Goal: Task Accomplishment & Management: Use online tool/utility

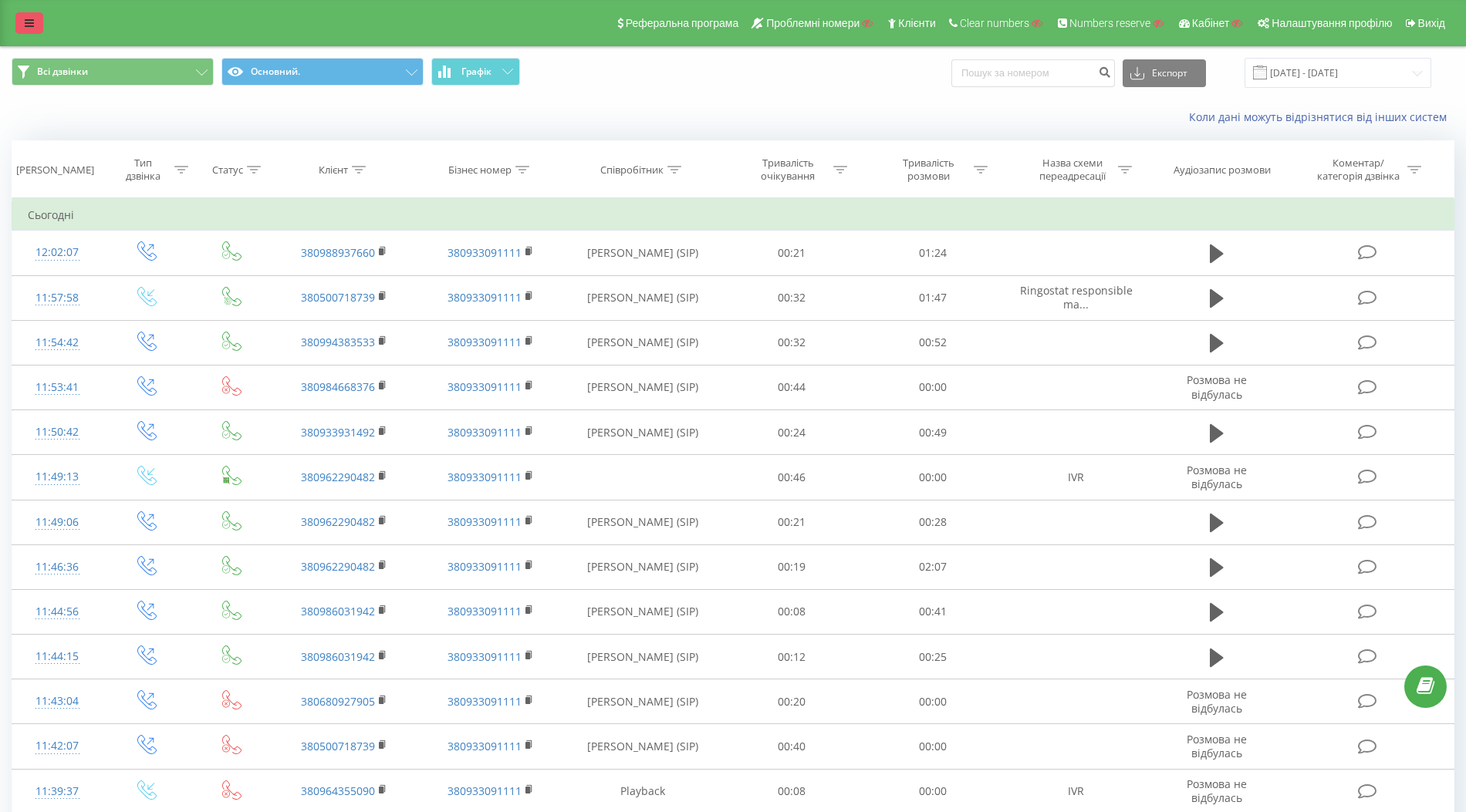
click at [32, 21] on icon at bounding box center [29, 22] width 10 height 11
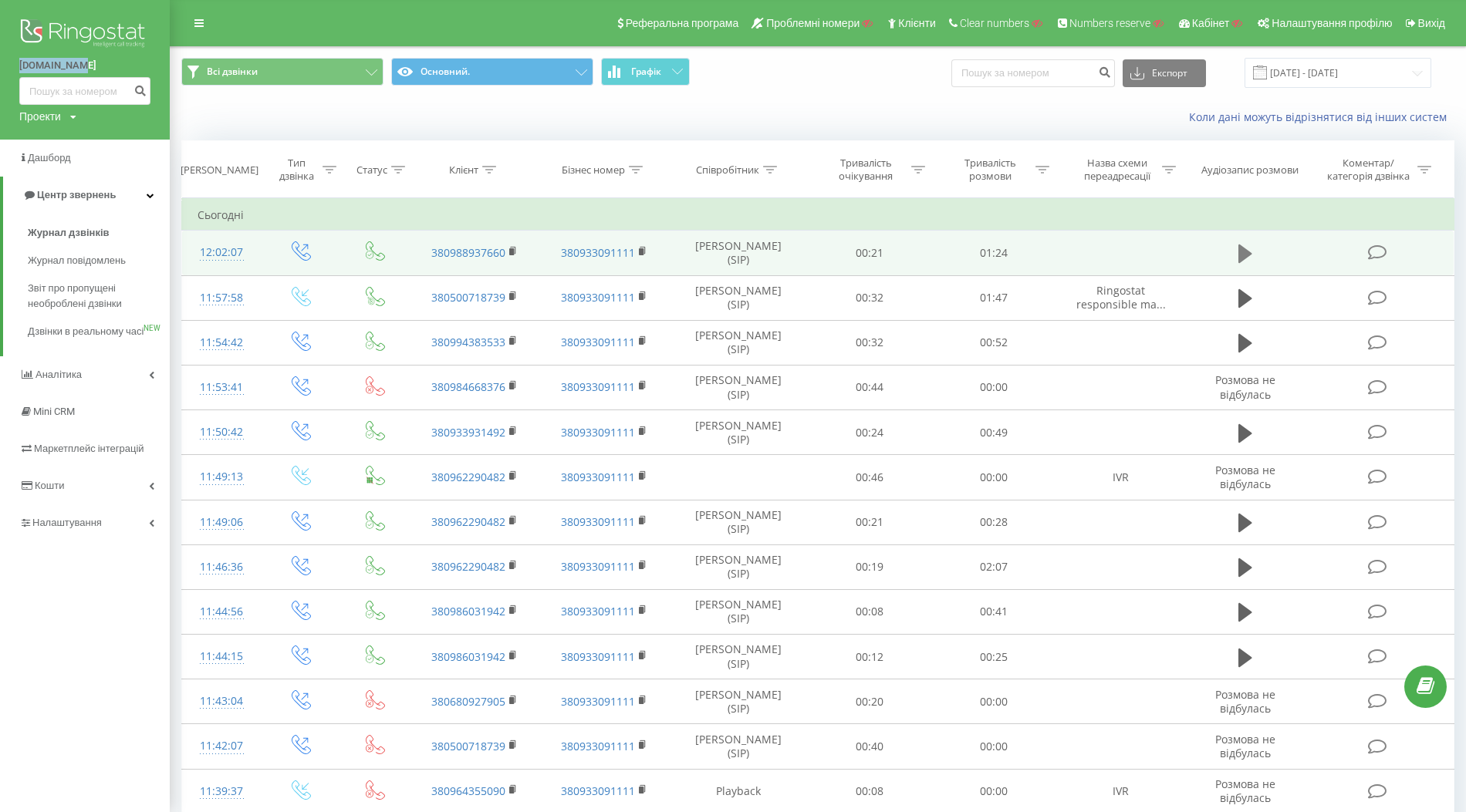
click at [1246, 251] on icon at bounding box center [1245, 253] width 14 height 18
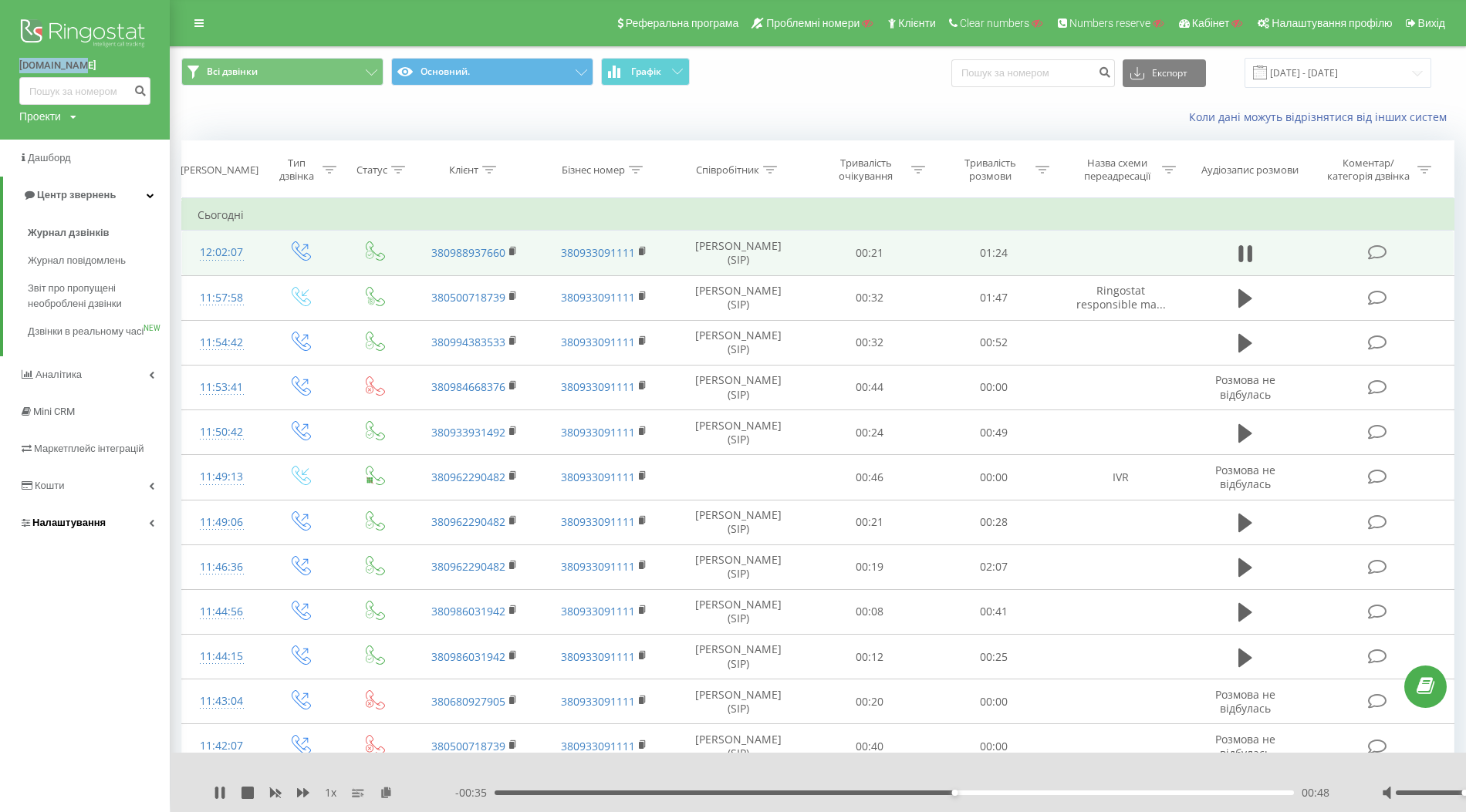
click at [70, 528] on span "Налаштування" at bounding box center [68, 522] width 73 height 12
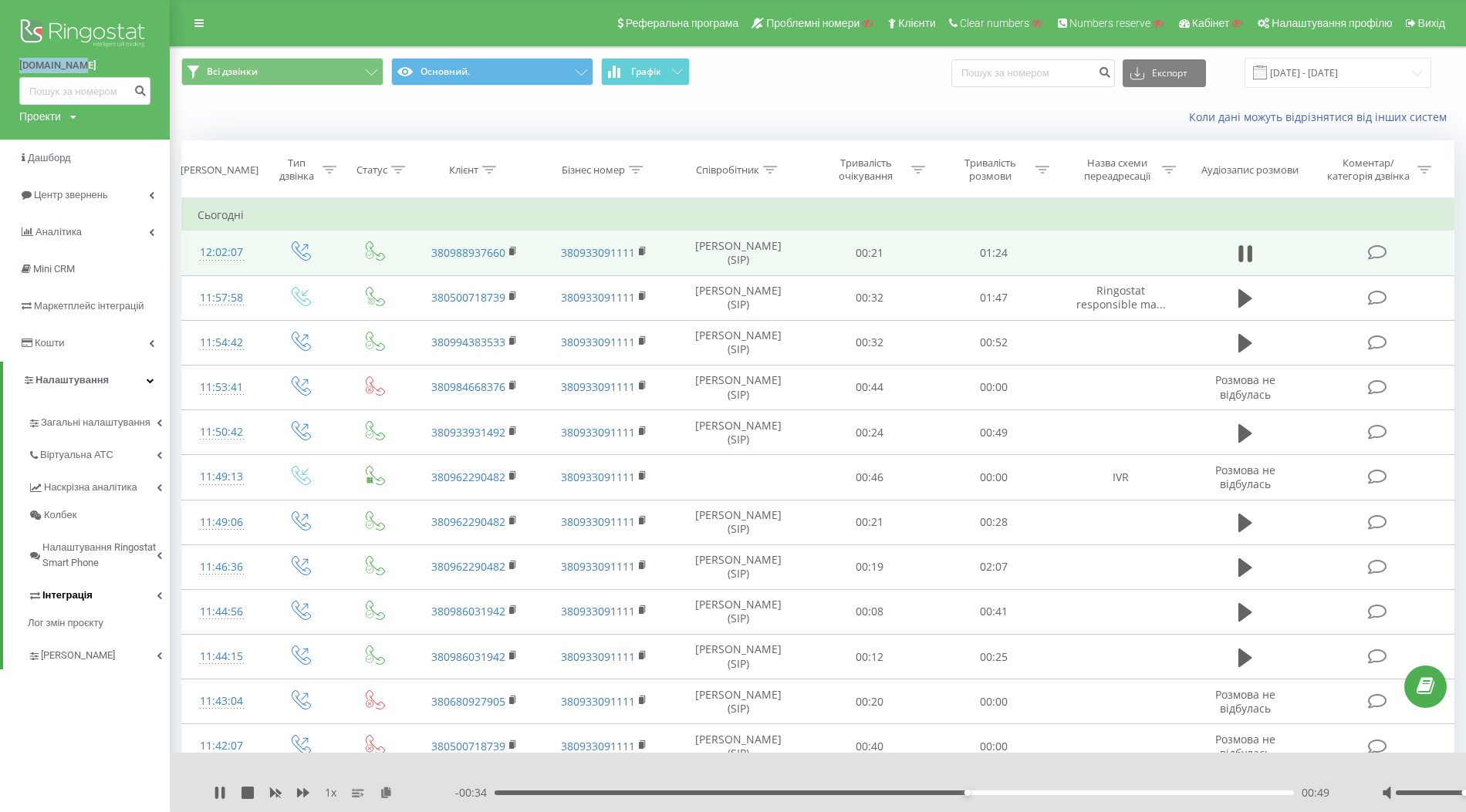
click at [63, 598] on span "Інтеграція" at bounding box center [68, 595] width 51 height 16
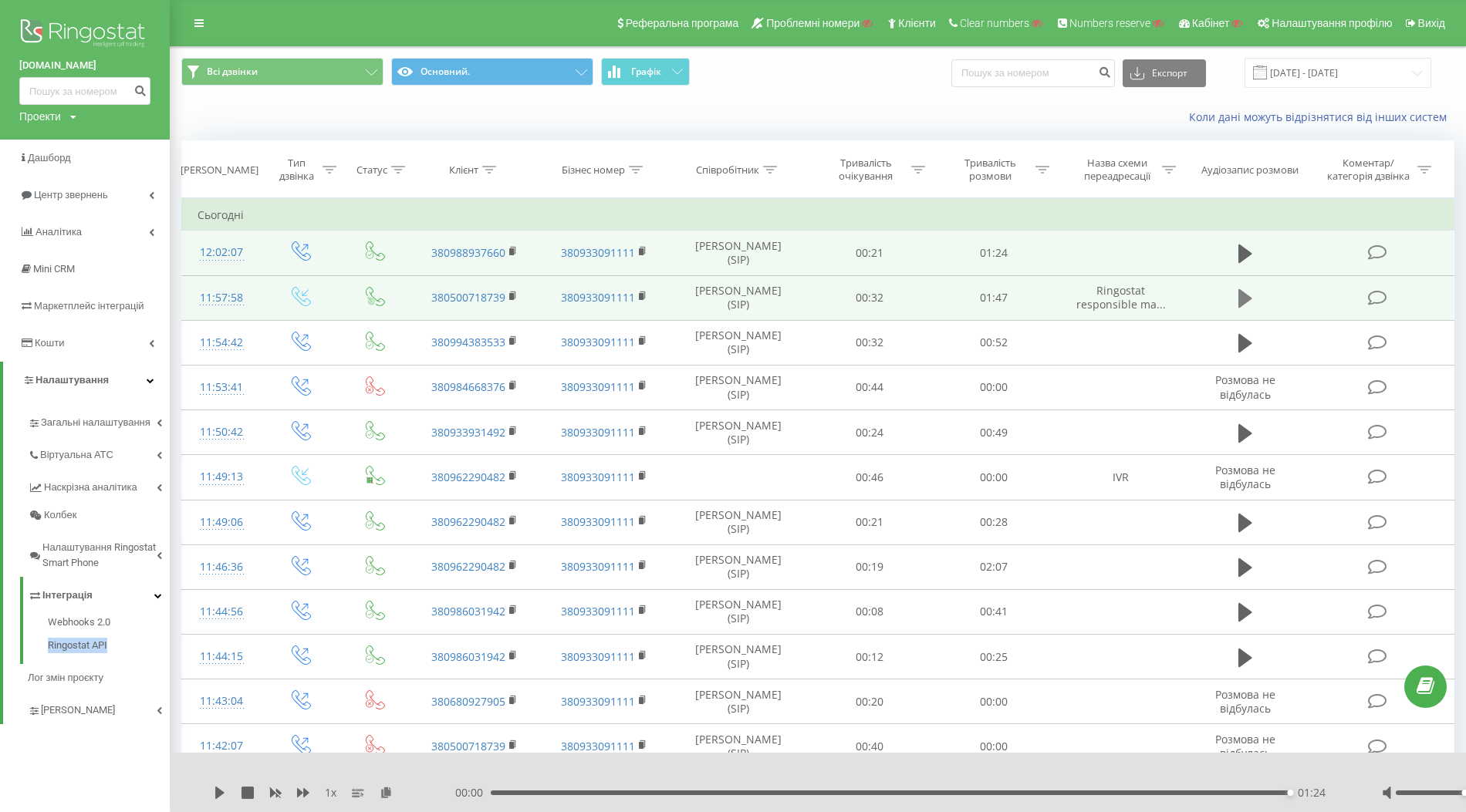
click at [1247, 297] on icon at bounding box center [1245, 298] width 14 height 18
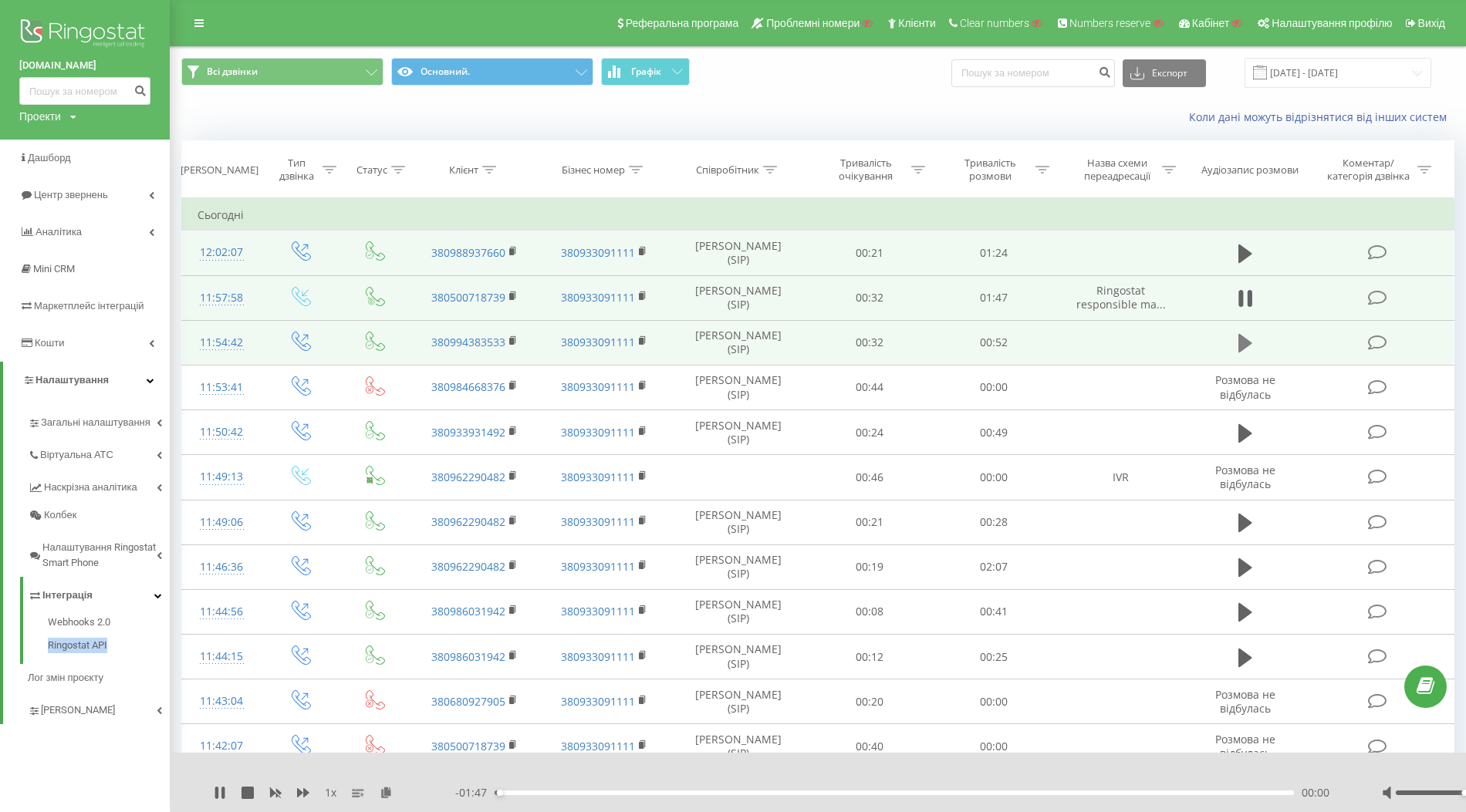
click at [1242, 338] on icon at bounding box center [1245, 342] width 14 height 18
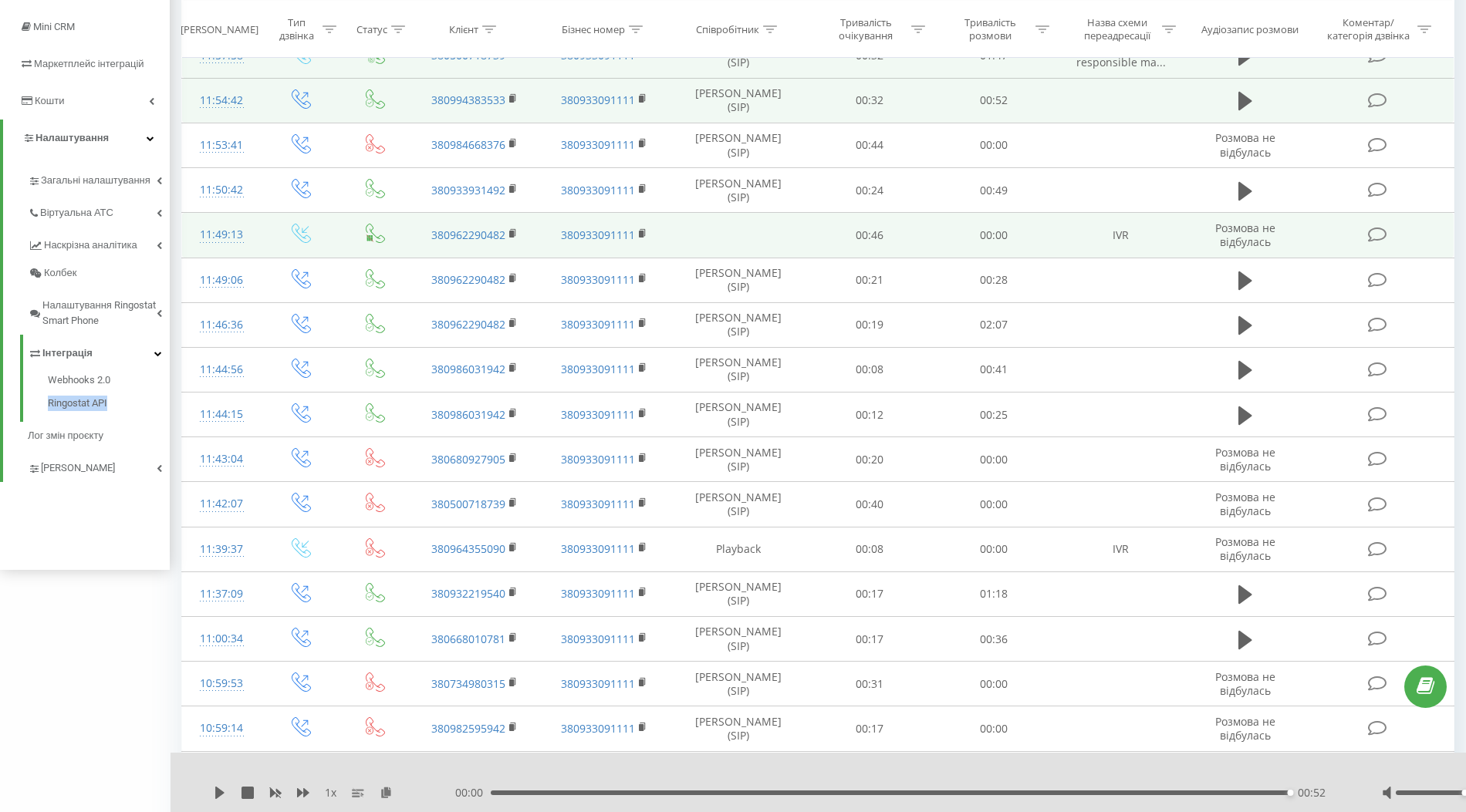
scroll to position [243, 0]
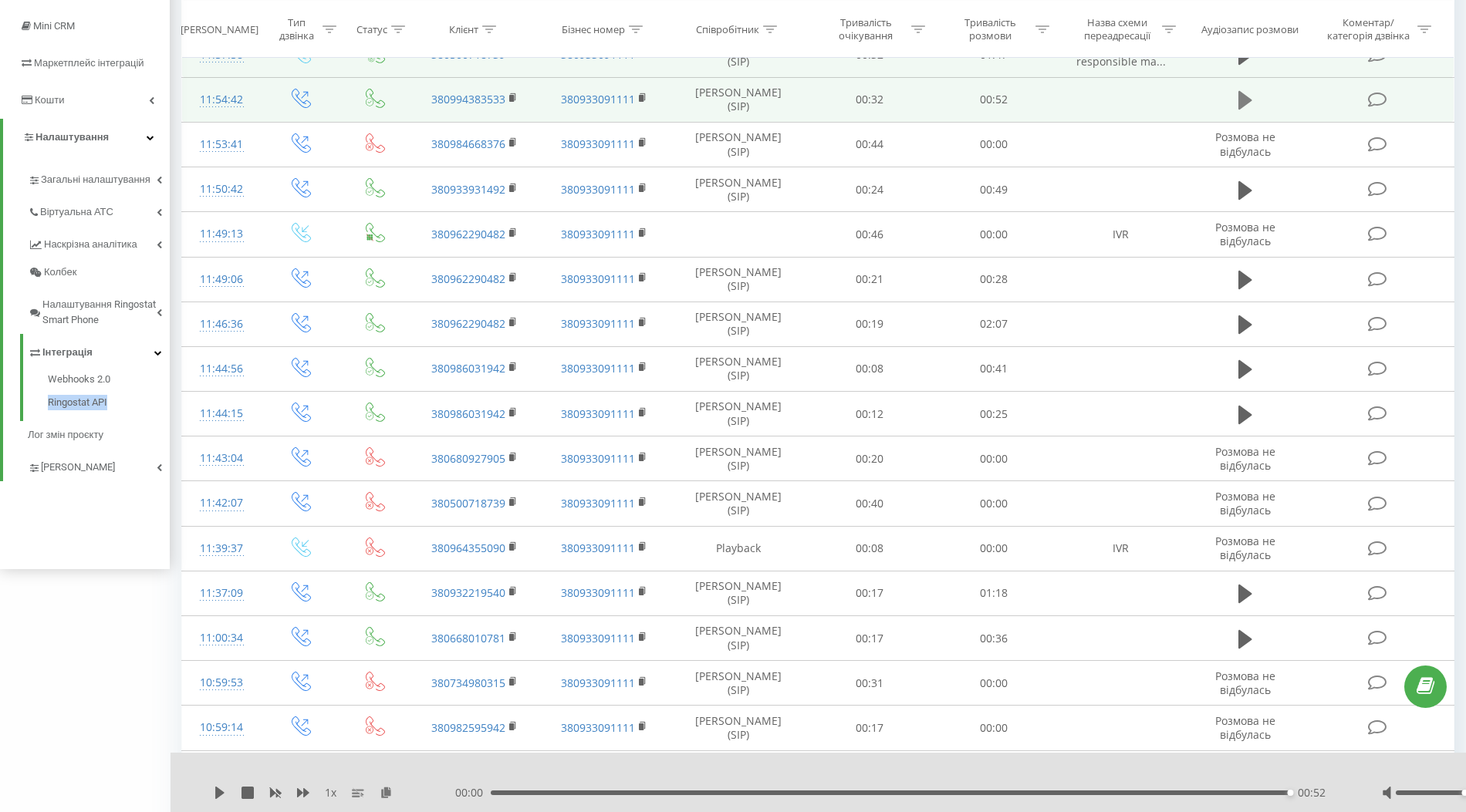
click at [1243, 99] on icon at bounding box center [1245, 100] width 14 height 18
click at [1246, 102] on icon at bounding box center [1245, 100] width 14 height 21
click at [1243, 95] on icon at bounding box center [1245, 100] width 14 height 18
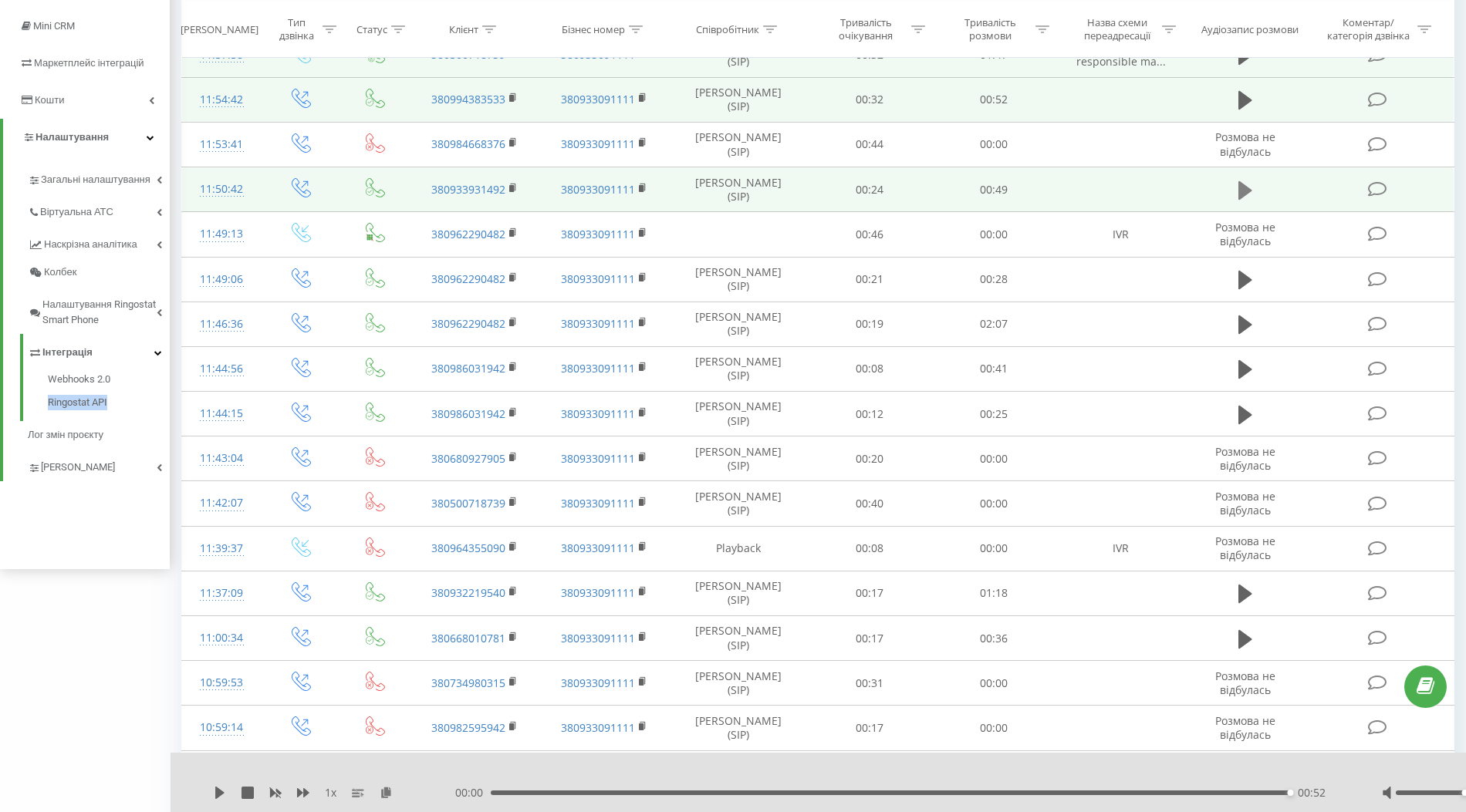
click at [1240, 188] on icon at bounding box center [1245, 190] width 14 height 18
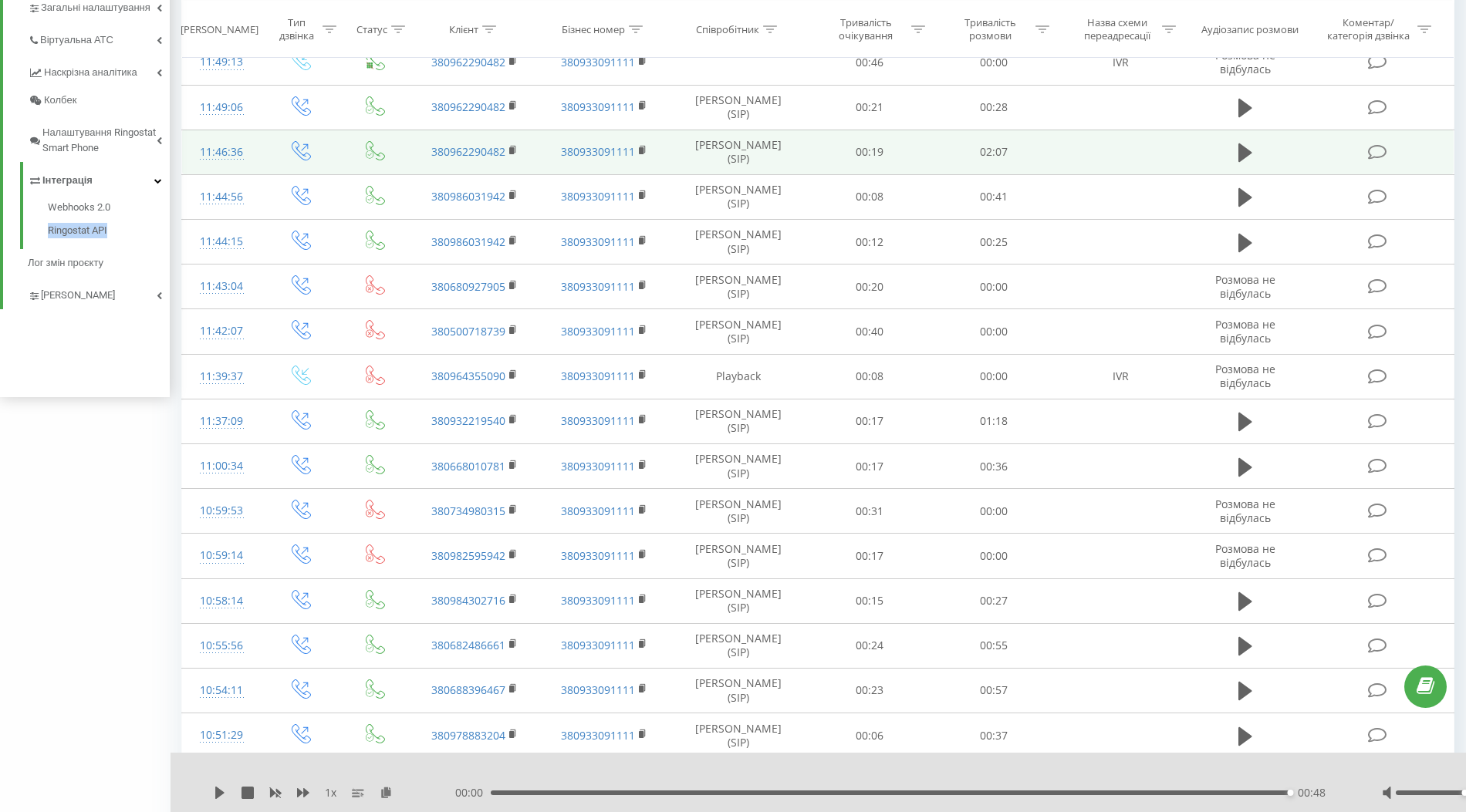
scroll to position [433, 0]
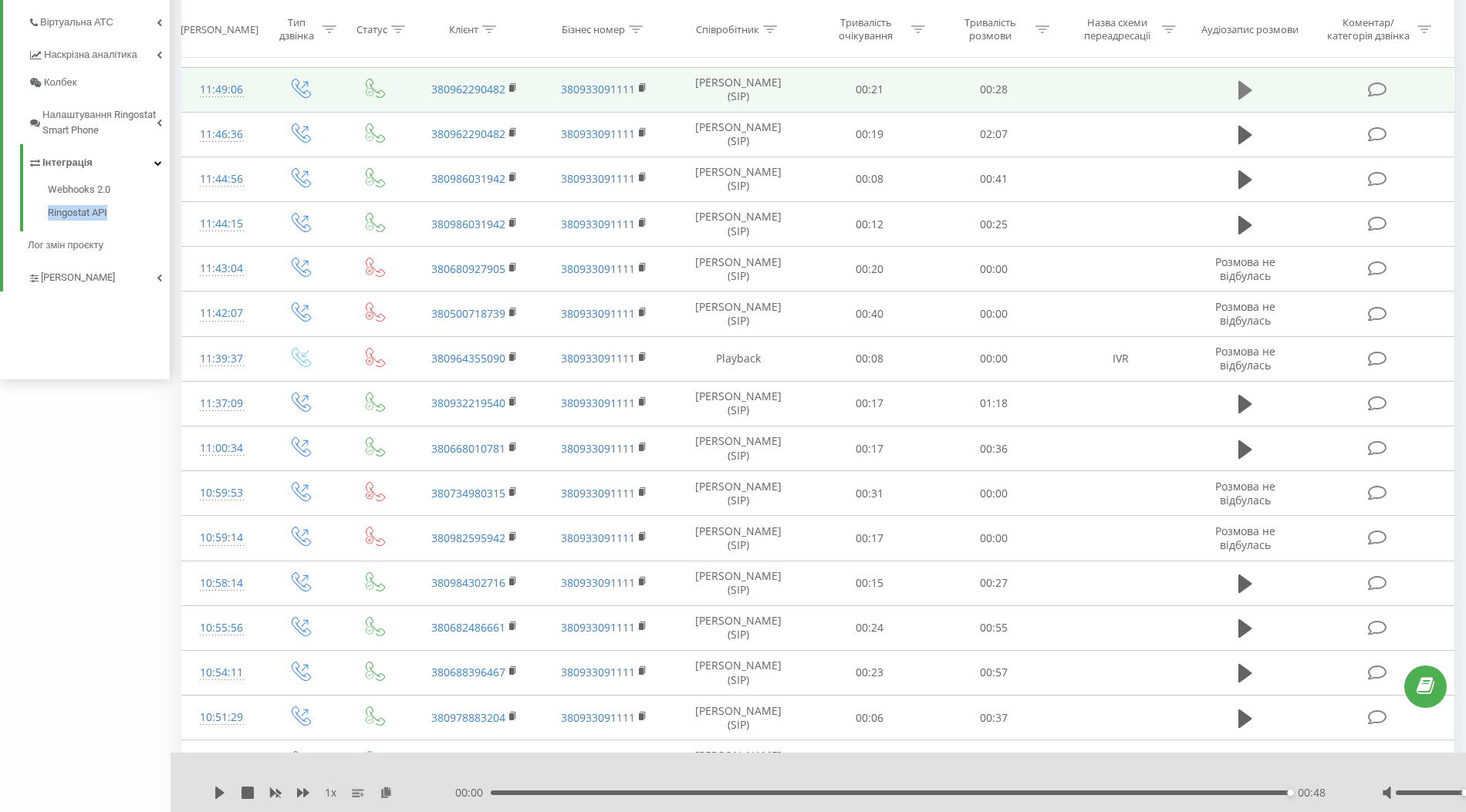
click at [1247, 87] on icon at bounding box center [1245, 89] width 14 height 18
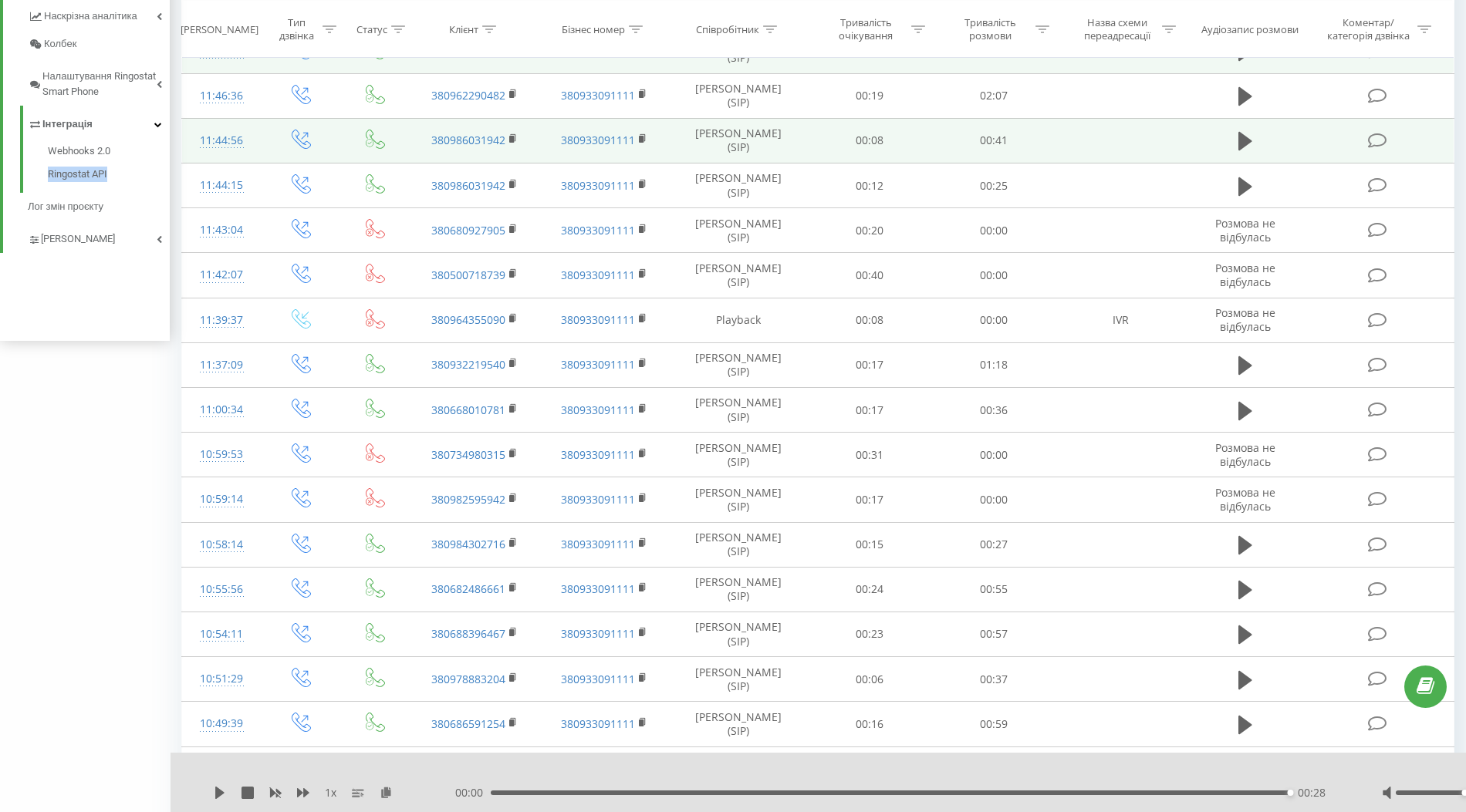
scroll to position [475, 0]
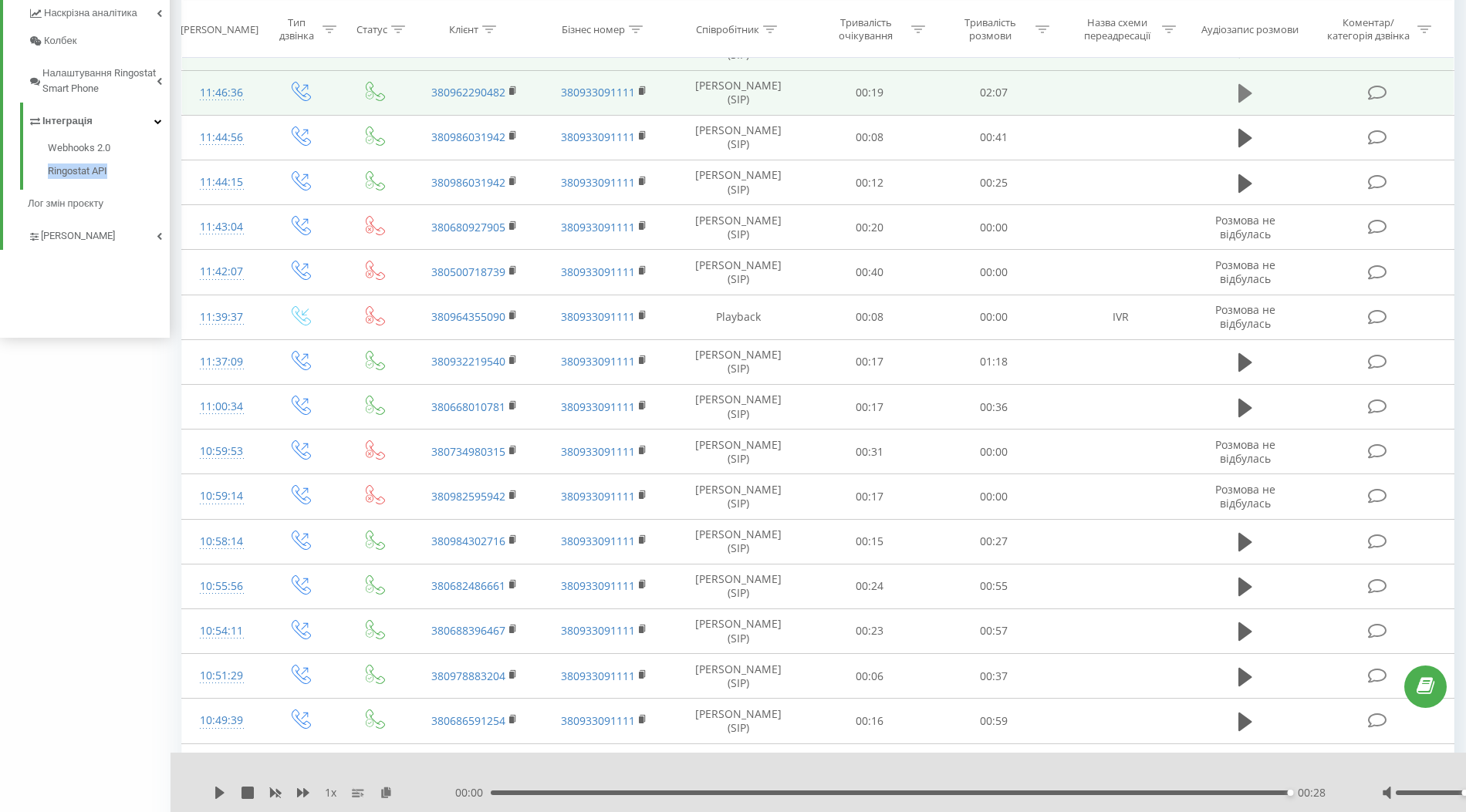
click at [1245, 88] on icon at bounding box center [1245, 92] width 14 height 18
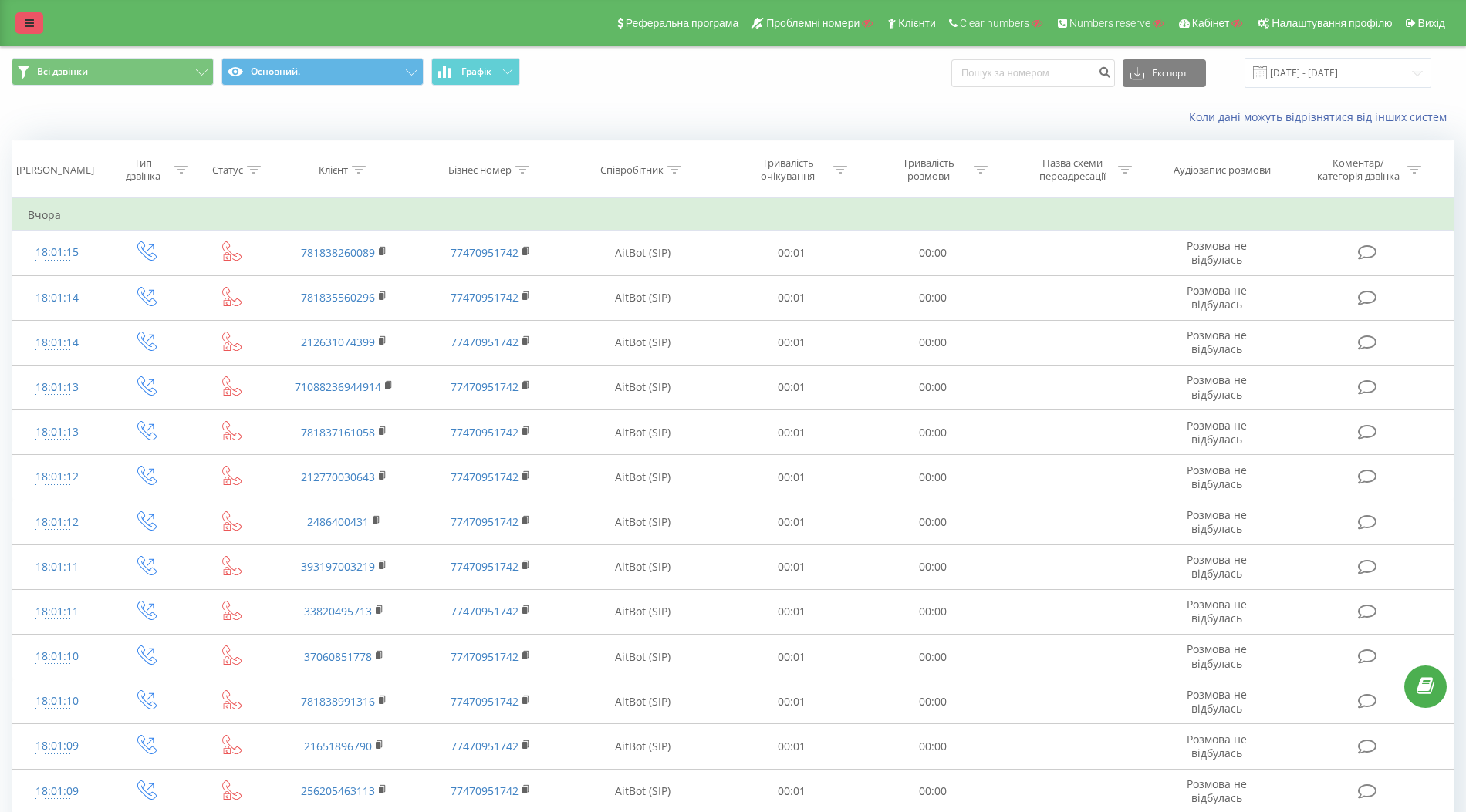
click at [39, 23] on link at bounding box center [29, 23] width 28 height 21
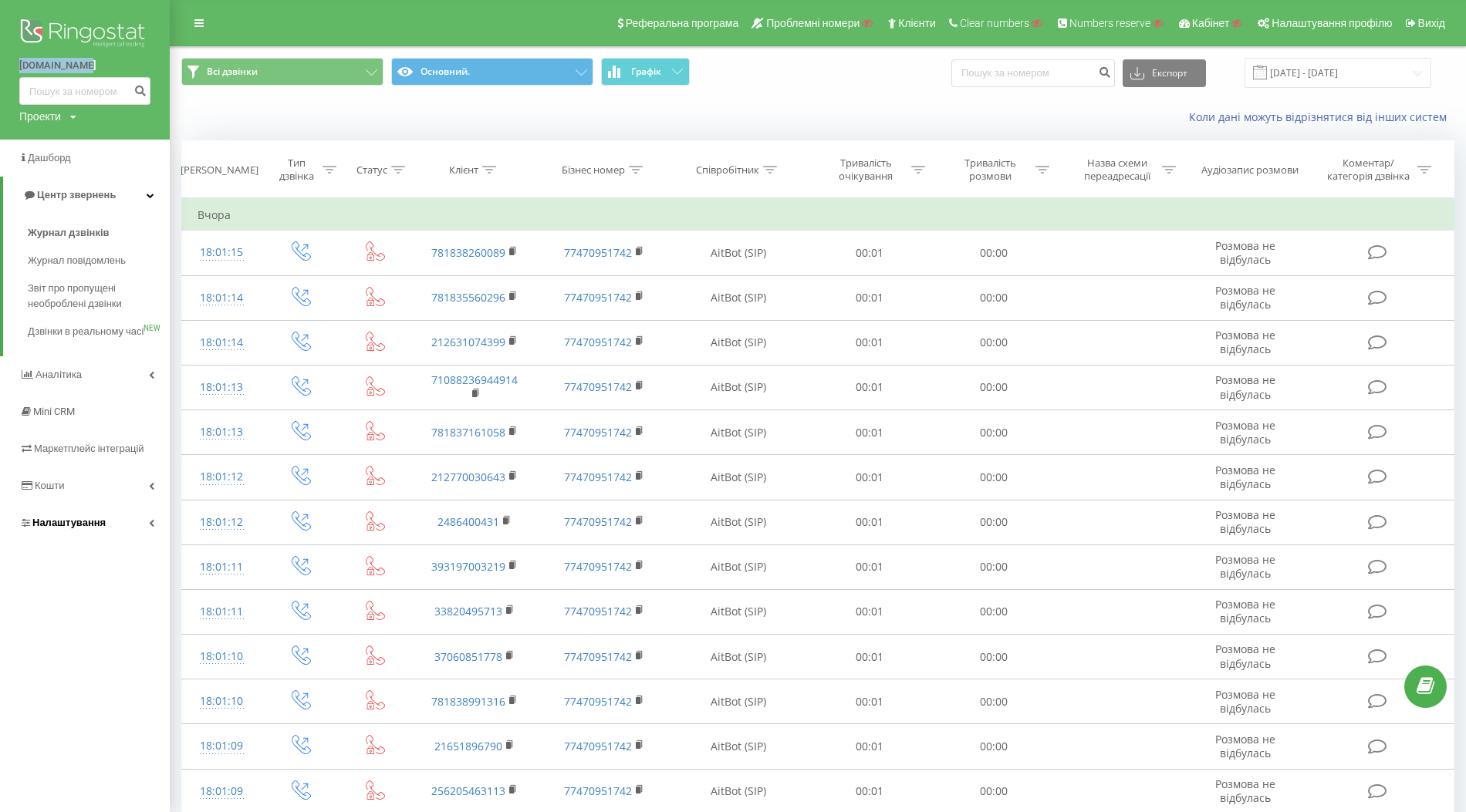
click at [84, 528] on span "Налаштування" at bounding box center [68, 522] width 73 height 12
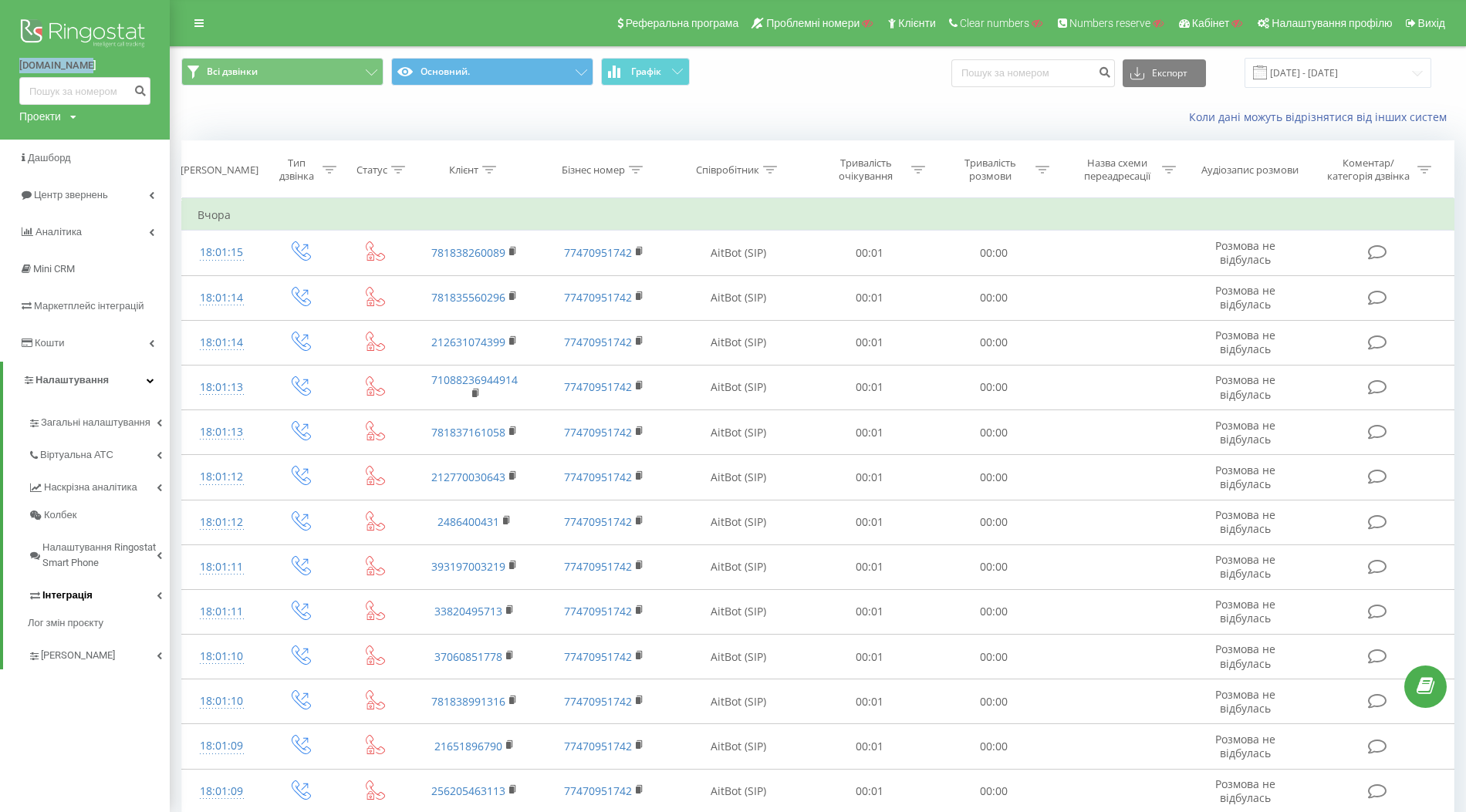
click at [54, 596] on span "Інтеграція" at bounding box center [68, 595] width 51 height 16
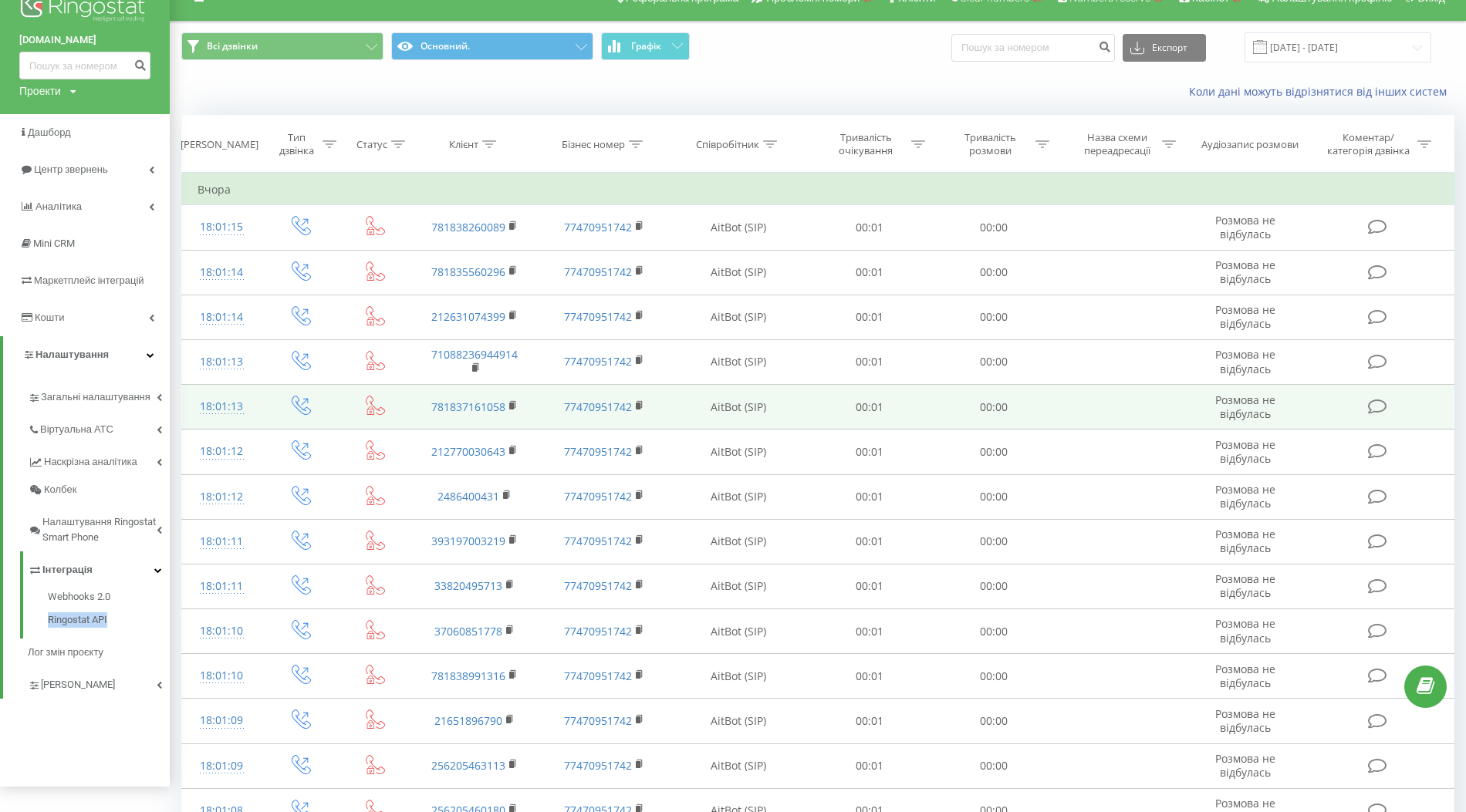
scroll to position [13, 0]
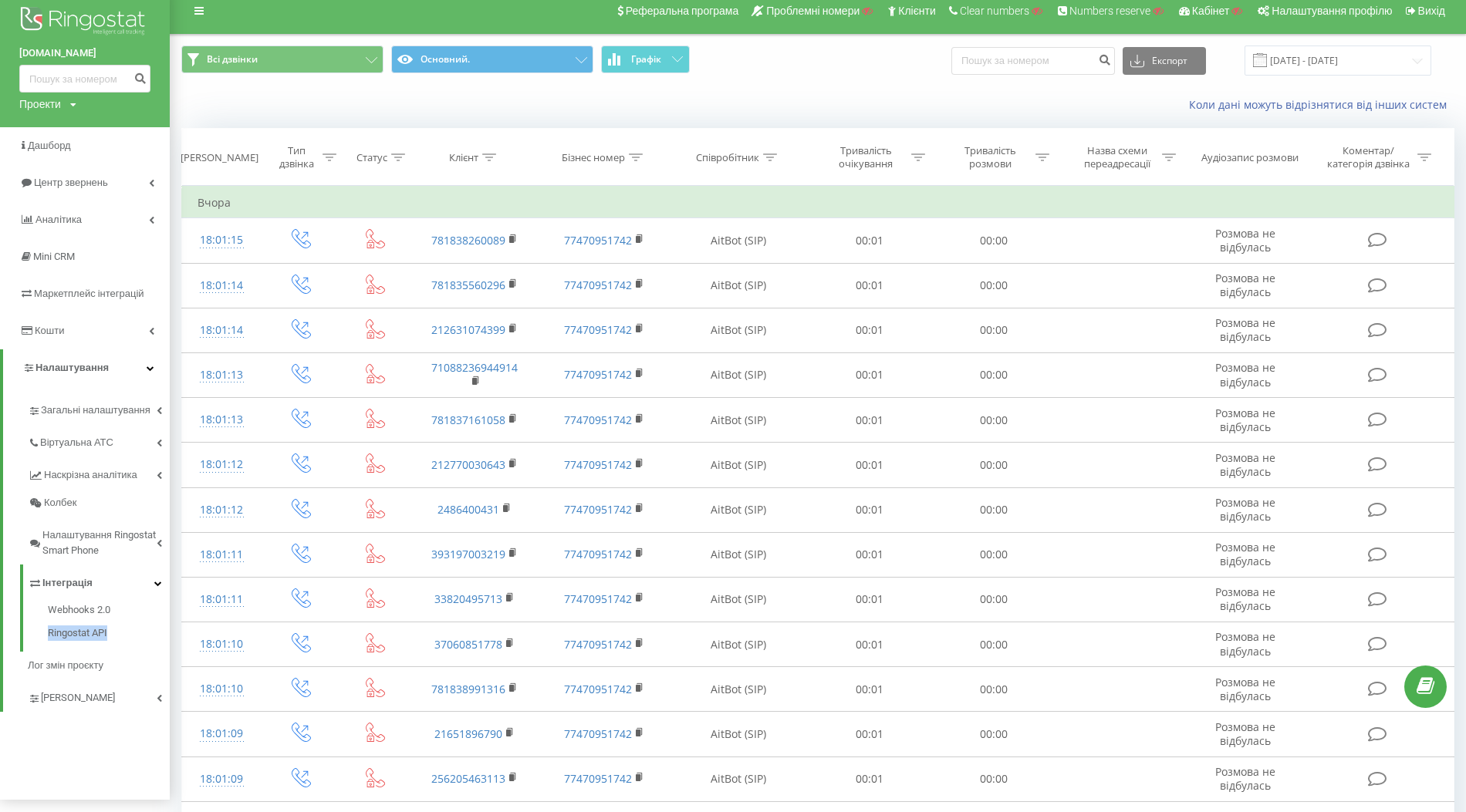
click at [400, 159] on icon at bounding box center [398, 158] width 14 height 8
click at [391, 263] on div at bounding box center [367, 269] width 110 height 15
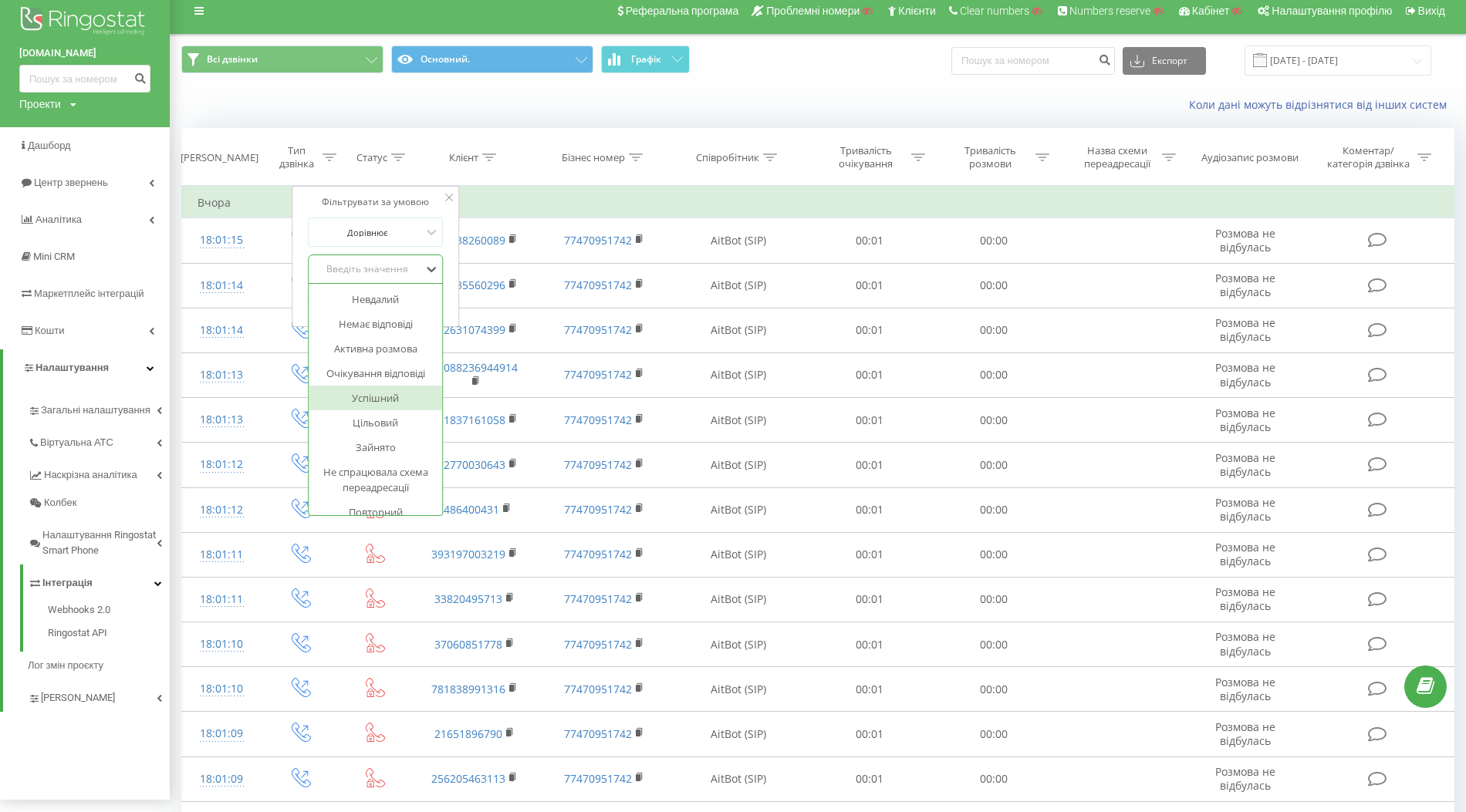
click at [386, 396] on div "Успішний" at bounding box center [375, 397] width 134 height 24
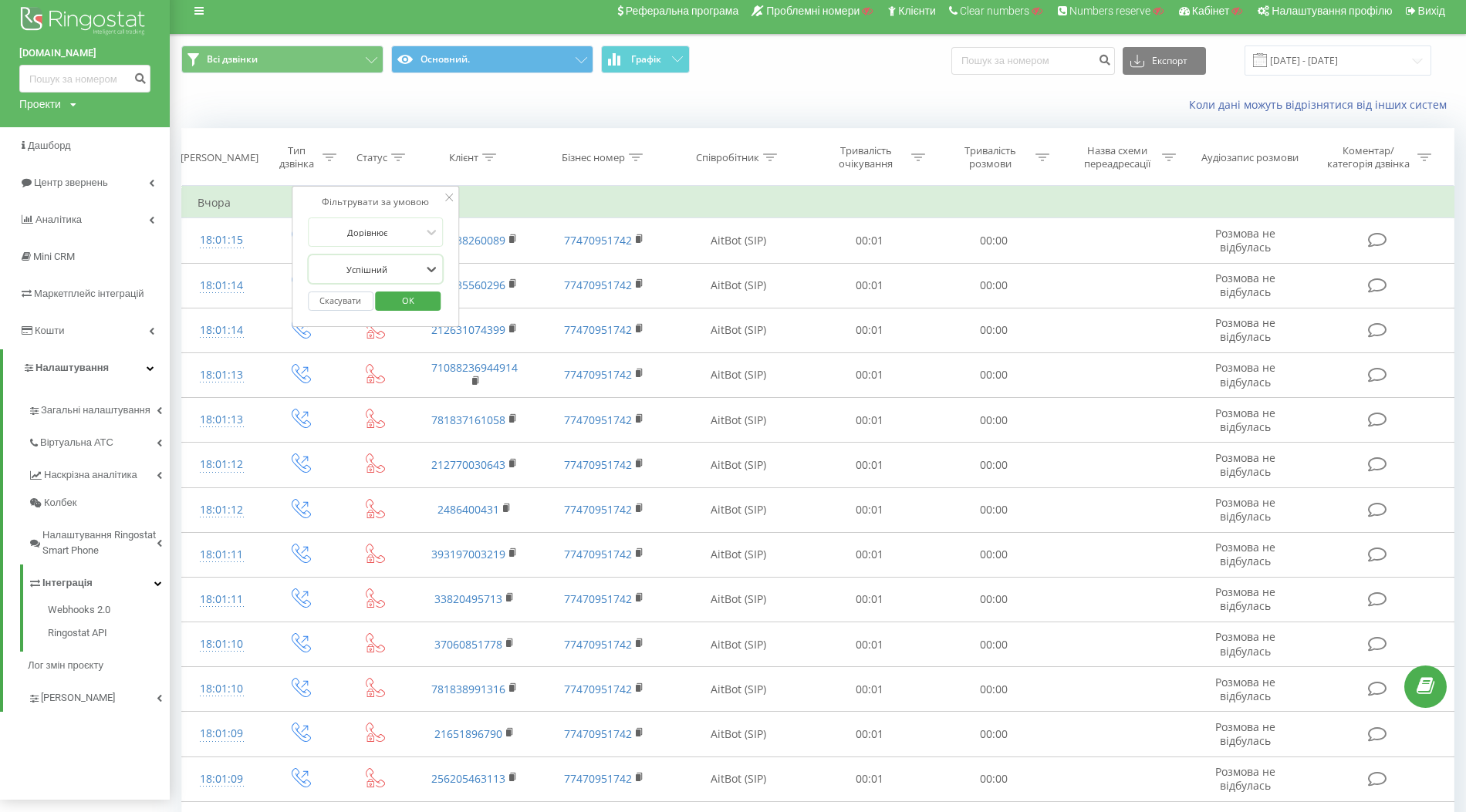
click at [418, 300] on span "OK" at bounding box center [408, 300] width 43 height 24
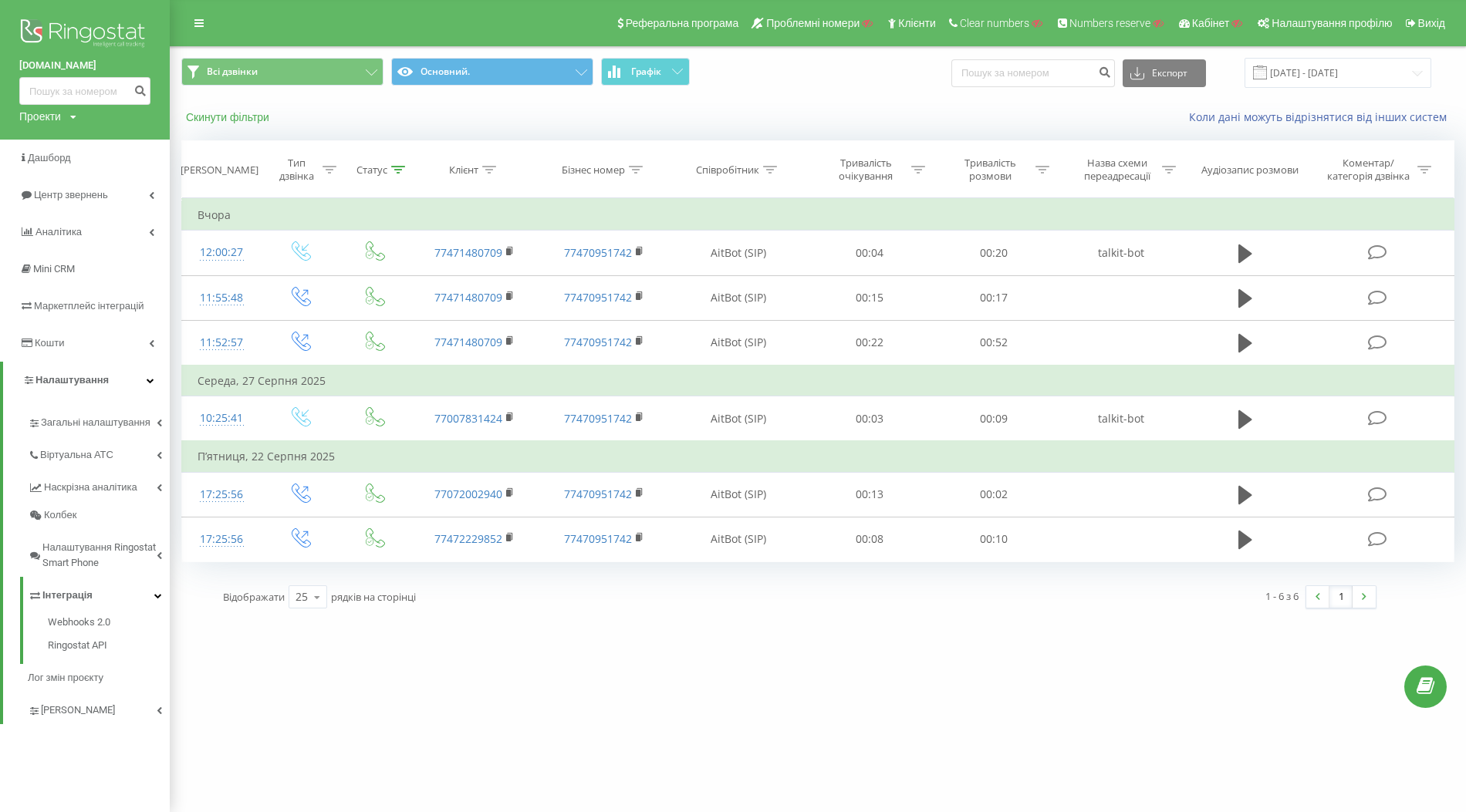
click at [217, 115] on button "Скинути фільтри" at bounding box center [229, 117] width 95 height 14
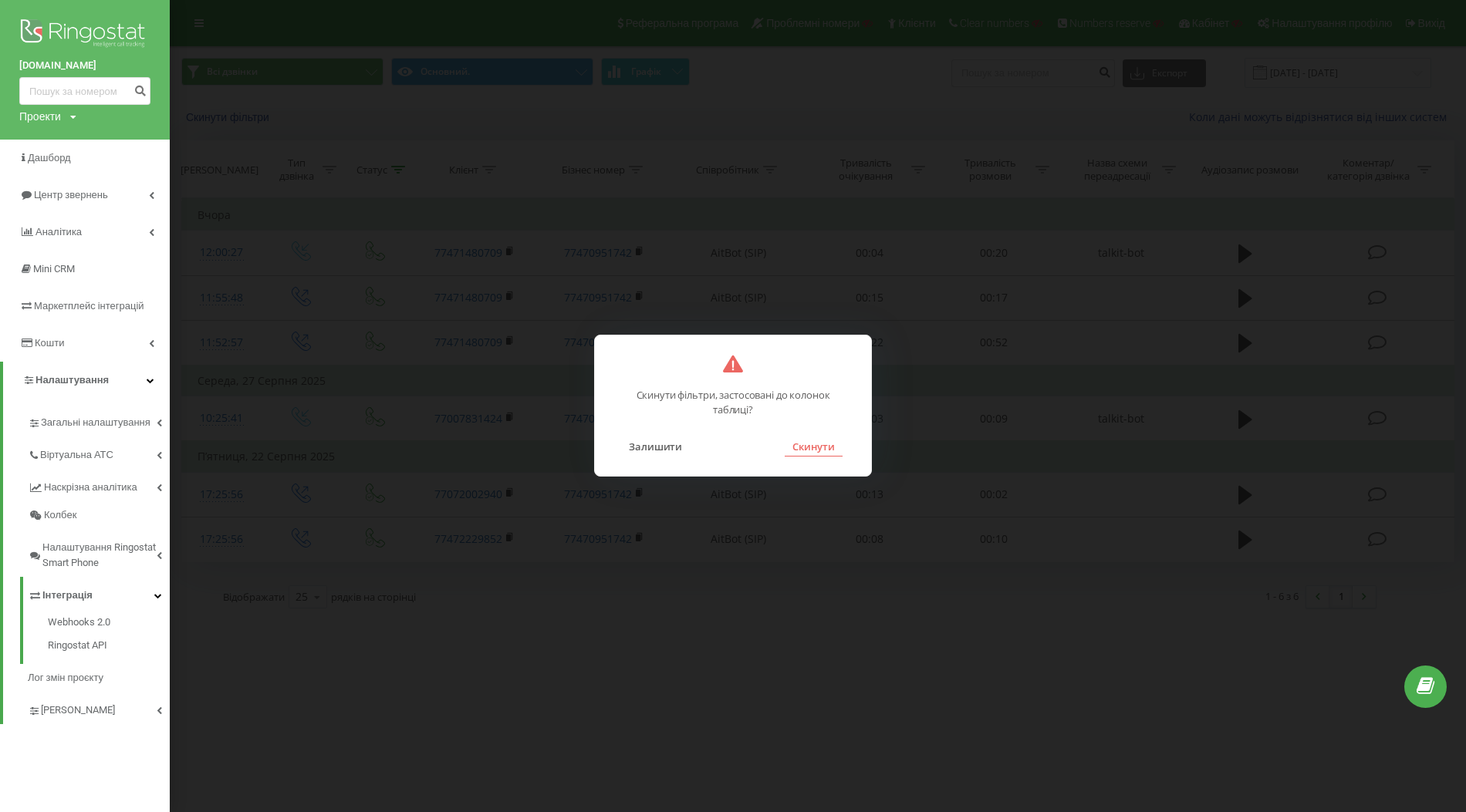
click at [814, 452] on button "Скинути" at bounding box center [812, 446] width 57 height 20
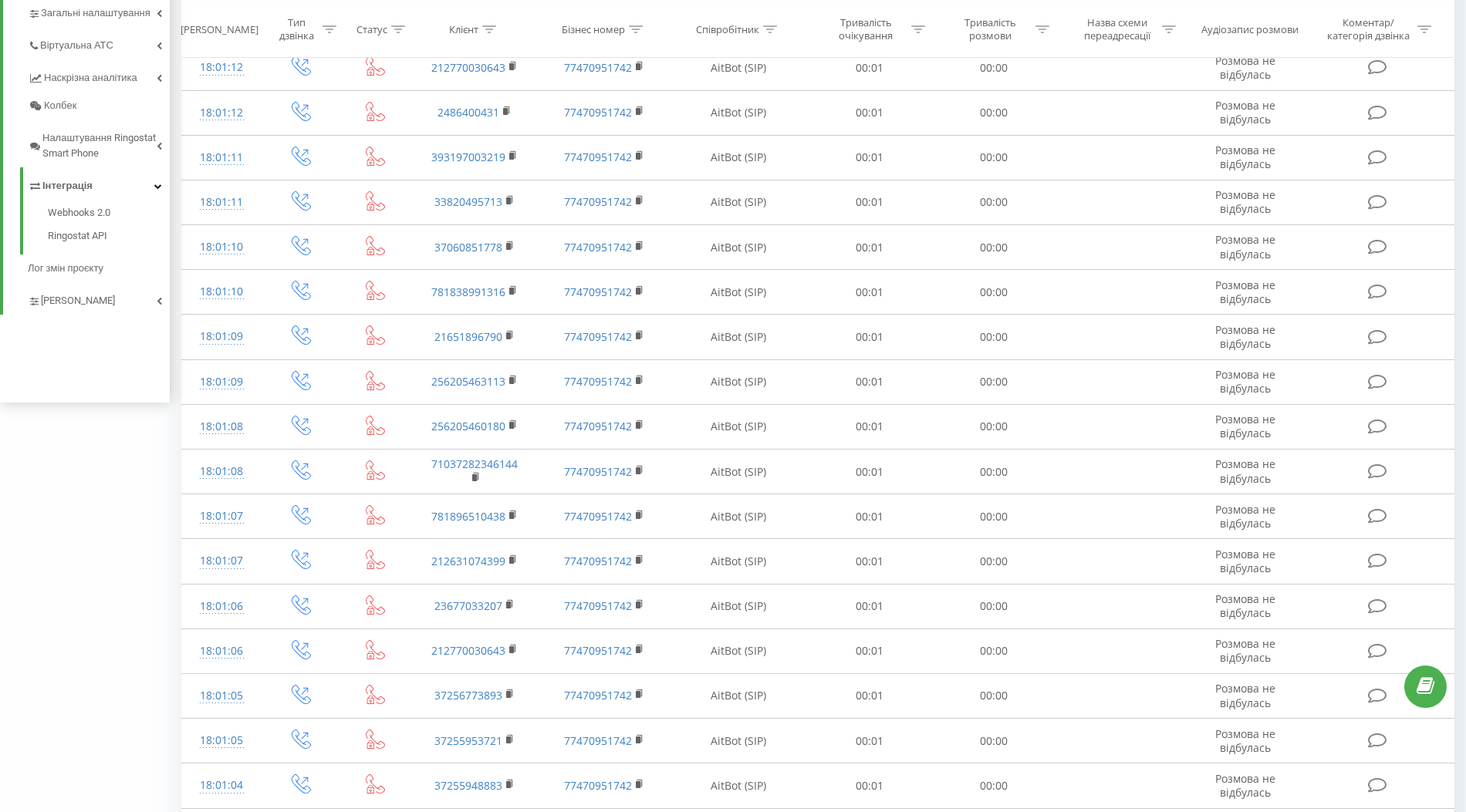
scroll to position [586, 0]
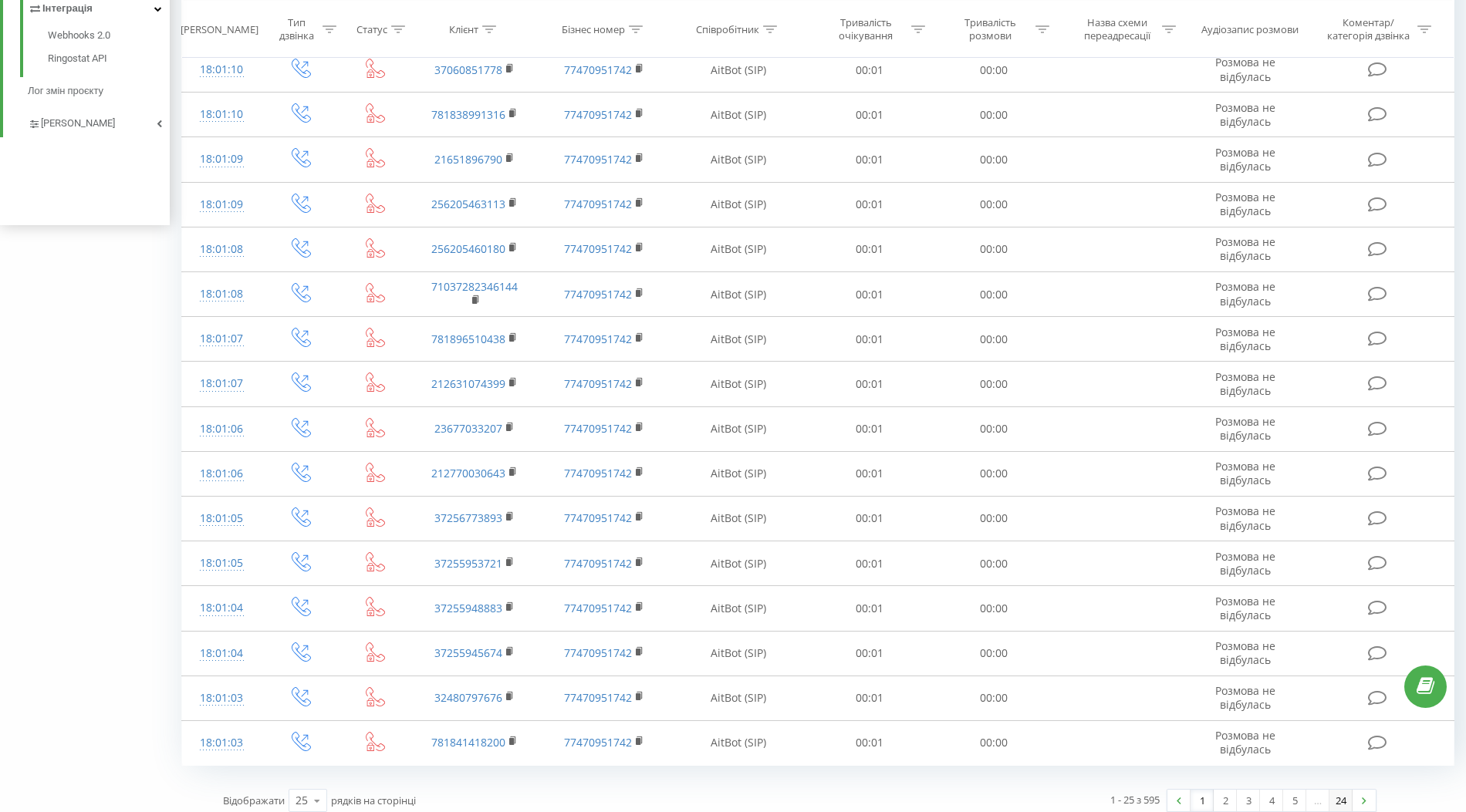
click at [1339, 792] on link "24" at bounding box center [1341, 800] width 23 height 21
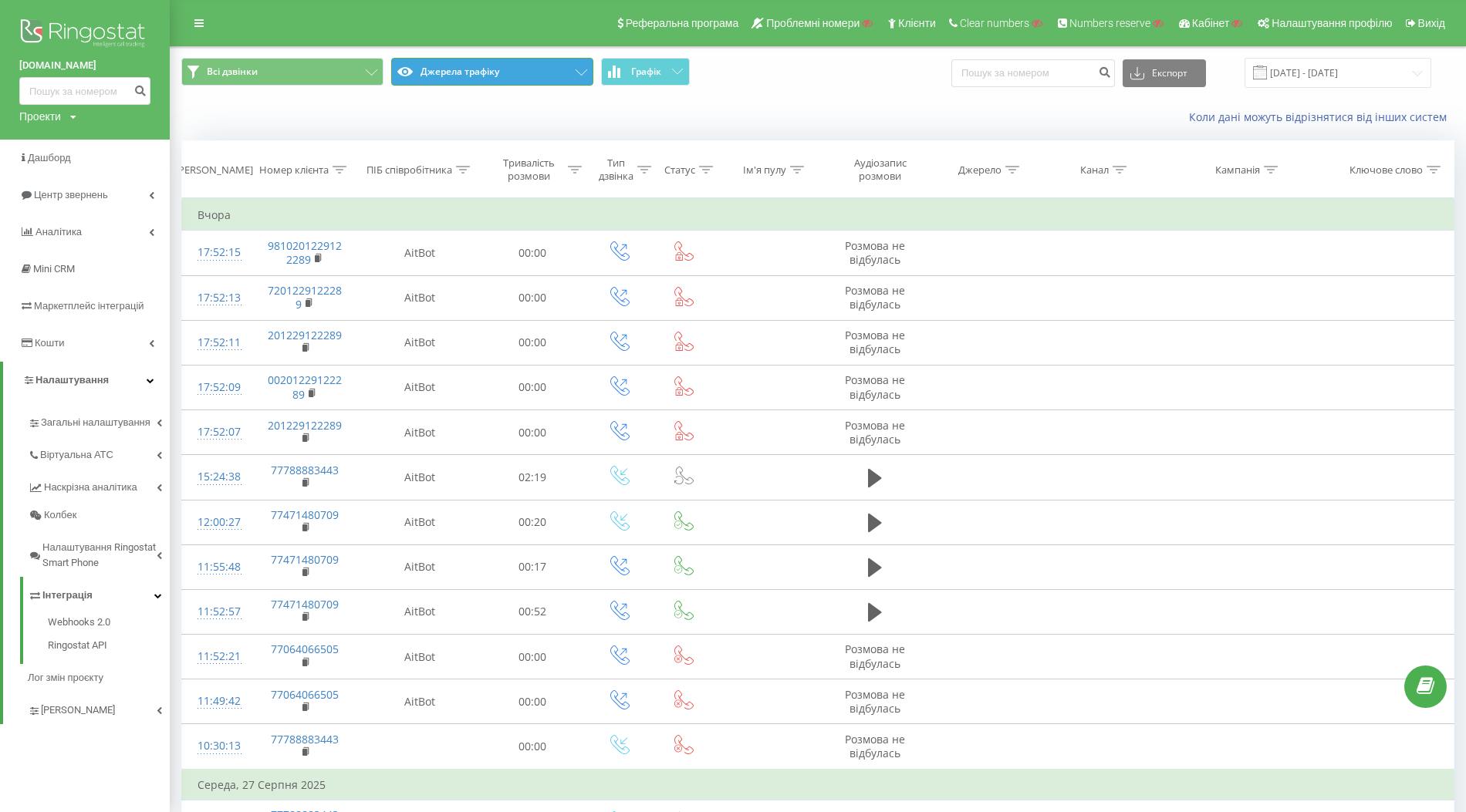
click at [562, 85] on button "Джерела трафіку" at bounding box center [492, 71] width 202 height 28
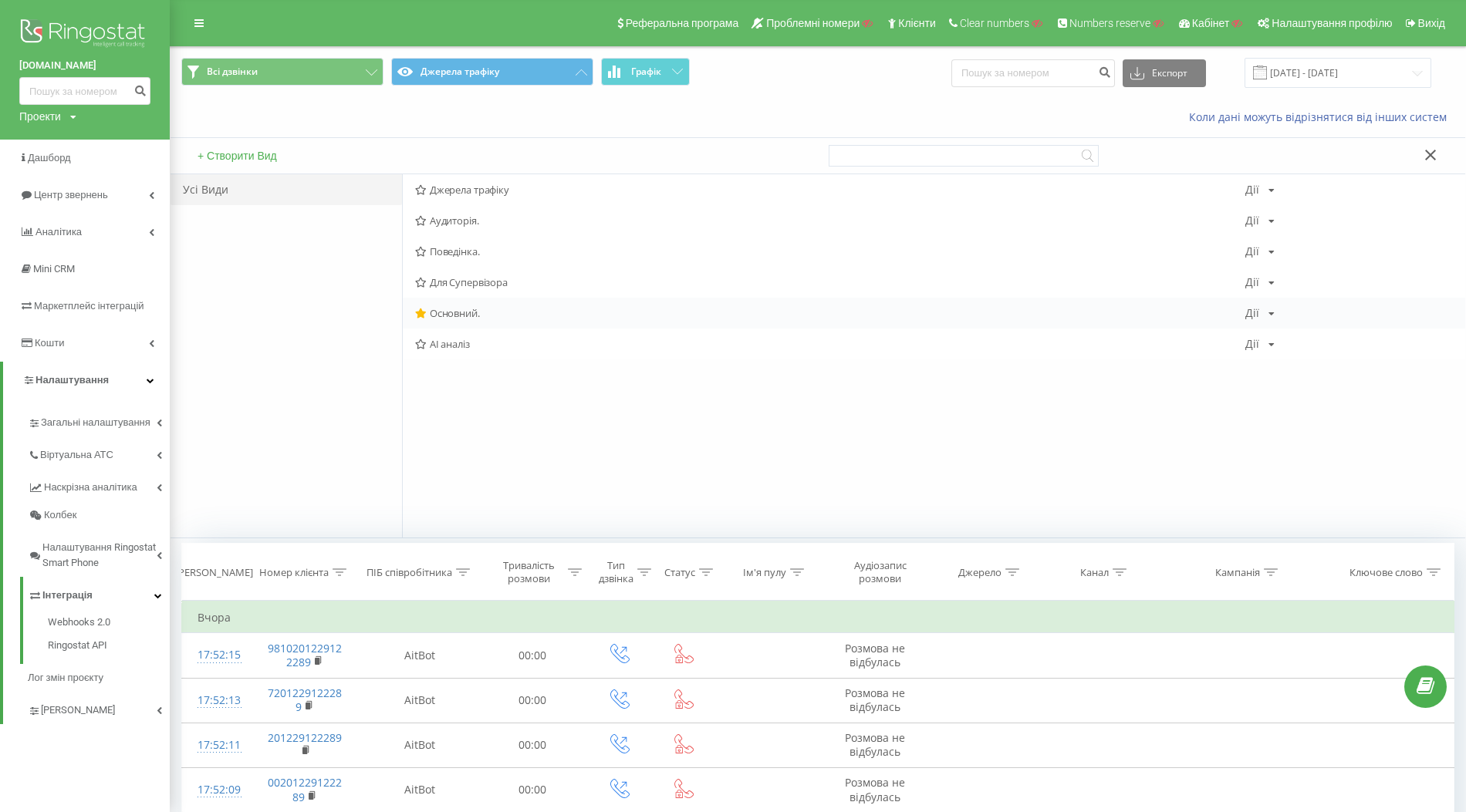
click at [450, 312] on span "Основний." at bounding box center [830, 312] width 830 height 11
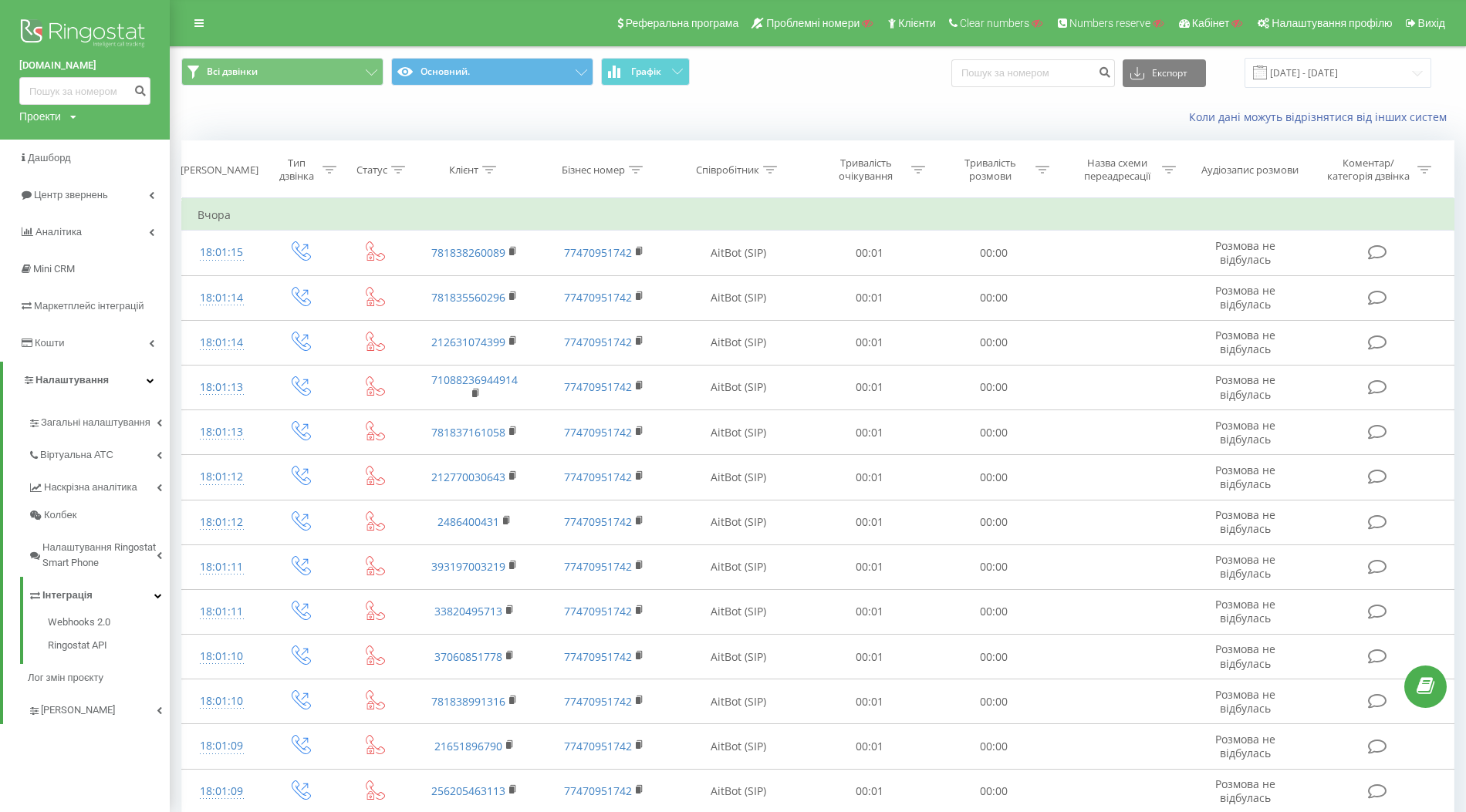
click at [395, 170] on icon at bounding box center [398, 169] width 14 height 8
click at [393, 238] on div at bounding box center [367, 244] width 110 height 15
click at [396, 293] on div "Не дорівнює" at bounding box center [375, 299] width 134 height 24
click at [411, 282] on div "Введіть значення" at bounding box center [367, 281] width 110 height 13
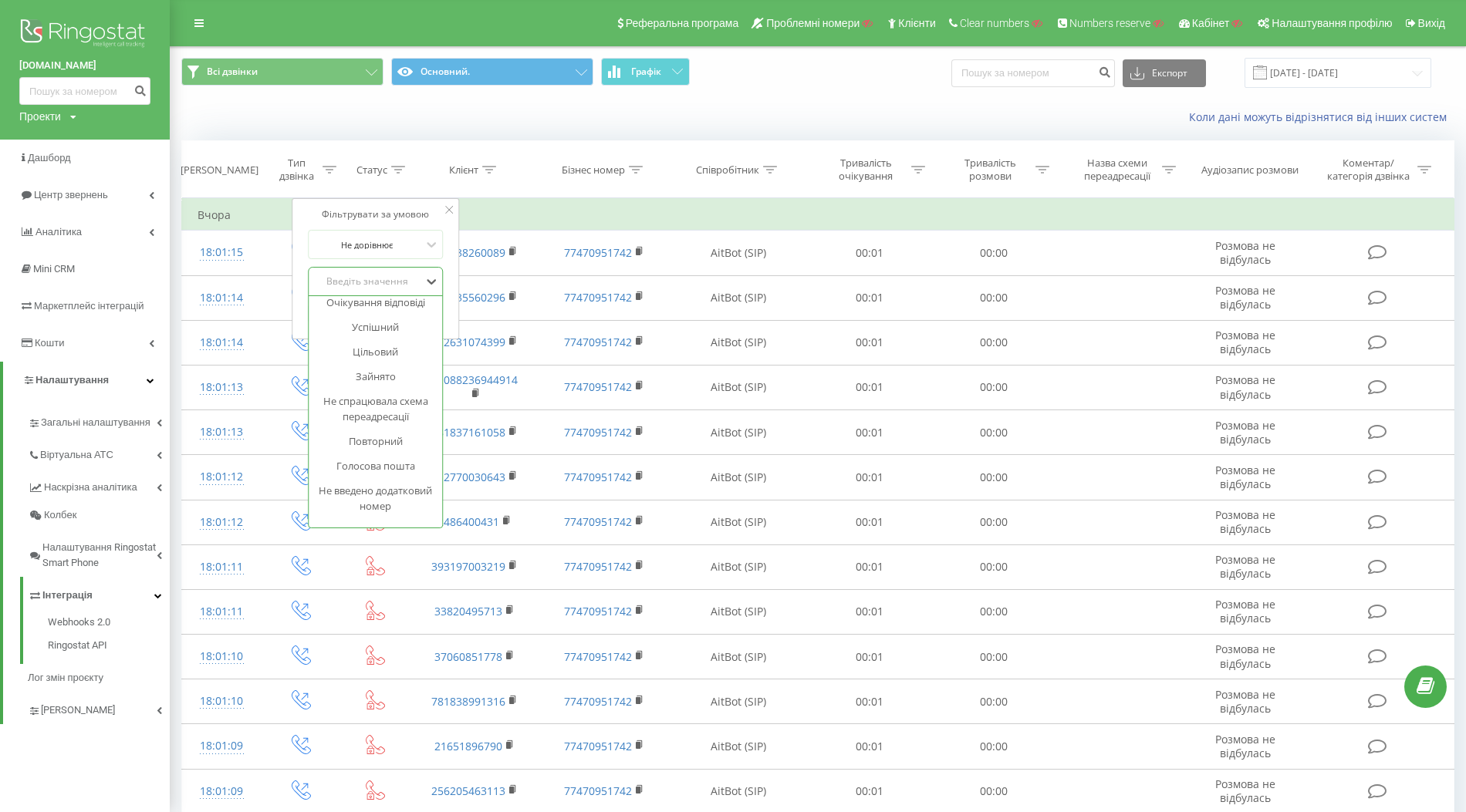
scroll to position [182, 0]
click at [388, 513] on div "Заборонений напрямок" at bounding box center [375, 512] width 134 height 24
click at [410, 311] on span "OK" at bounding box center [408, 312] width 43 height 24
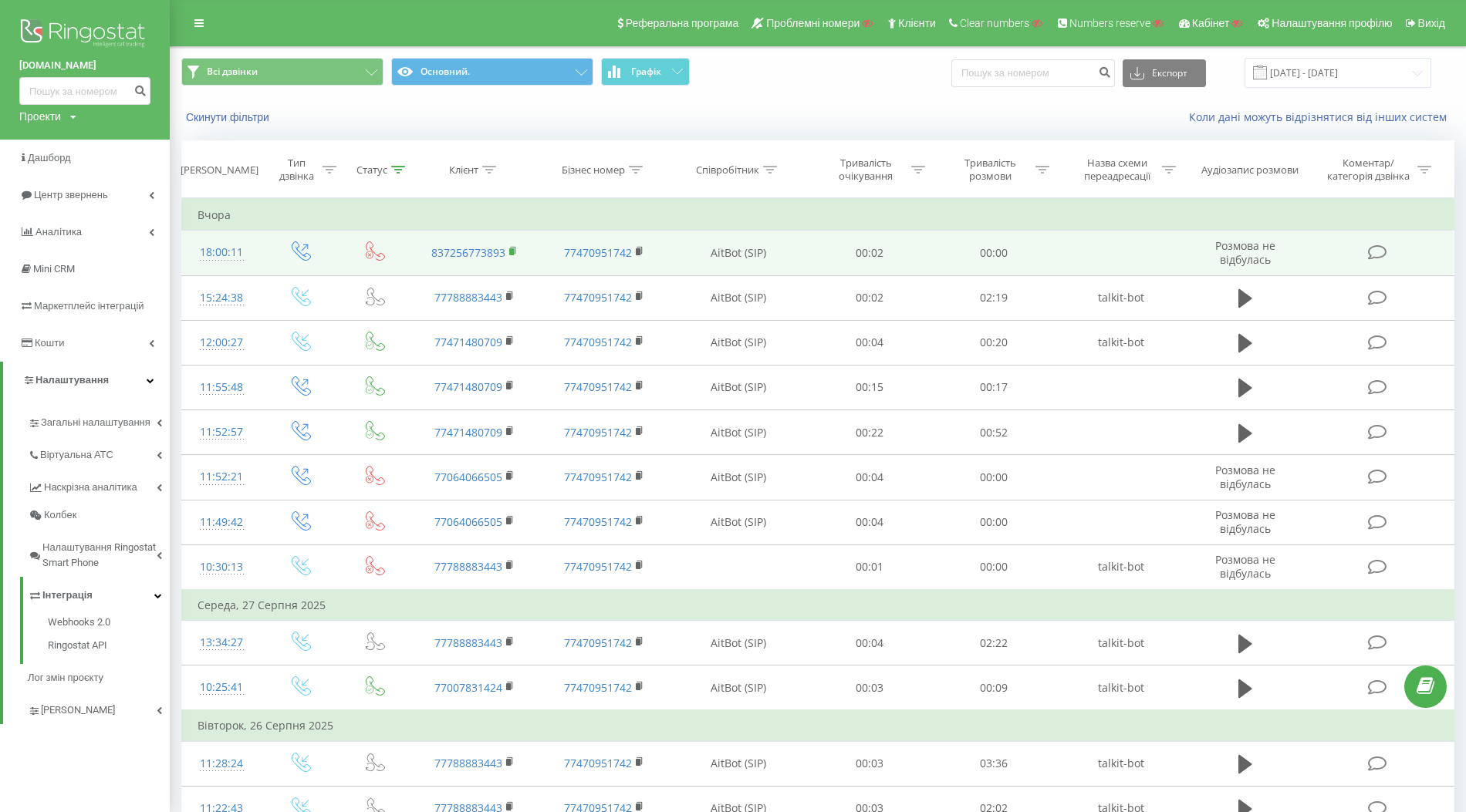
click at [513, 249] on rect at bounding box center [511, 251] width 5 height 7
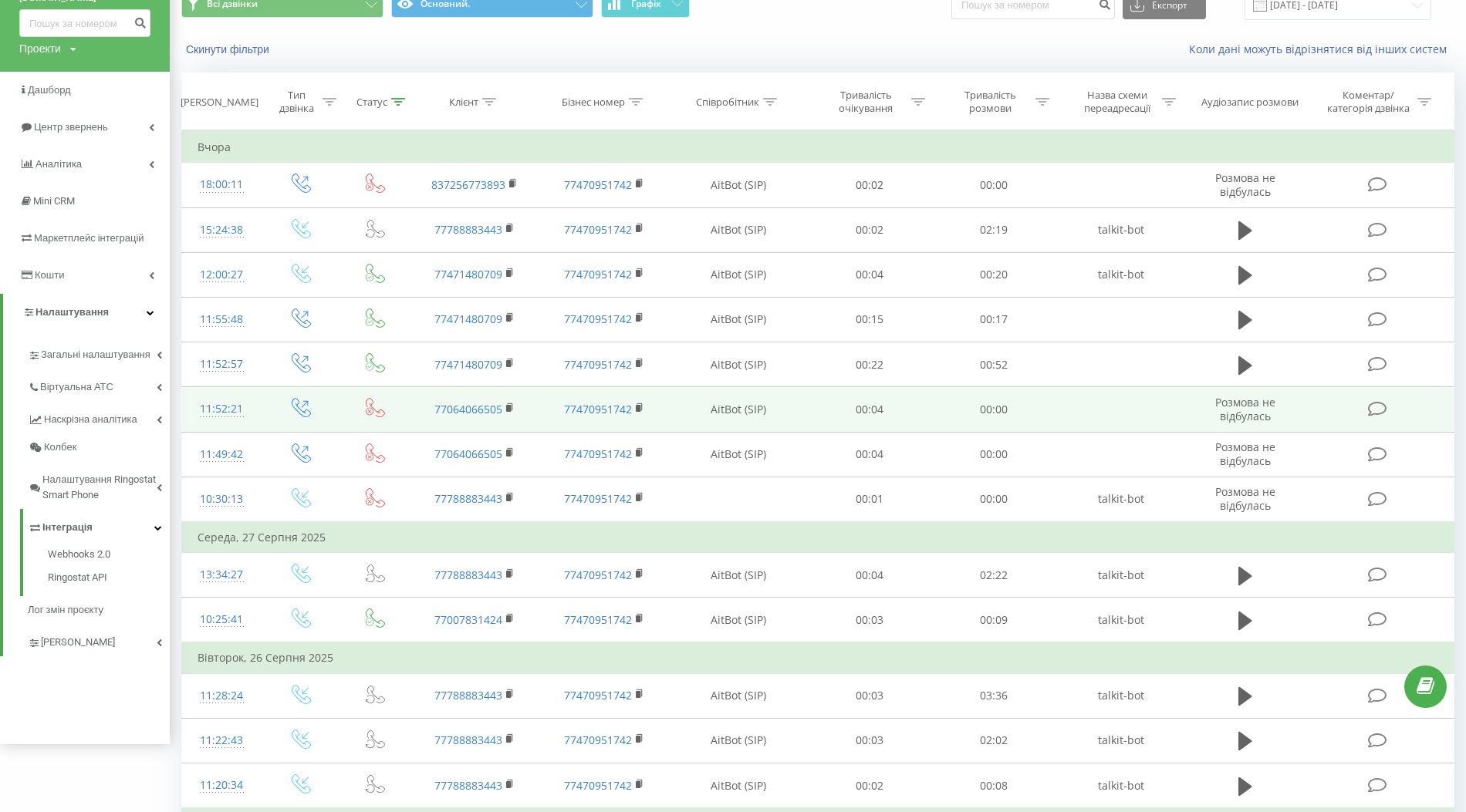
scroll to position [67, 0]
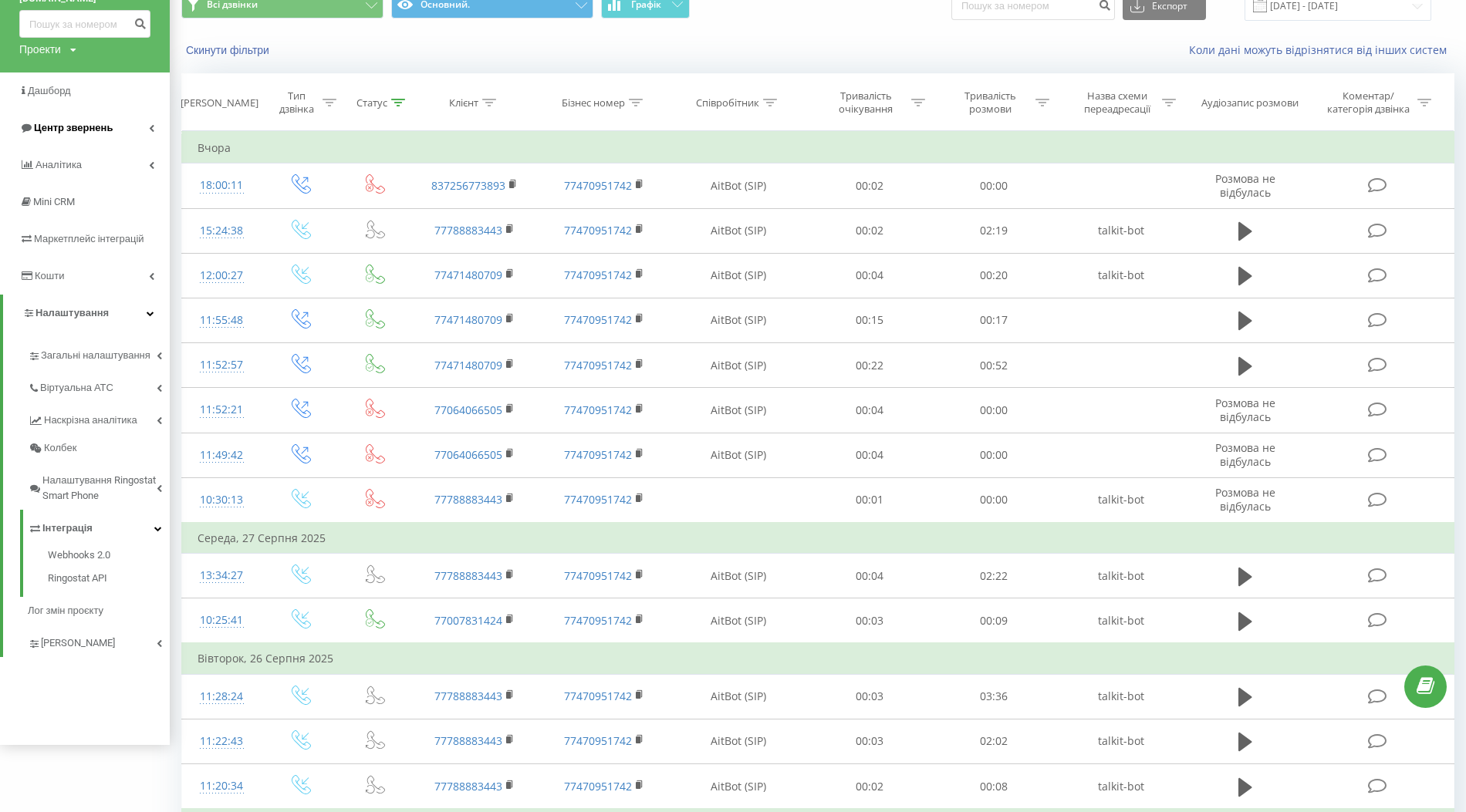
click at [68, 128] on span "Центр звернень" at bounding box center [73, 127] width 79 height 12
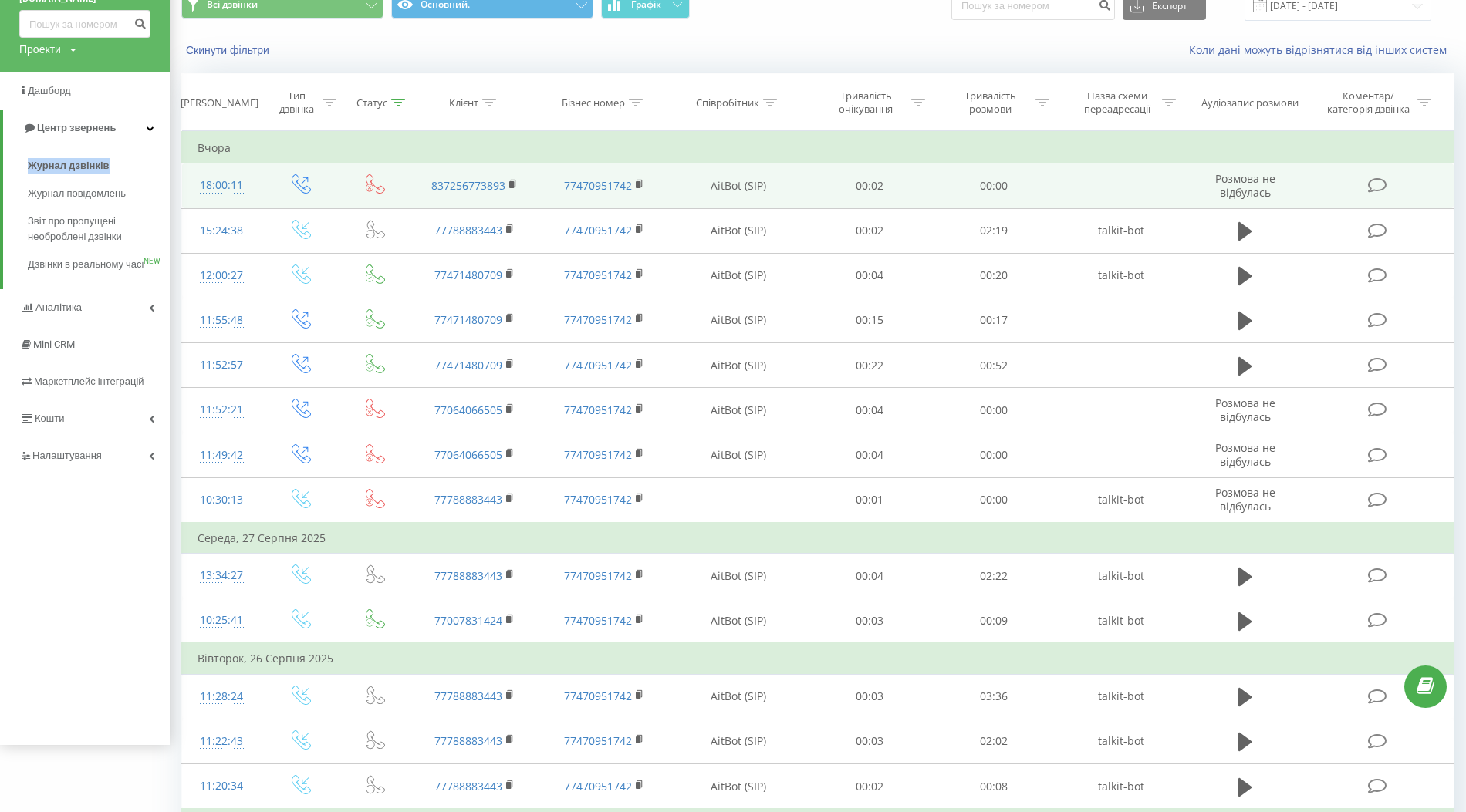
scroll to position [0, 0]
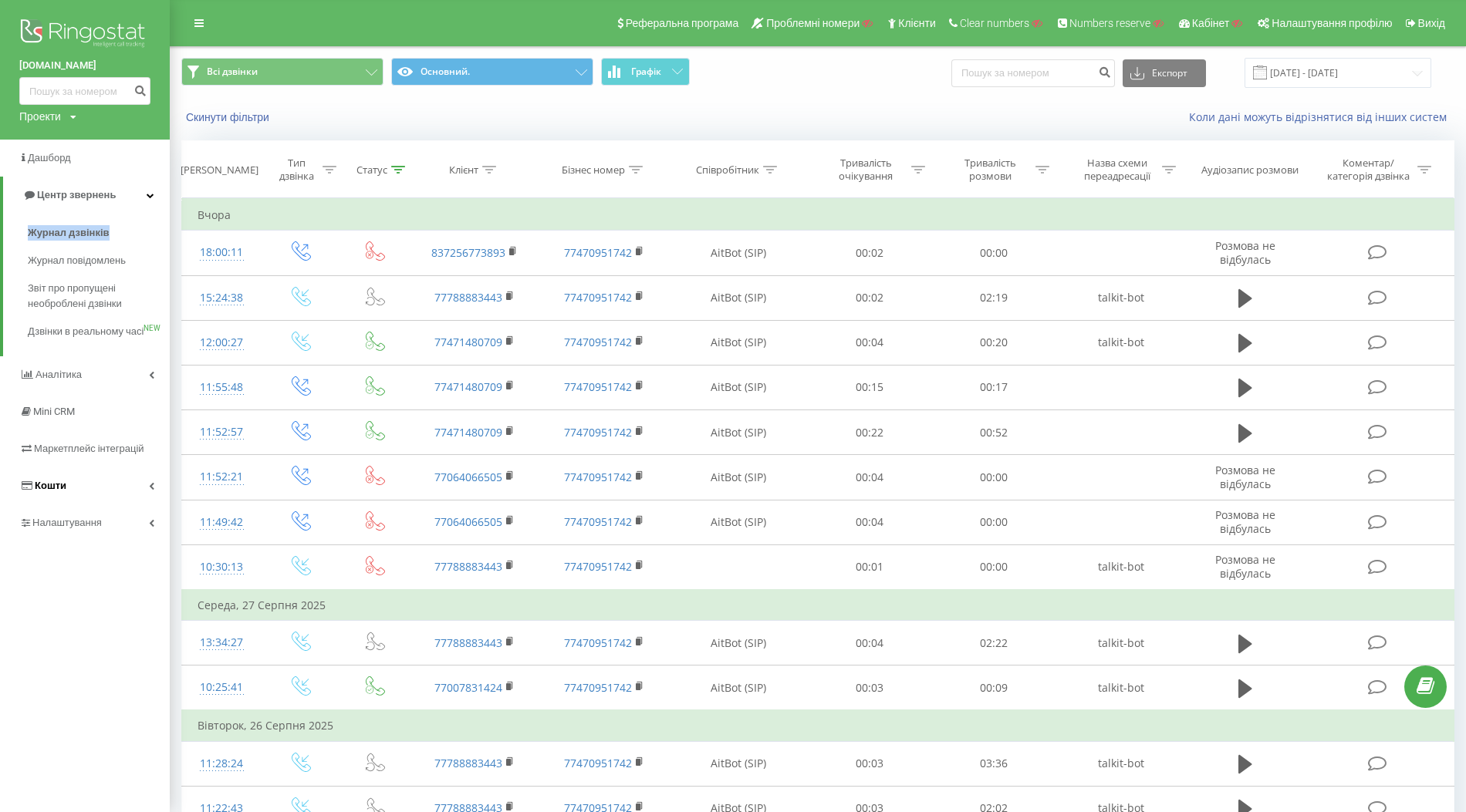
click at [70, 505] on link "Кошти" at bounding box center [85, 486] width 169 height 37
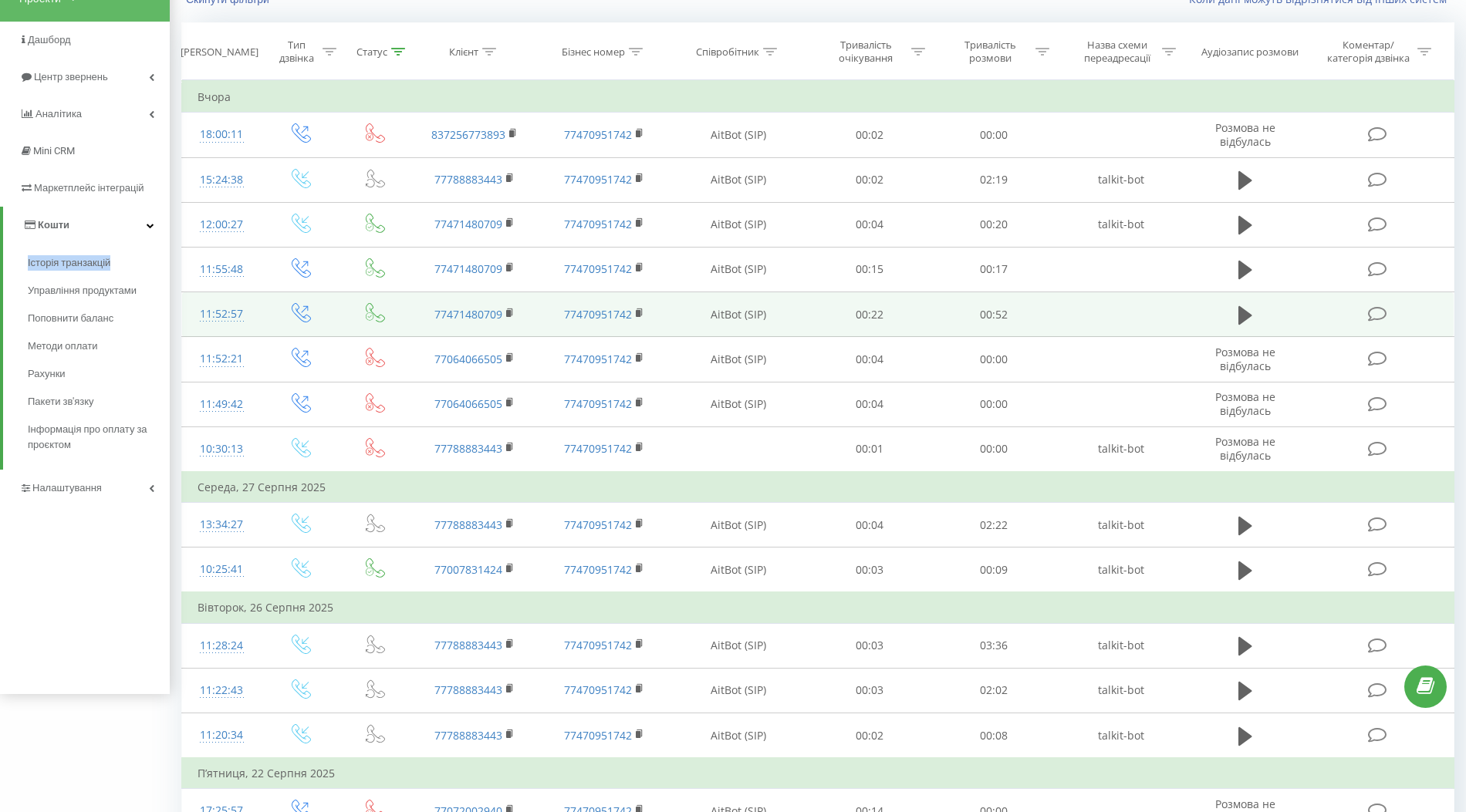
scroll to position [279, 0]
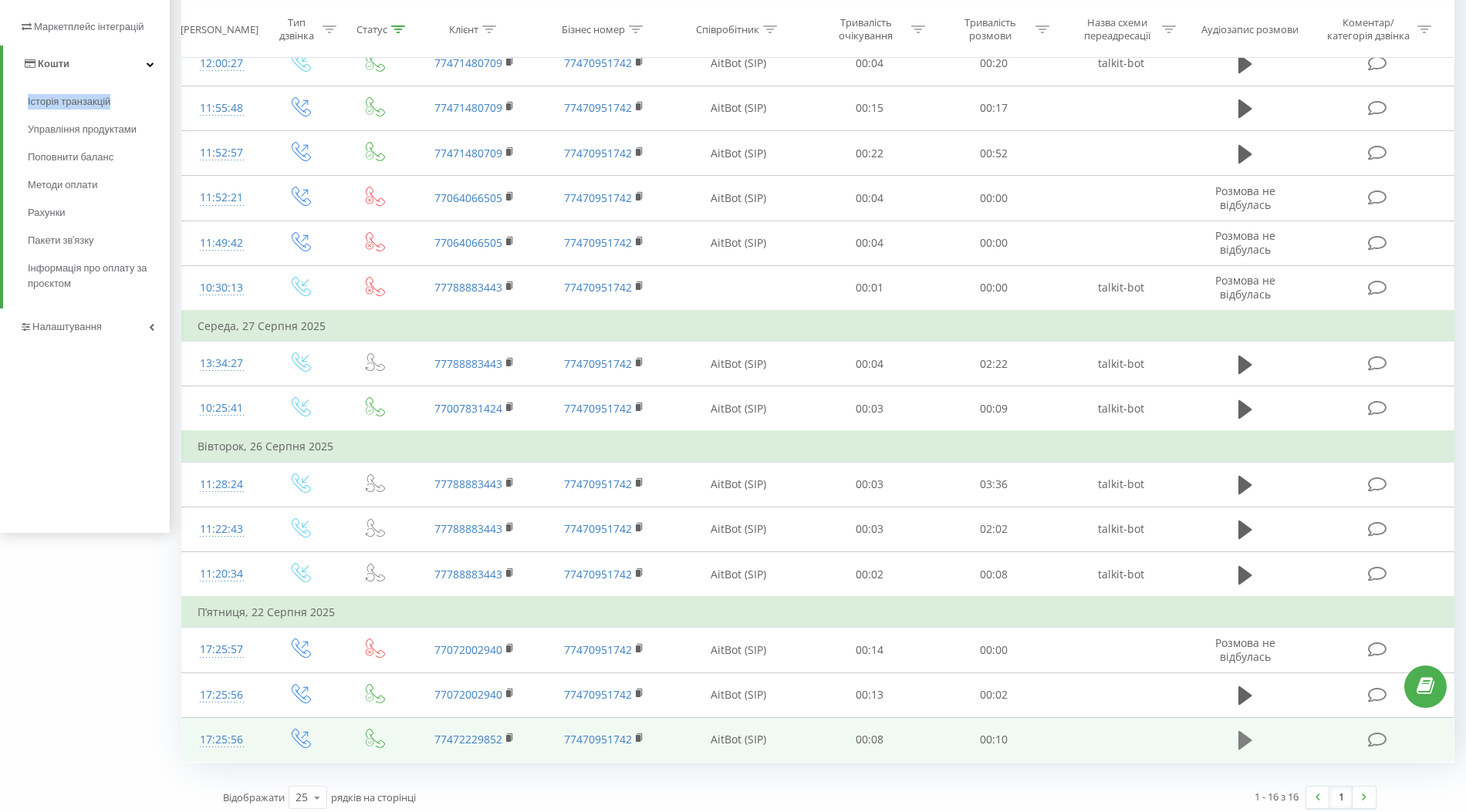
click at [1239, 734] on icon at bounding box center [1245, 740] width 14 height 18
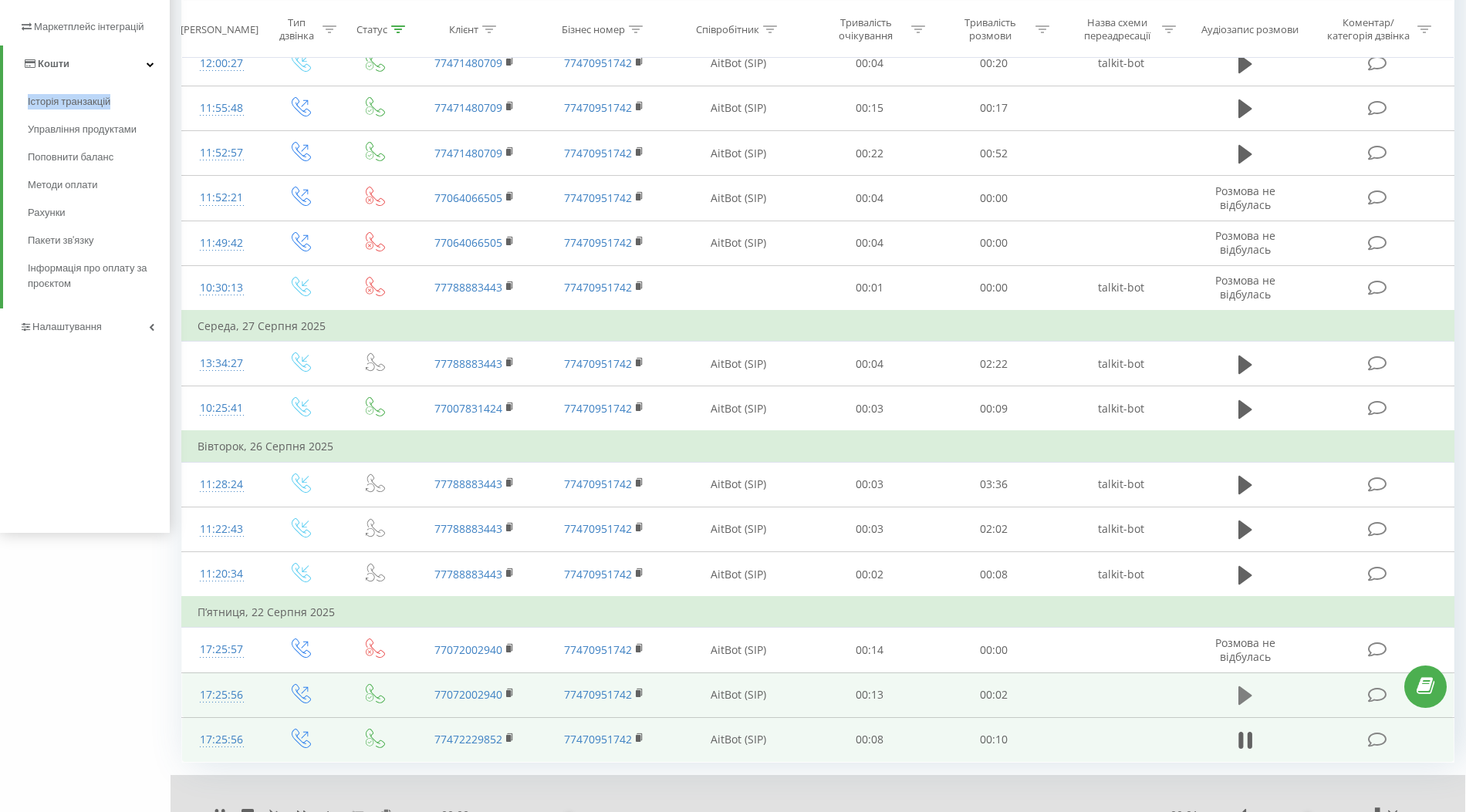
click at [1244, 688] on icon at bounding box center [1245, 695] width 14 height 18
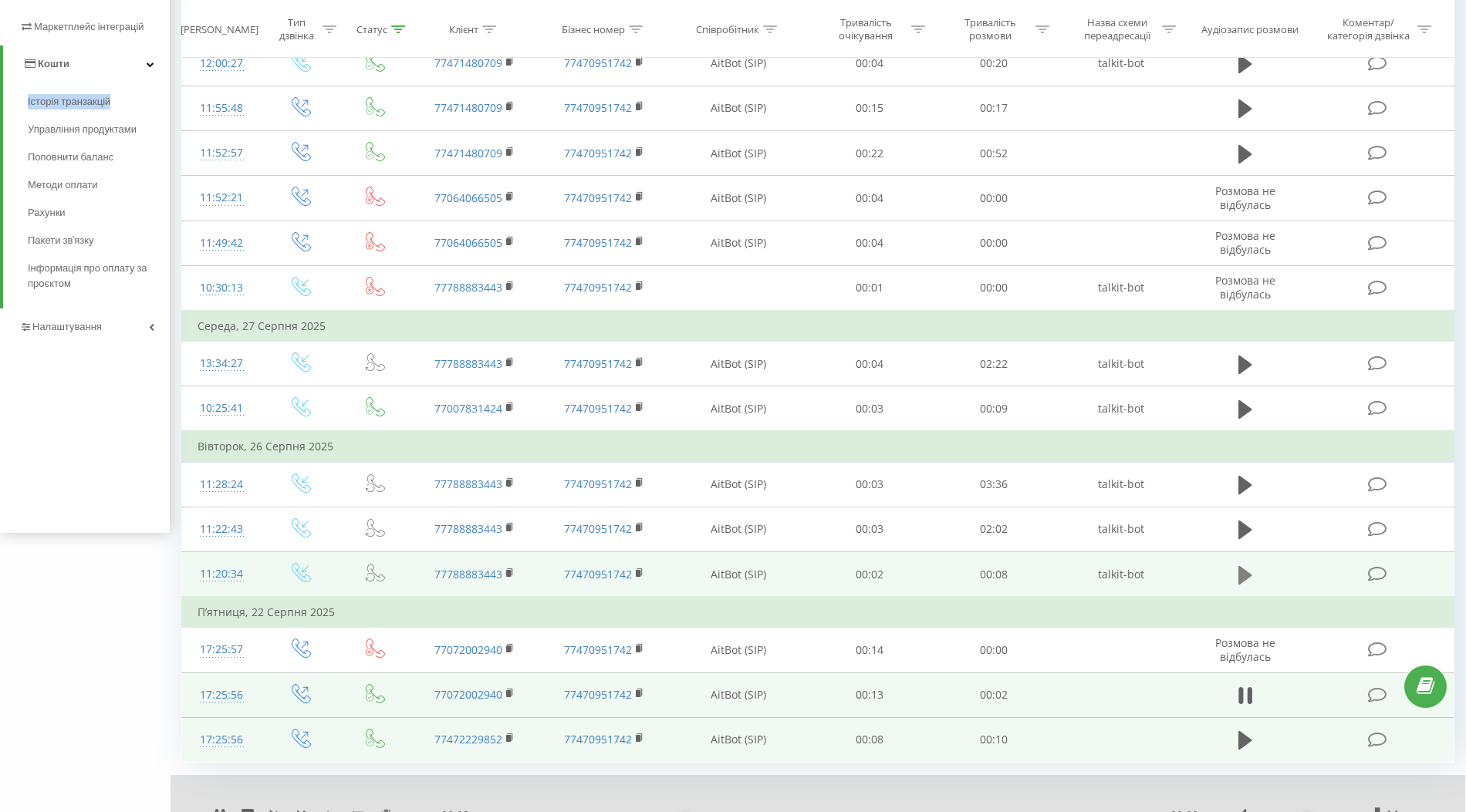
click at [1243, 571] on icon at bounding box center [1245, 574] width 14 height 18
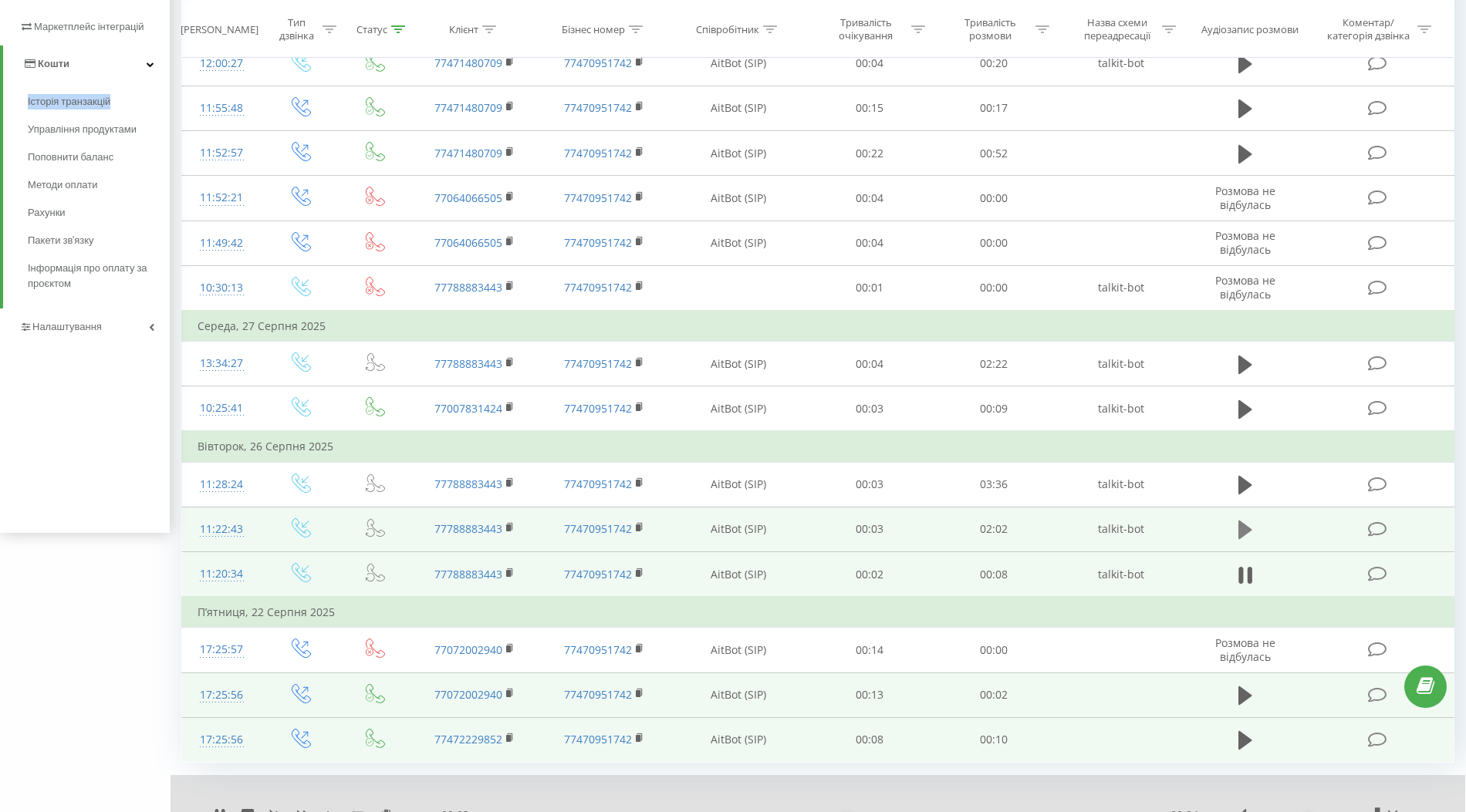
click at [1245, 525] on icon at bounding box center [1245, 529] width 14 height 18
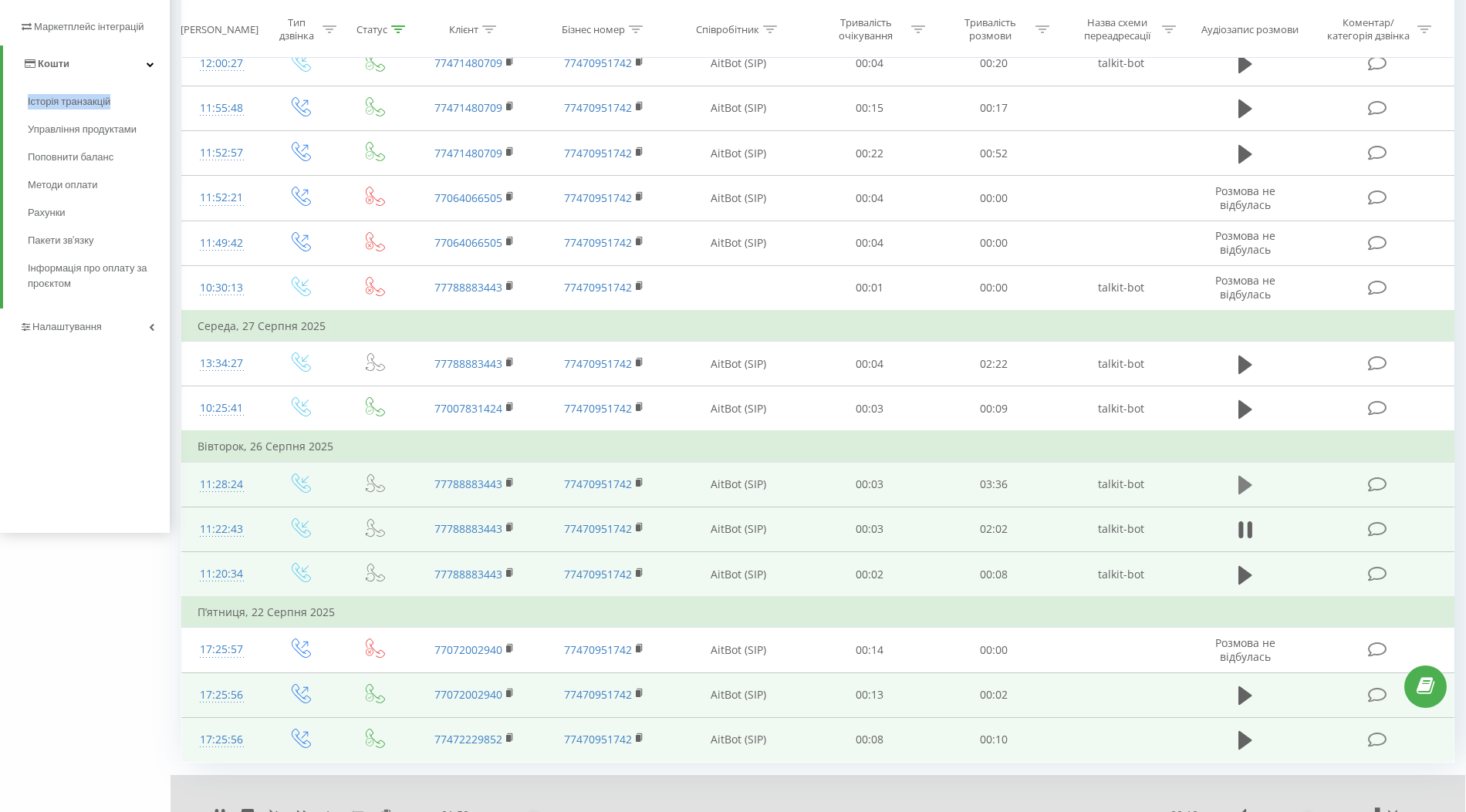
click at [1241, 478] on icon at bounding box center [1245, 484] width 14 height 18
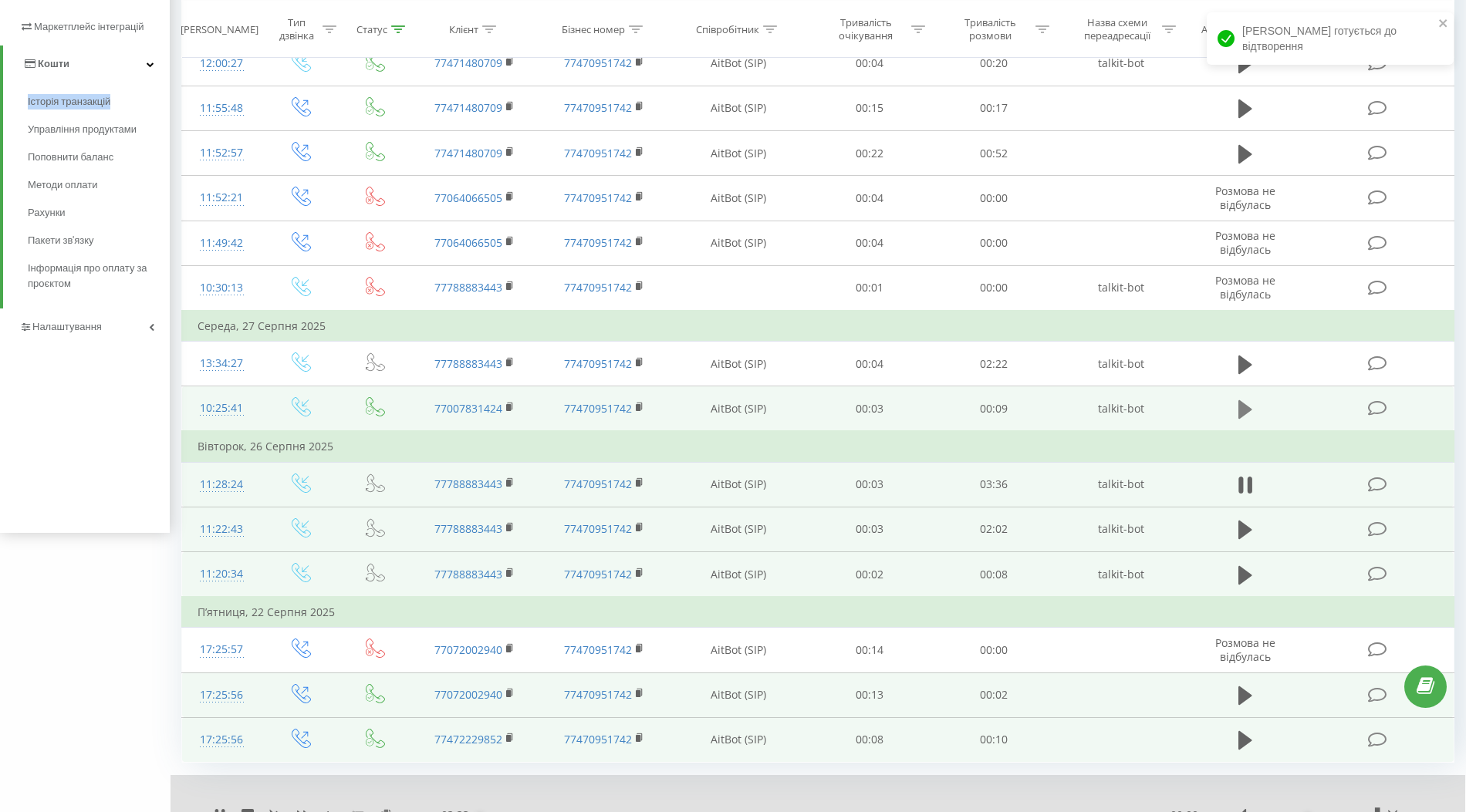
click at [1246, 405] on icon at bounding box center [1245, 409] width 14 height 18
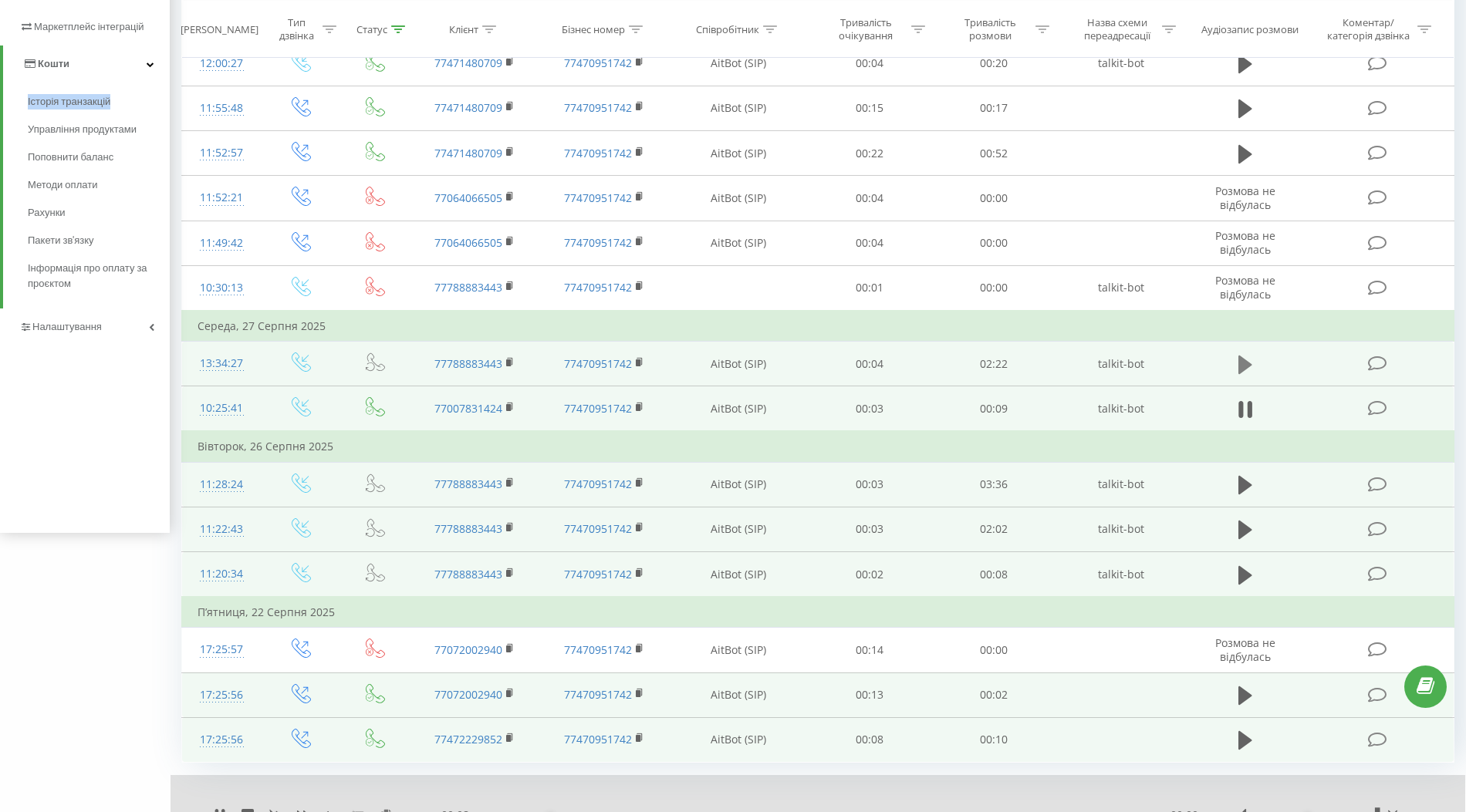
click at [1243, 360] on icon at bounding box center [1245, 364] width 14 height 18
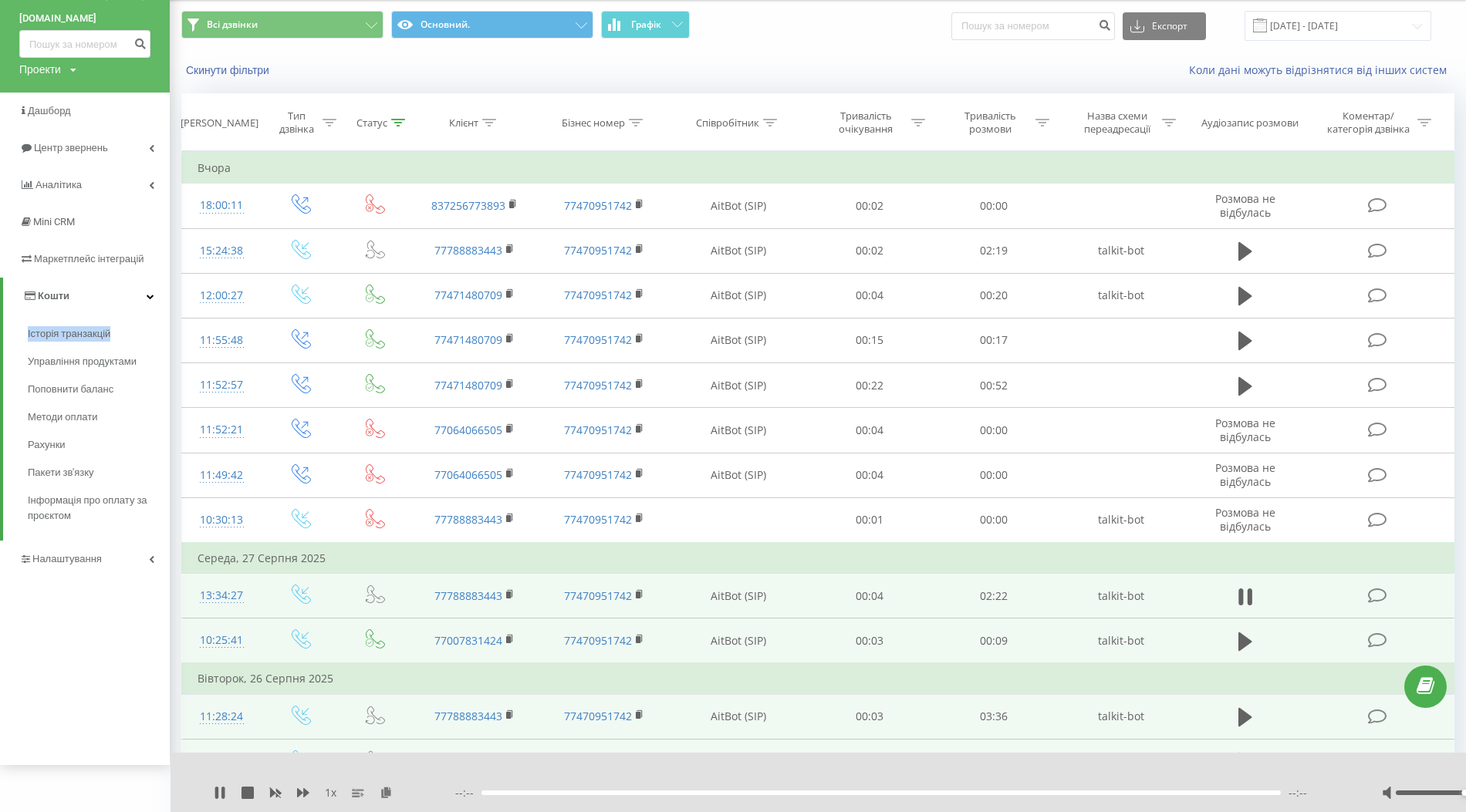
scroll to position [47, 0]
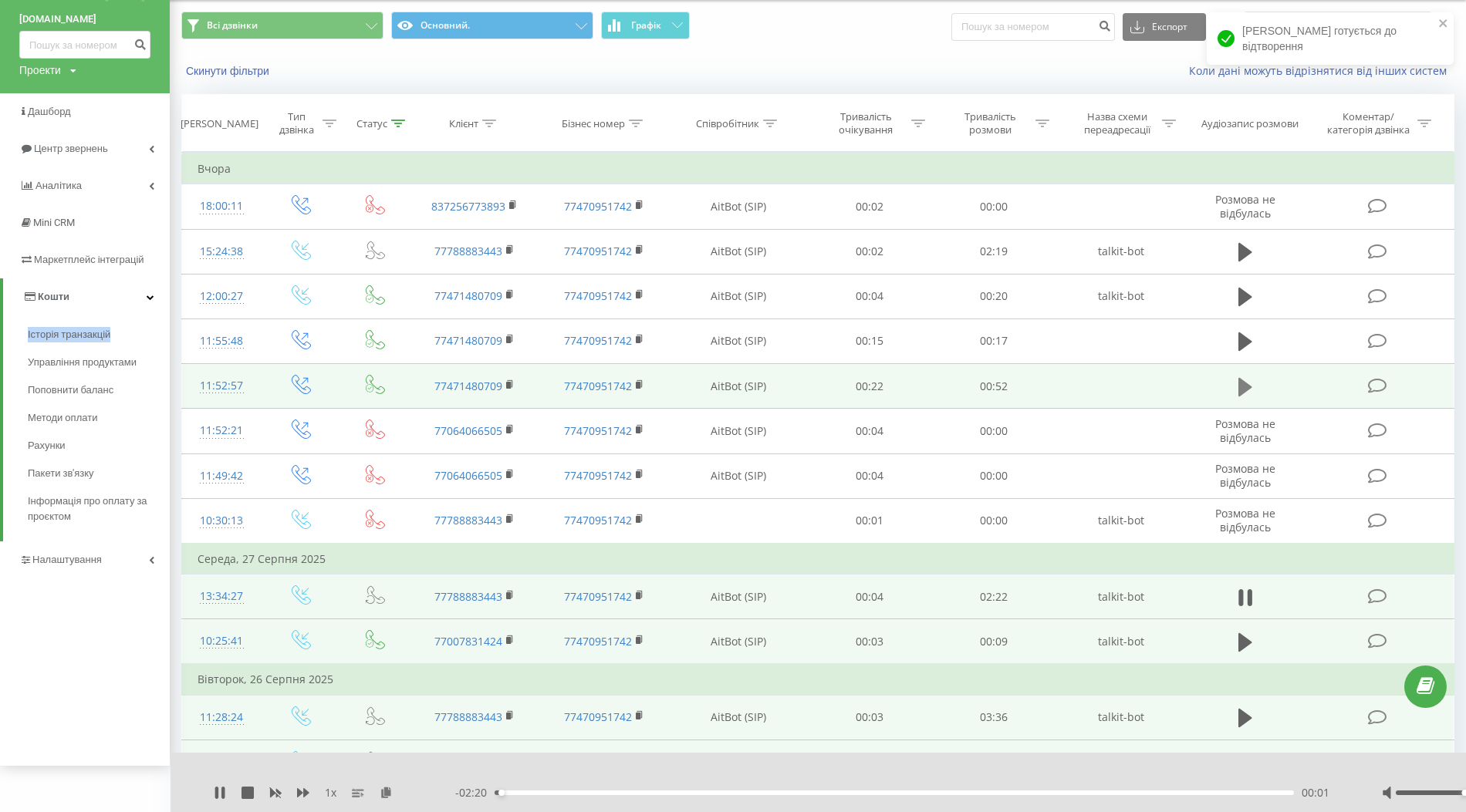
click at [1244, 386] on icon at bounding box center [1245, 386] width 14 height 18
click at [814, 794] on div "00:00" at bounding box center [894, 793] width 800 height 5
click at [970, 792] on div "00:23" at bounding box center [894, 793] width 800 height 5
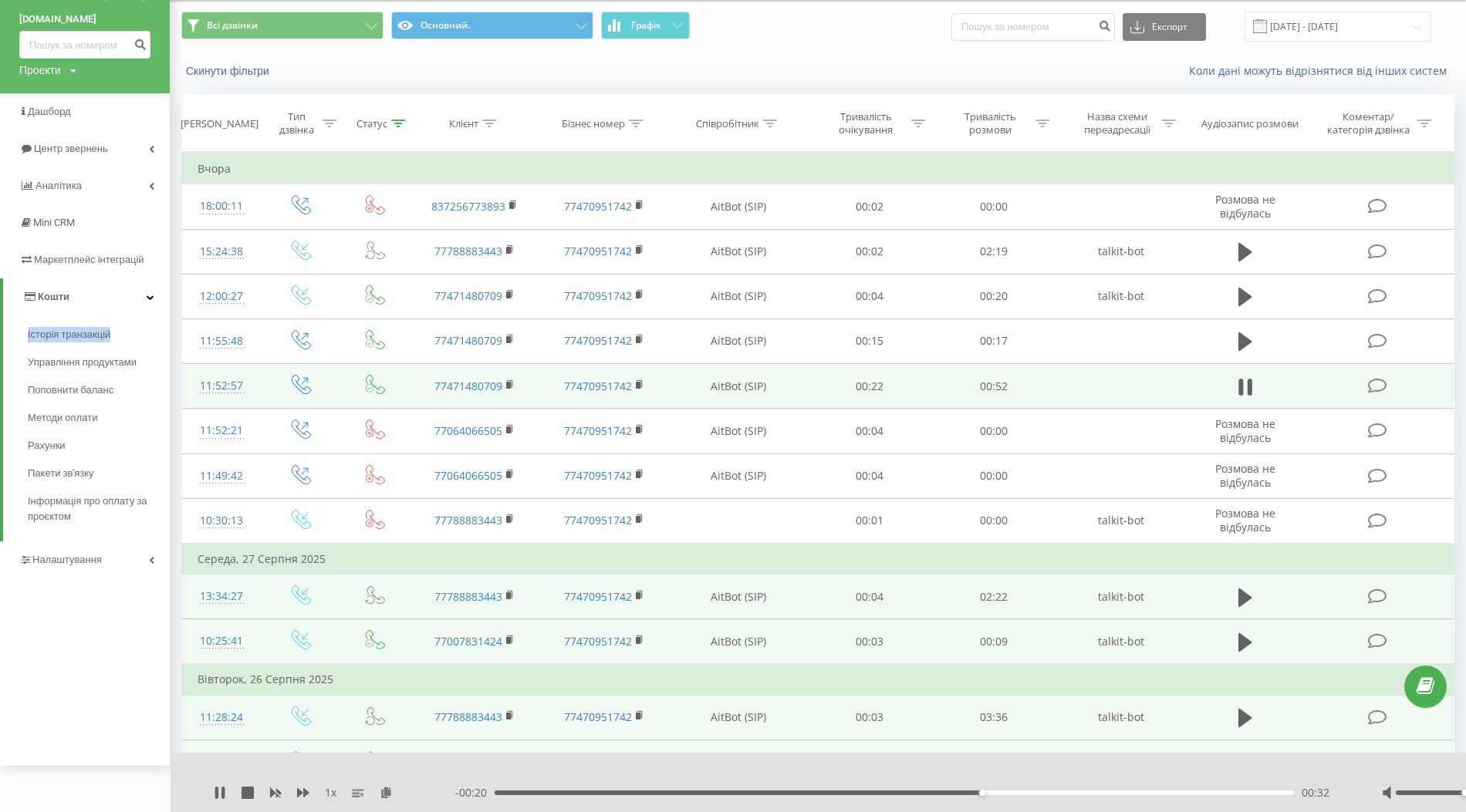
click at [1093, 792] on div "00:32" at bounding box center [894, 793] width 800 height 5
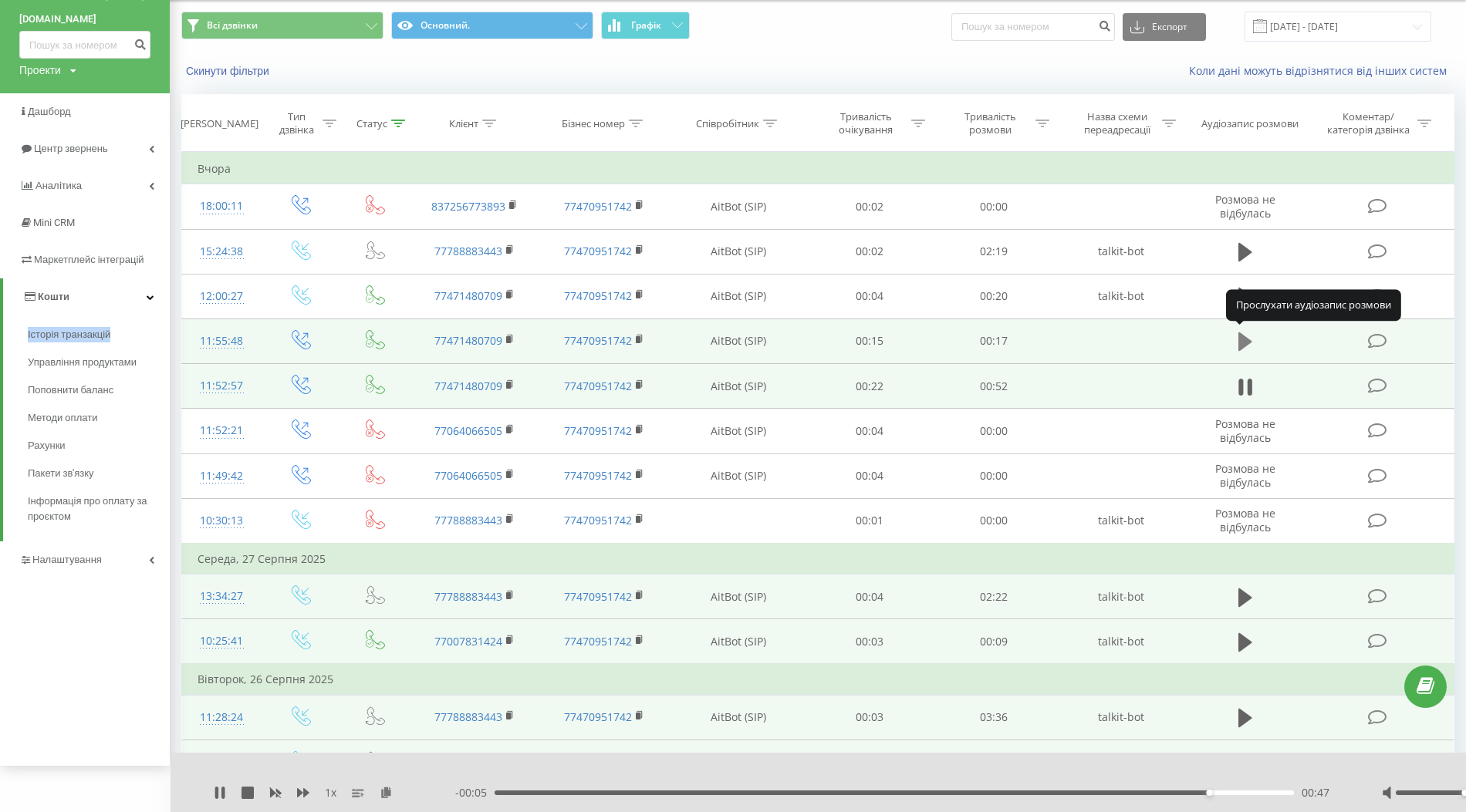
click at [1243, 340] on icon at bounding box center [1245, 341] width 14 height 18
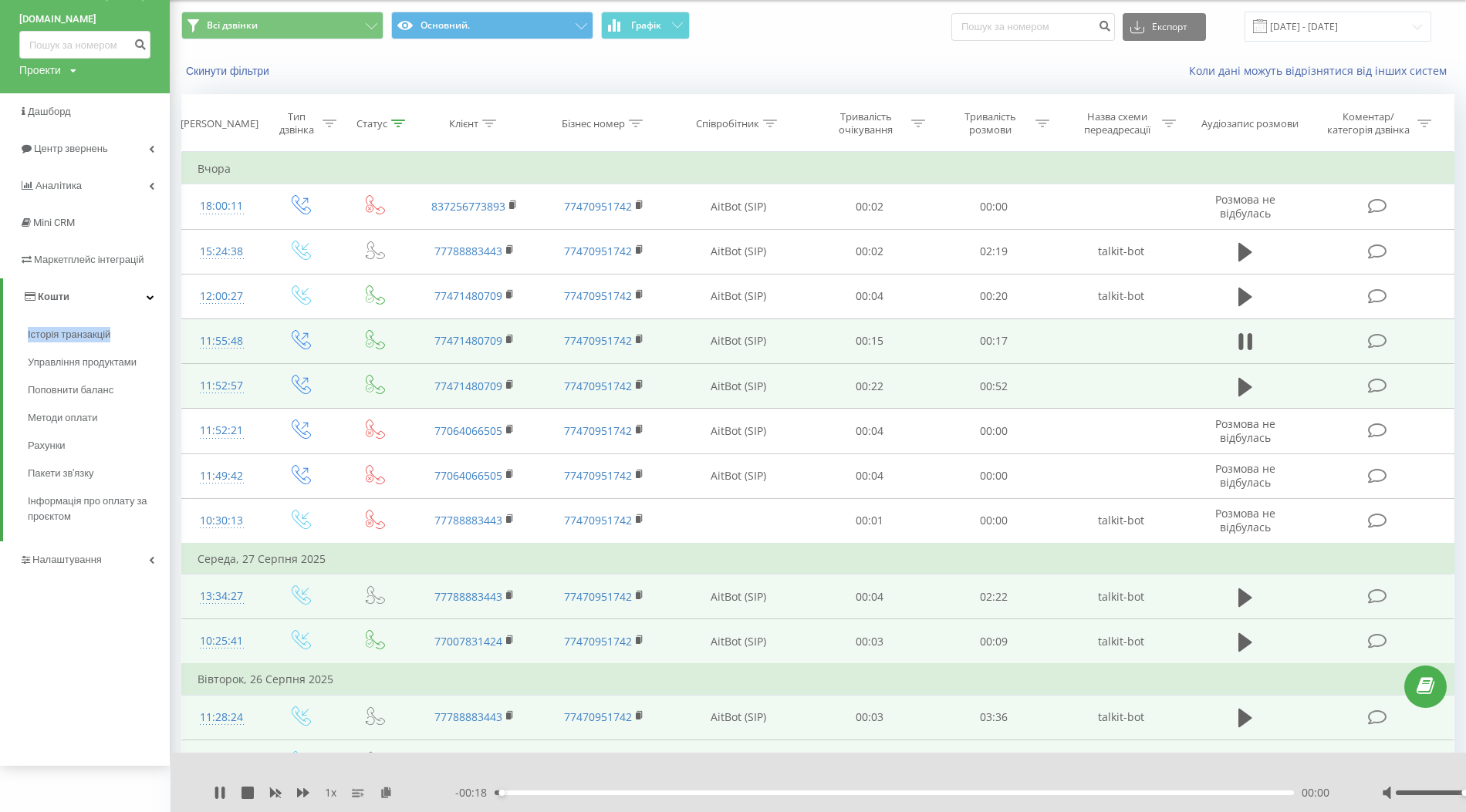
click at [859, 794] on div "00:00" at bounding box center [894, 793] width 800 height 5
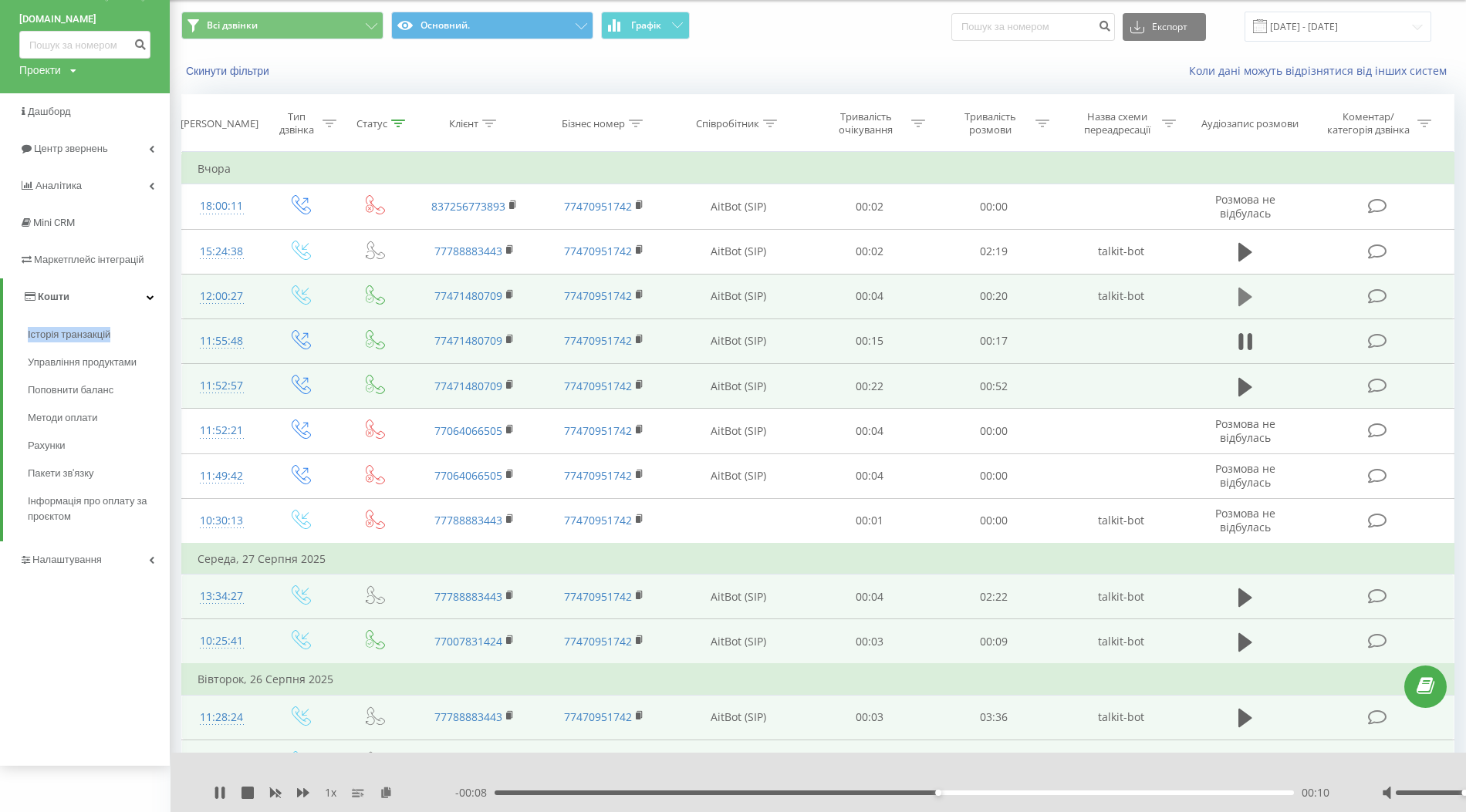
click at [1239, 289] on icon at bounding box center [1245, 297] width 14 height 18
click at [863, 793] on div "00:00" at bounding box center [894, 793] width 800 height 5
click at [1243, 296] on icon at bounding box center [1245, 297] width 14 height 21
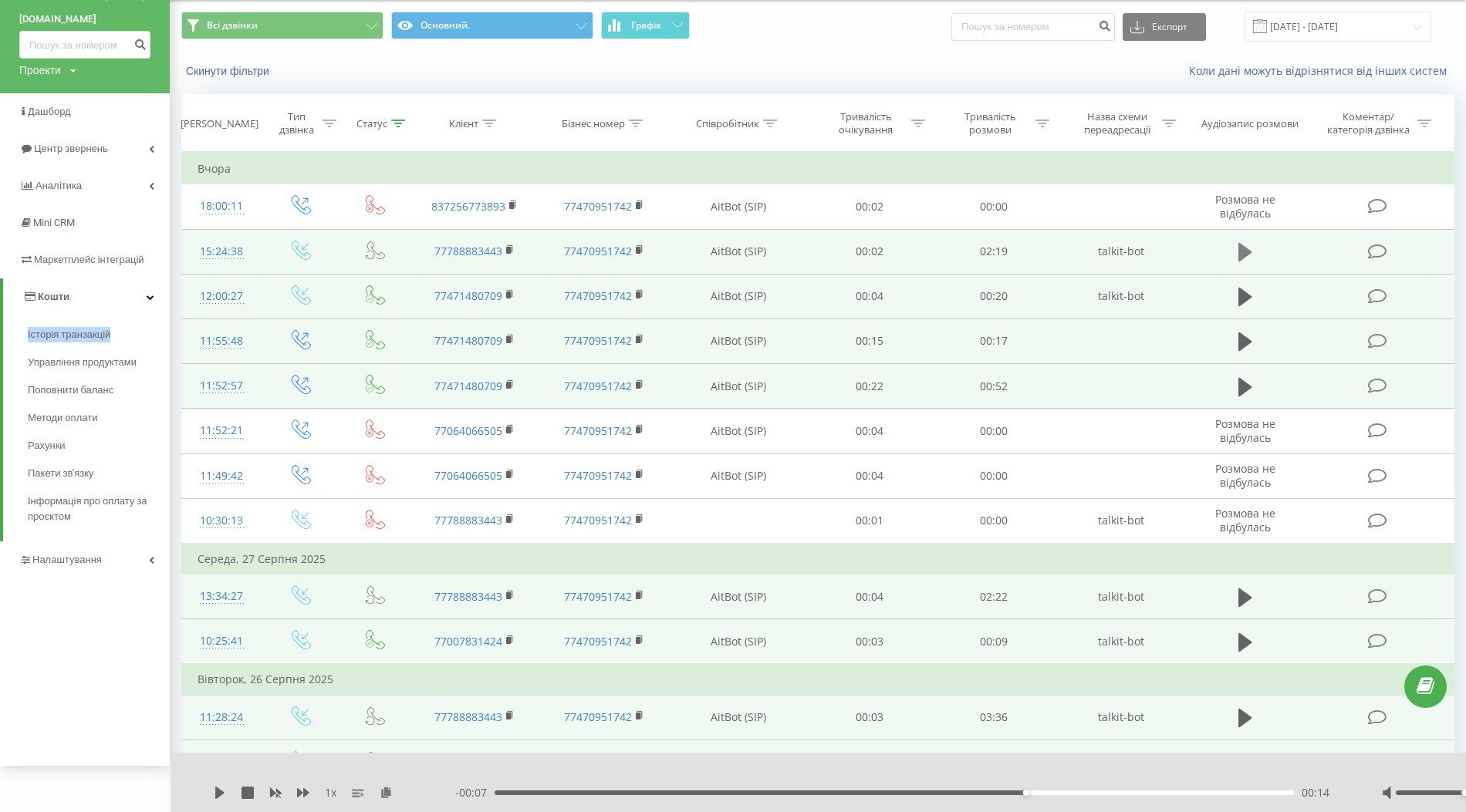
click at [1245, 247] on icon at bounding box center [1245, 252] width 14 height 18
click at [787, 793] on div "00:02" at bounding box center [894, 793] width 800 height 5
click at [921, 792] on div "00:53" at bounding box center [894, 793] width 800 height 5
click at [1049, 795] on div "- 01:03 01:15 01:15" at bounding box center [900, 793] width 889 height 16
click at [1126, 792] on div "01:16" at bounding box center [894, 793] width 800 height 5
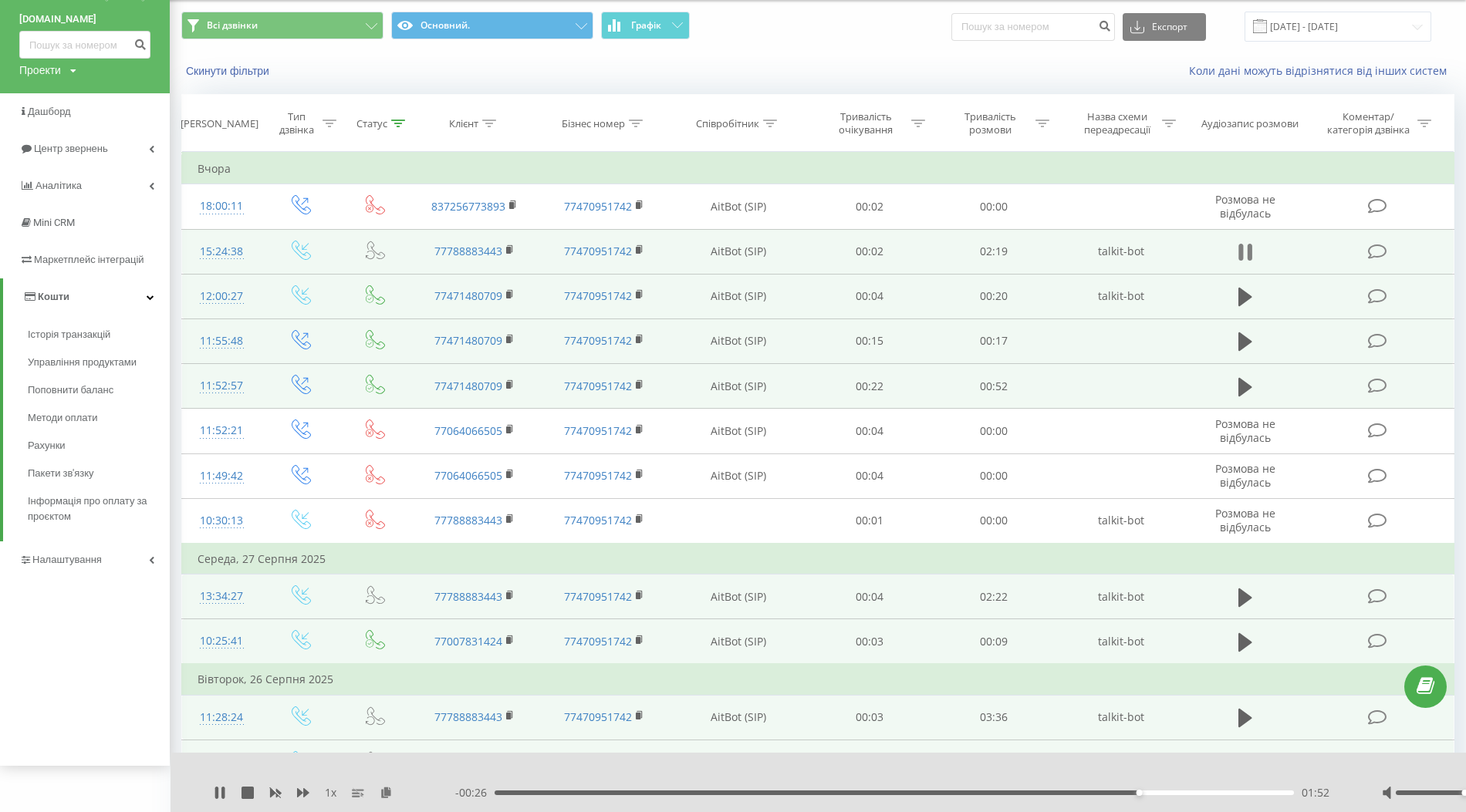
click at [1245, 253] on icon at bounding box center [1245, 252] width 14 height 21
click at [1243, 242] on icon at bounding box center [1245, 252] width 14 height 21
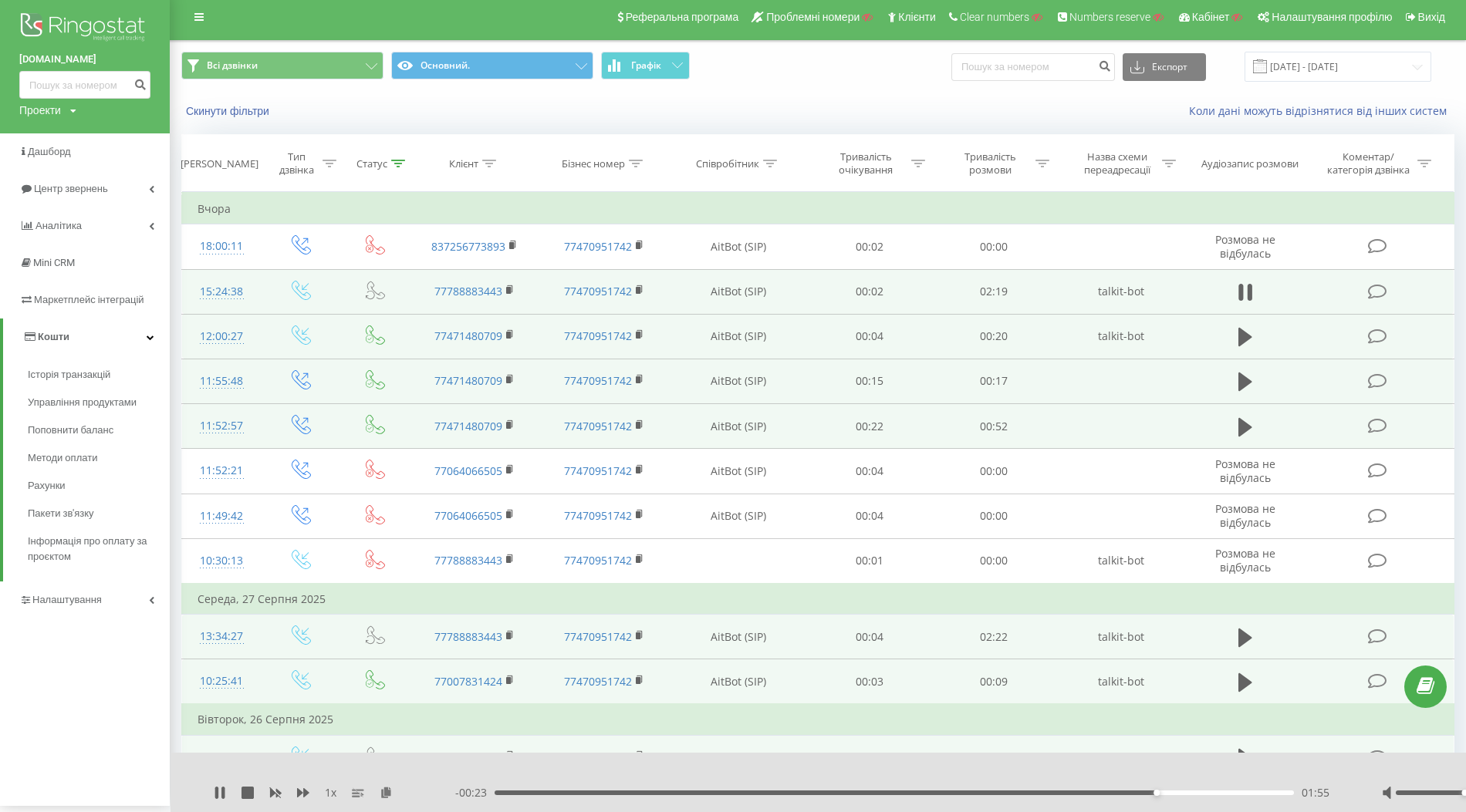
scroll to position [0, 0]
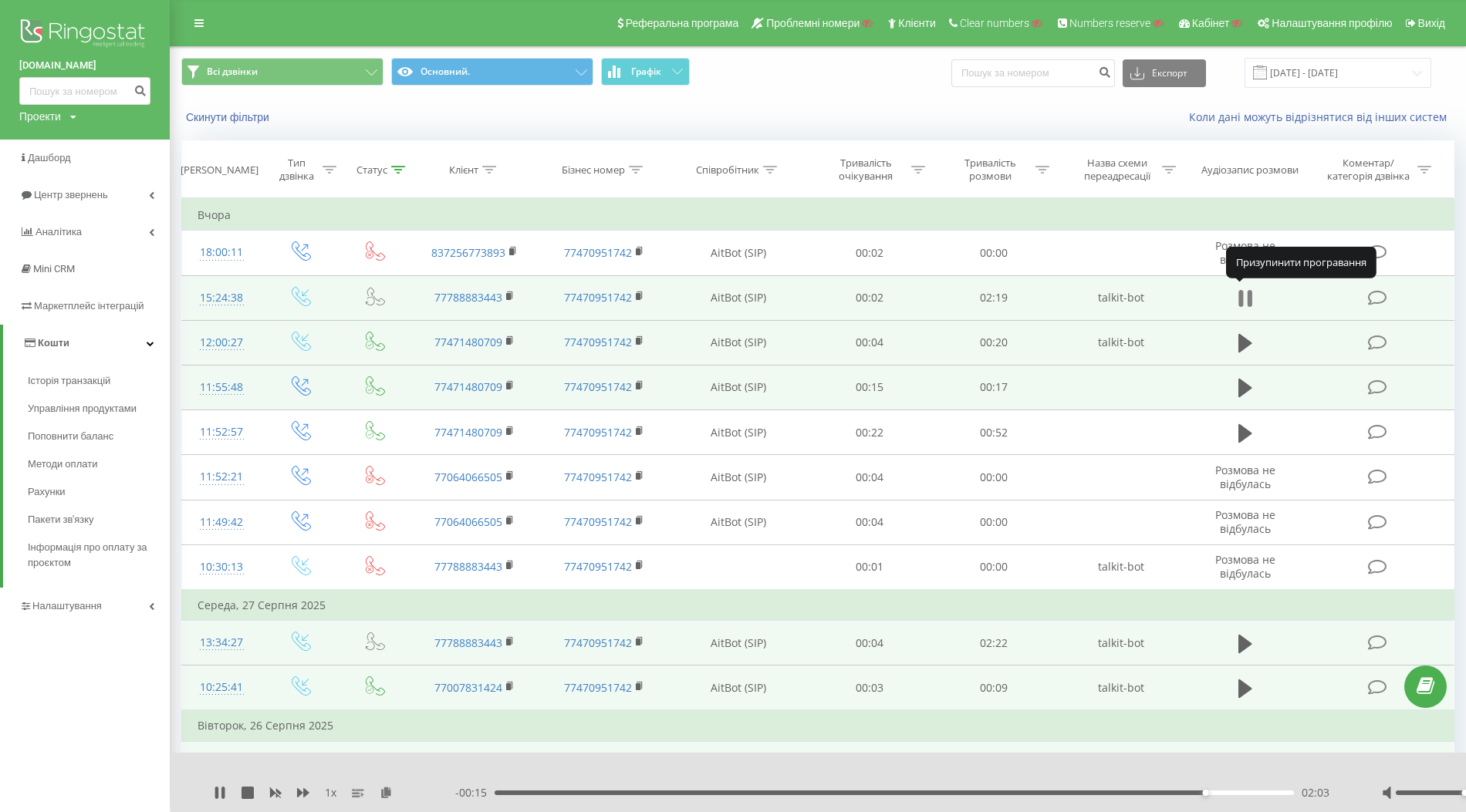
click at [1245, 298] on icon at bounding box center [1245, 299] width 14 height 21
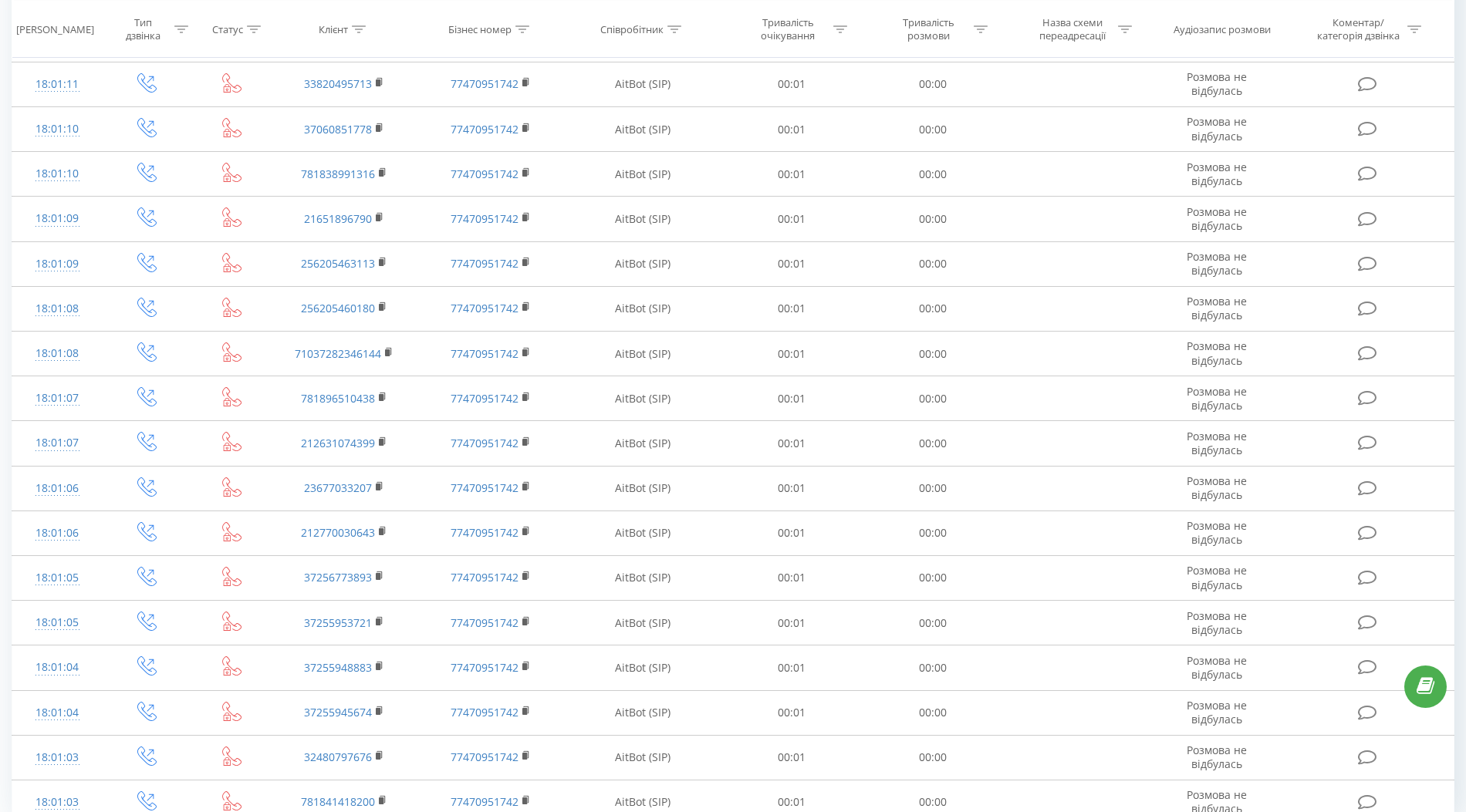
scroll to position [586, 0]
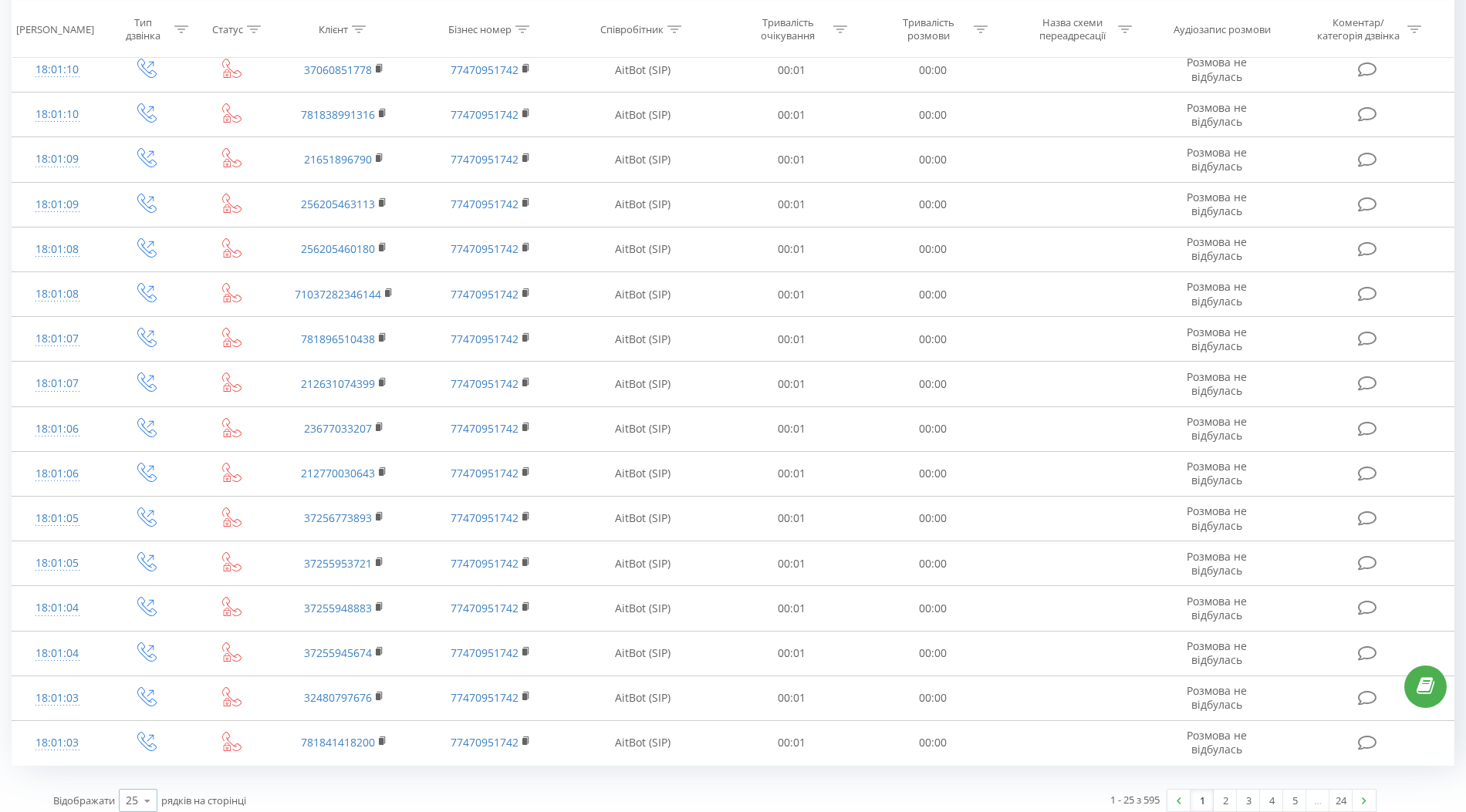
click at [146, 788] on icon at bounding box center [148, 800] width 23 height 30
click at [136, 771] on span "100" at bounding box center [134, 778] width 18 height 15
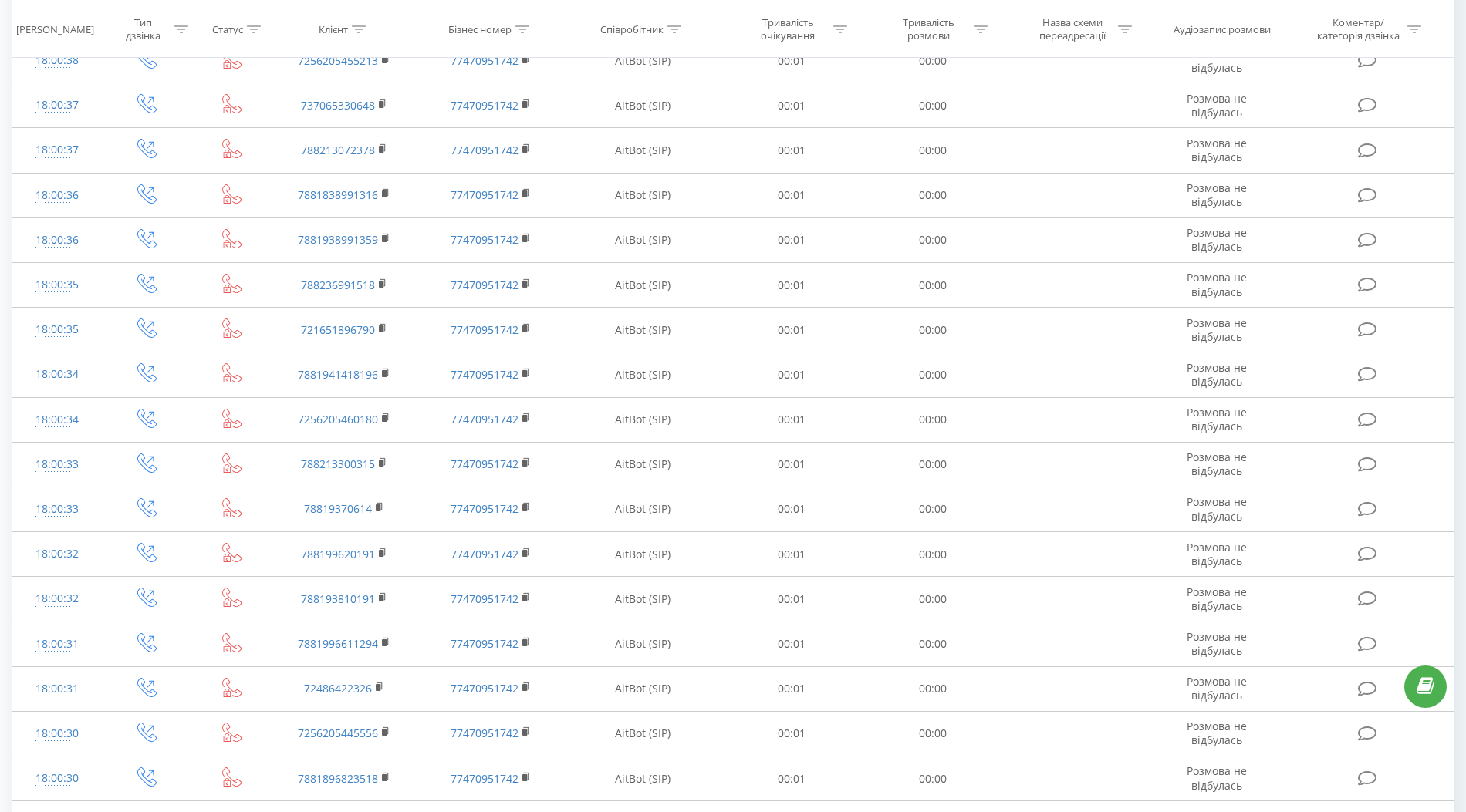
scroll to position [3927, 0]
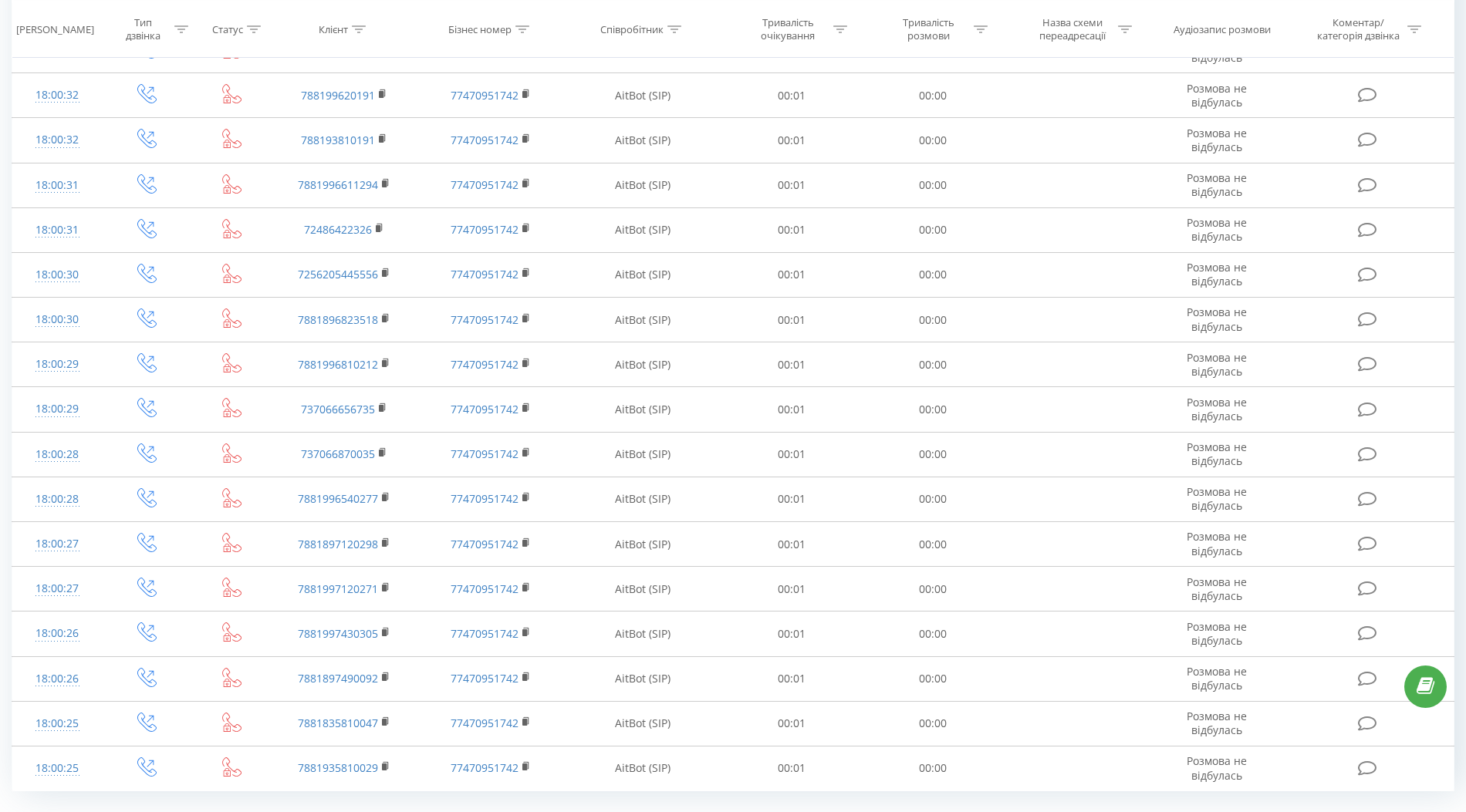
click at [1339, 811] on link "6" at bounding box center [1341, 826] width 23 height 21
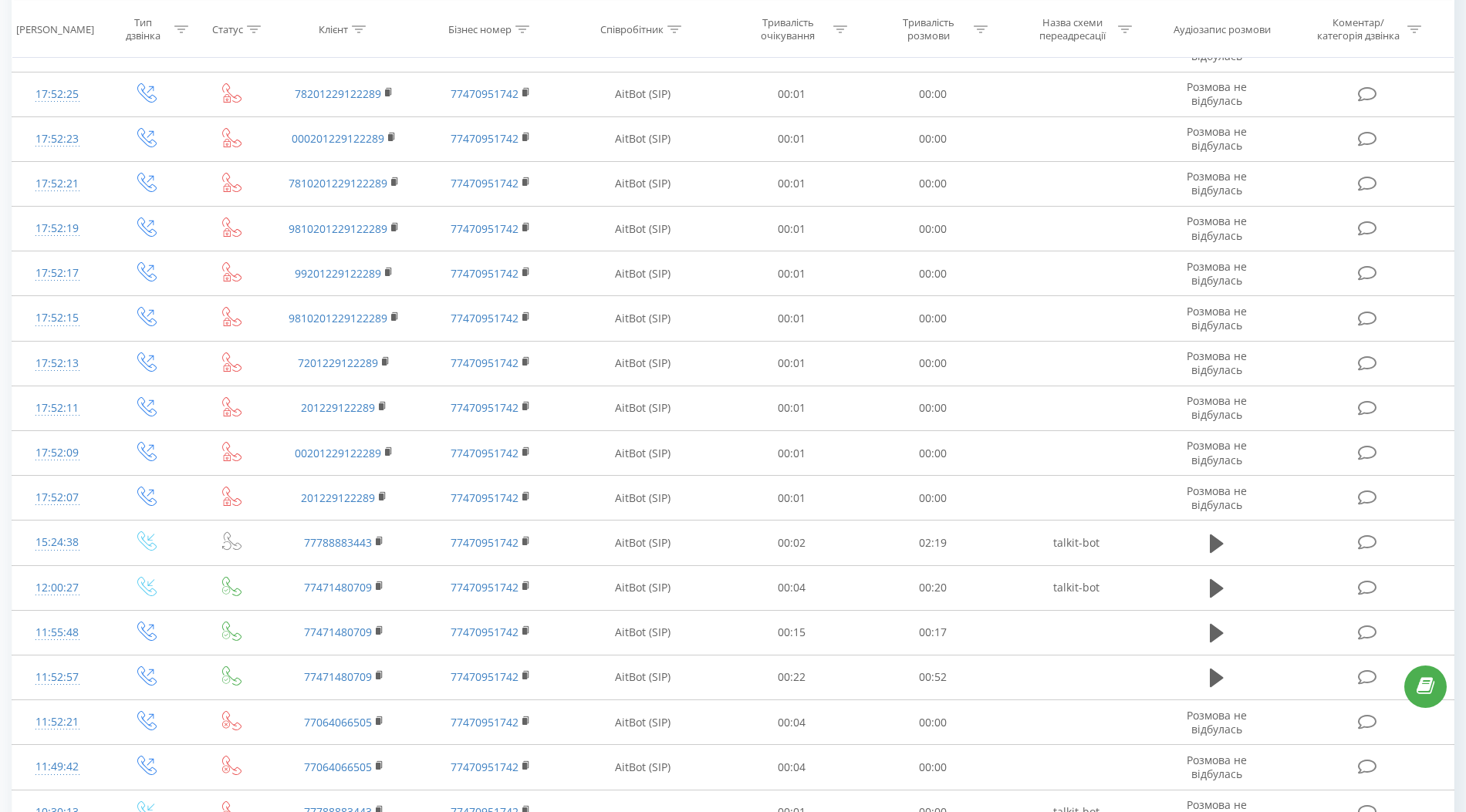
scroll to position [3306, 0]
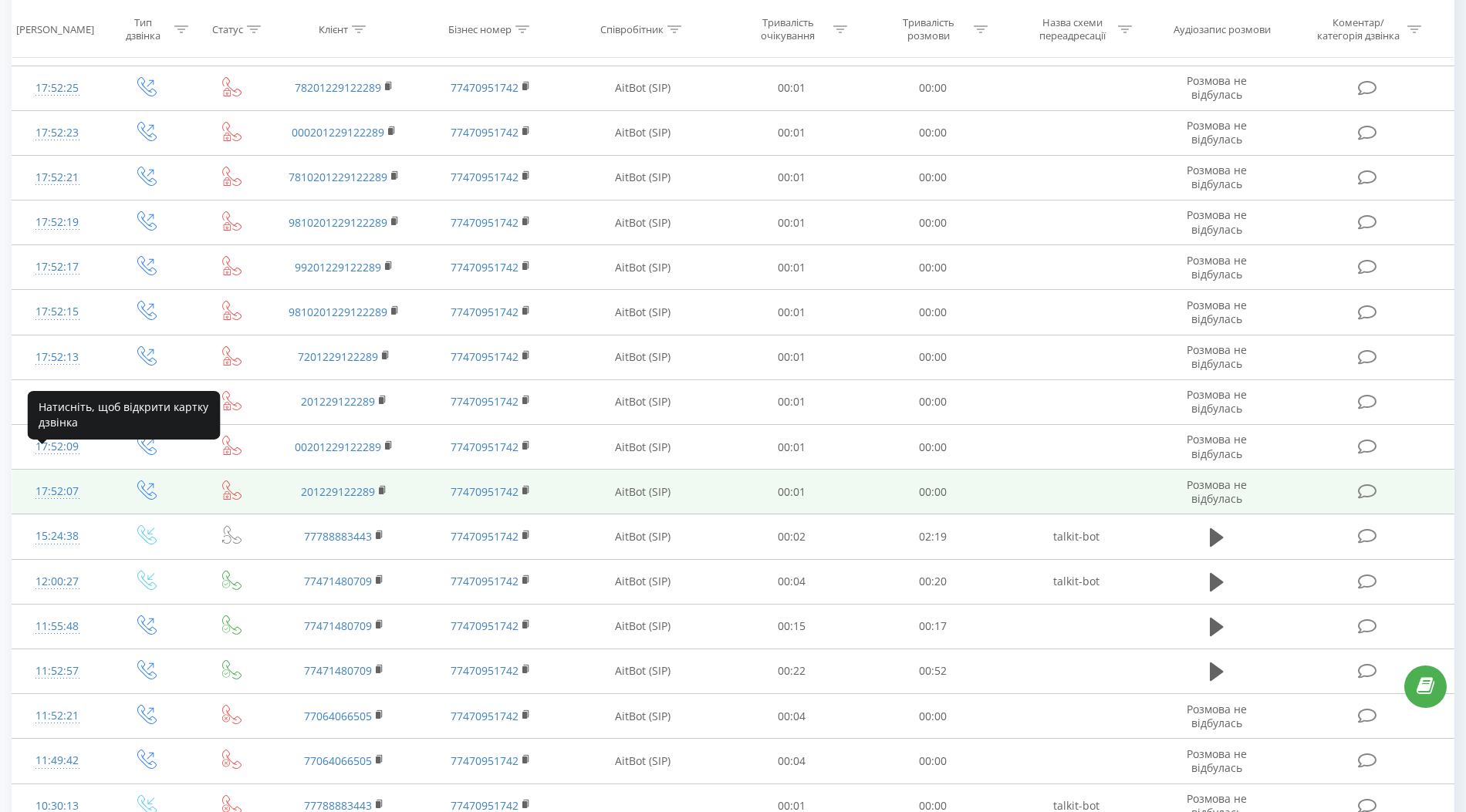
click at [53, 477] on div "17:52:07" at bounding box center [57, 491] width 58 height 30
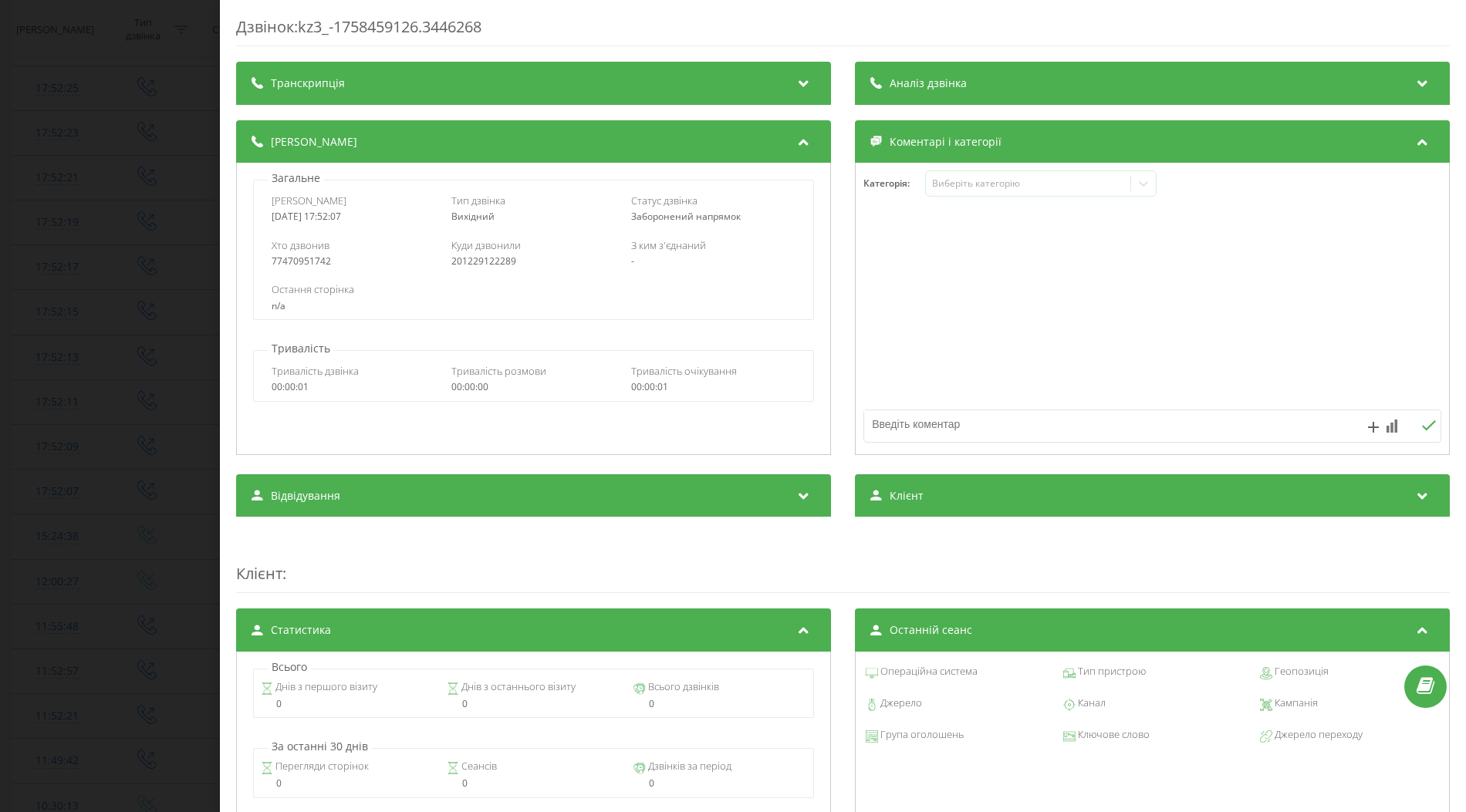
click at [110, 448] on div "Дзвінок : kz3_-1758459126.3446268 Транскрипція Для AI-аналізу майбутніх дзвінкі…" at bounding box center [733, 406] width 1466 height 812
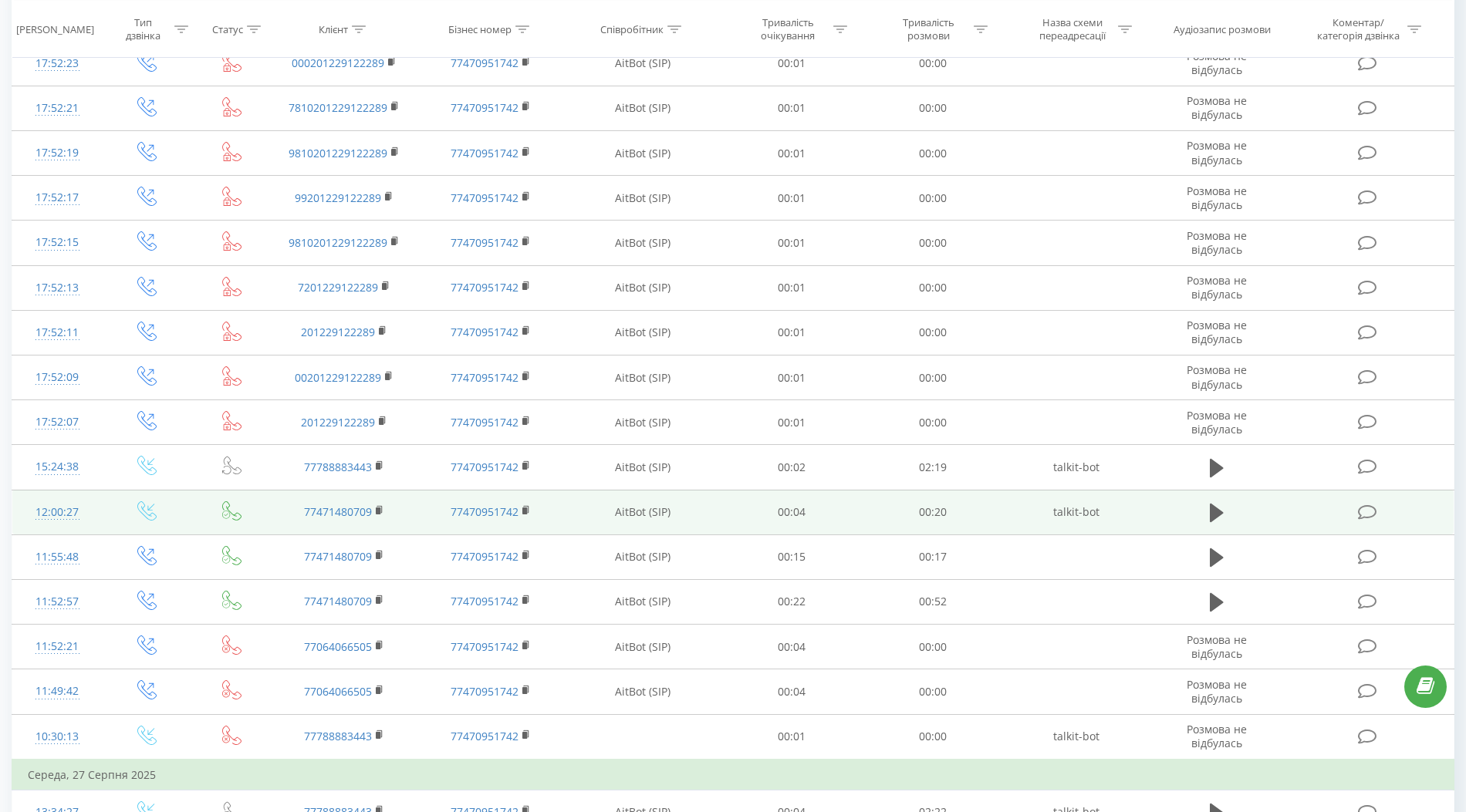
scroll to position [3358, 0]
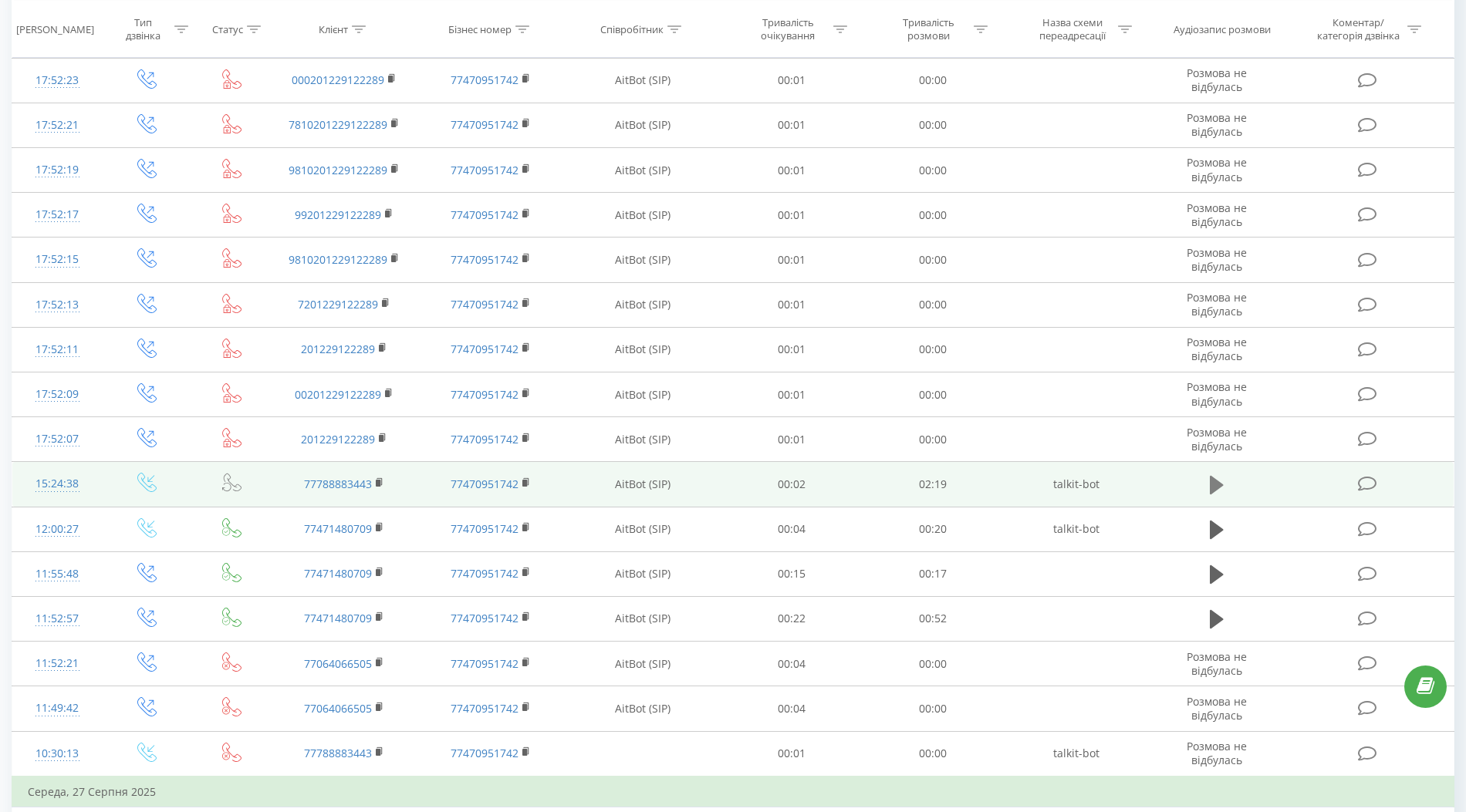
click at [1221, 476] on icon at bounding box center [1216, 484] width 14 height 18
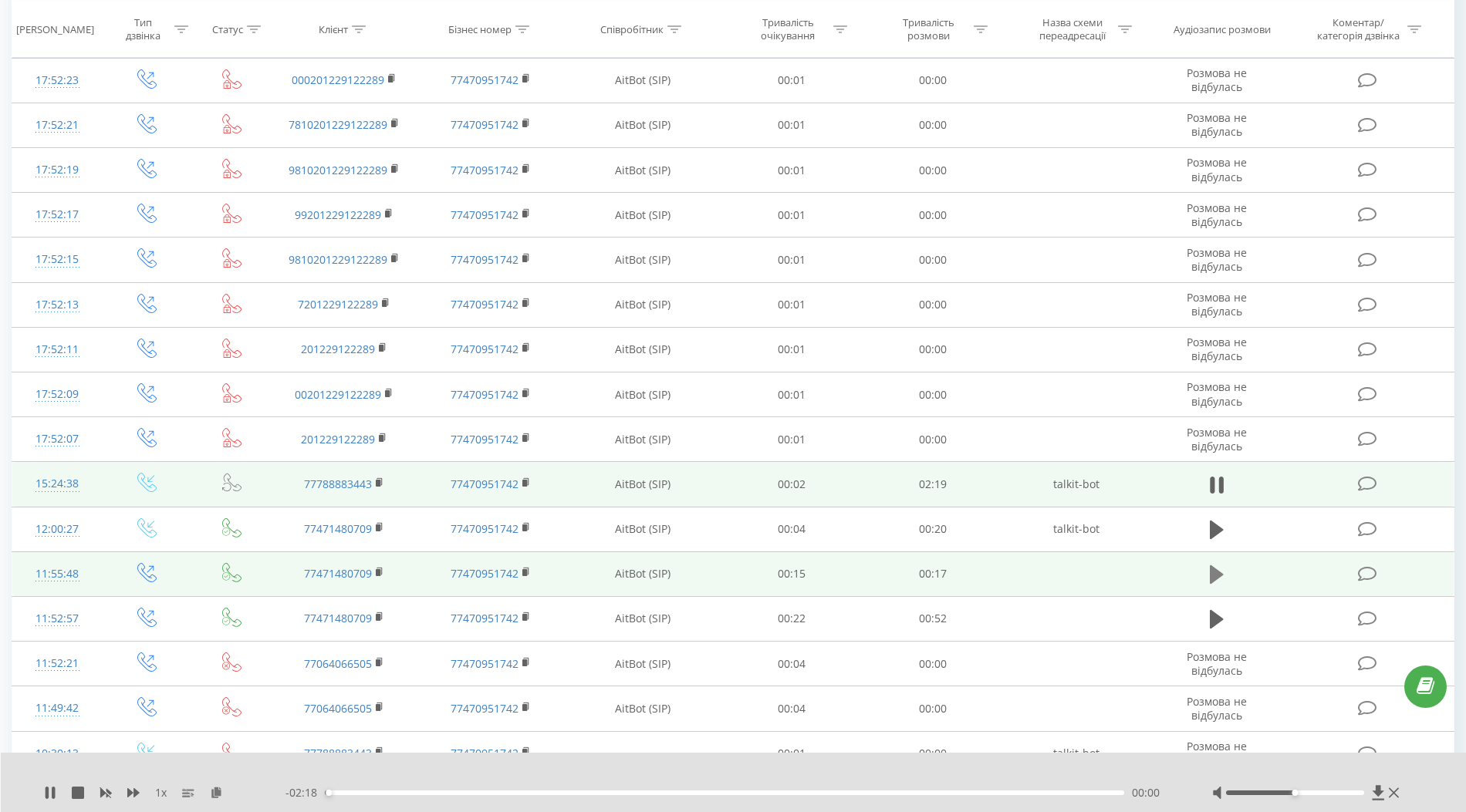
click at [1217, 565] on icon at bounding box center [1216, 574] width 14 height 18
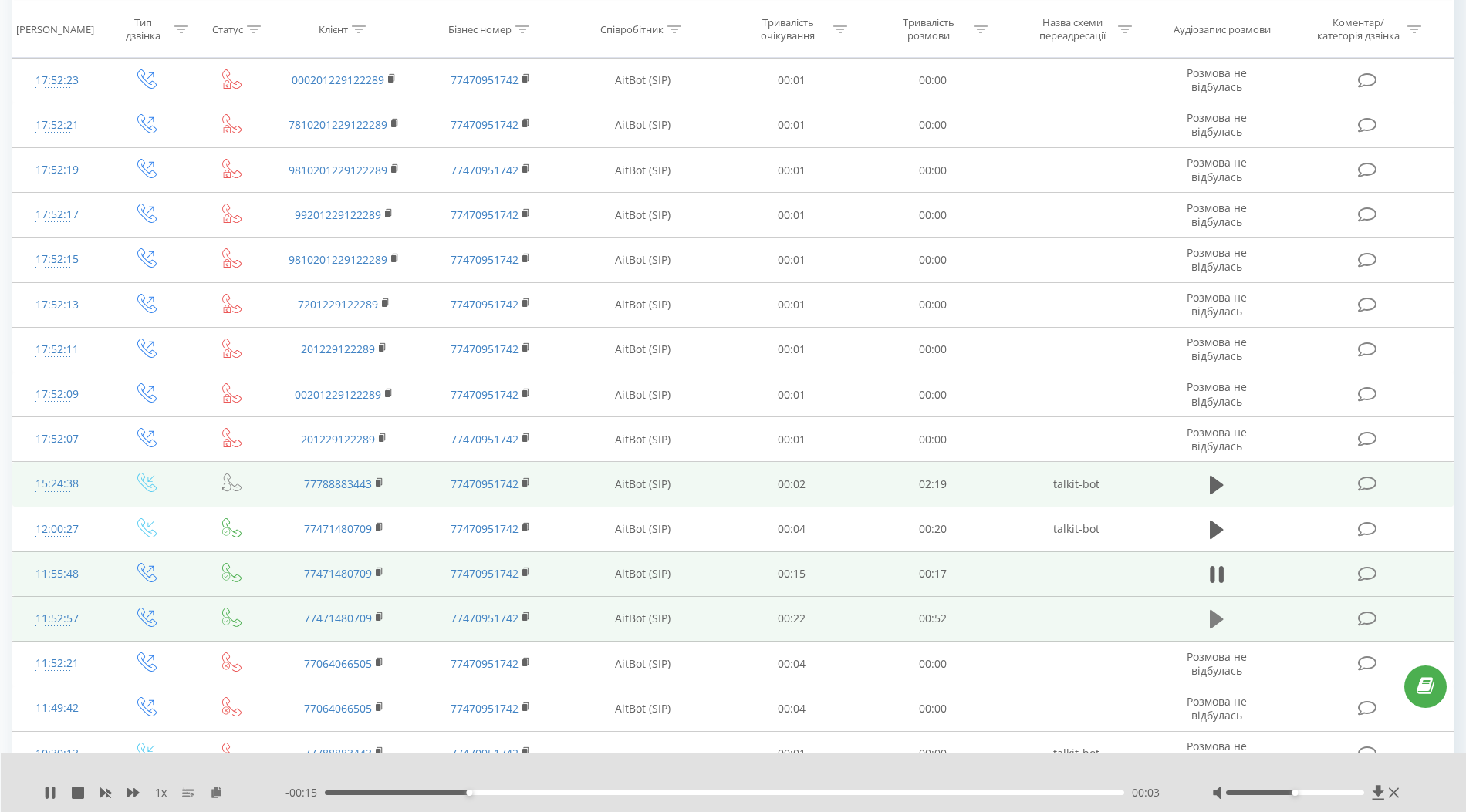
click at [1216, 610] on icon at bounding box center [1216, 618] width 14 height 18
click at [1219, 611] on icon at bounding box center [1221, 618] width 5 height 17
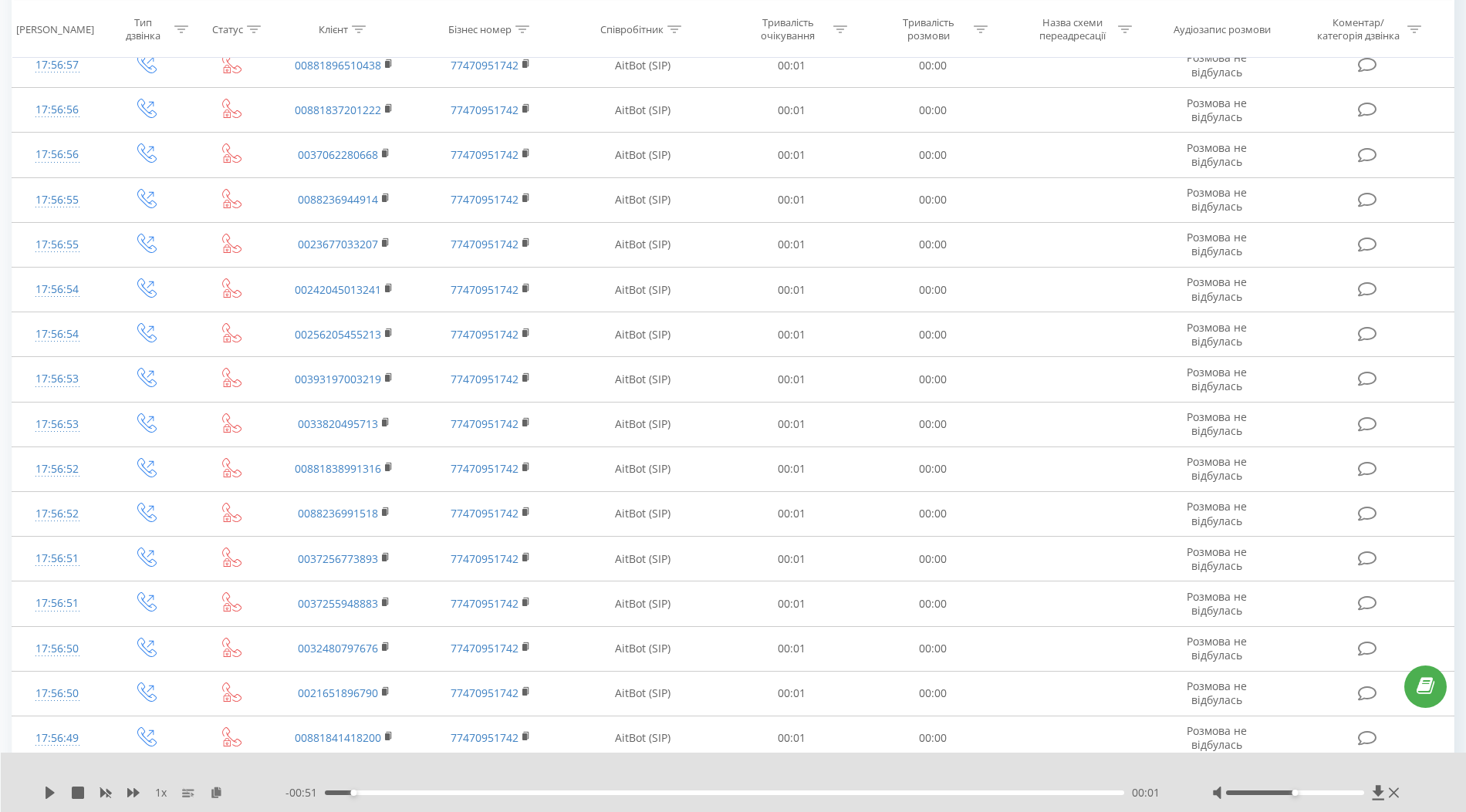
scroll to position [0, 0]
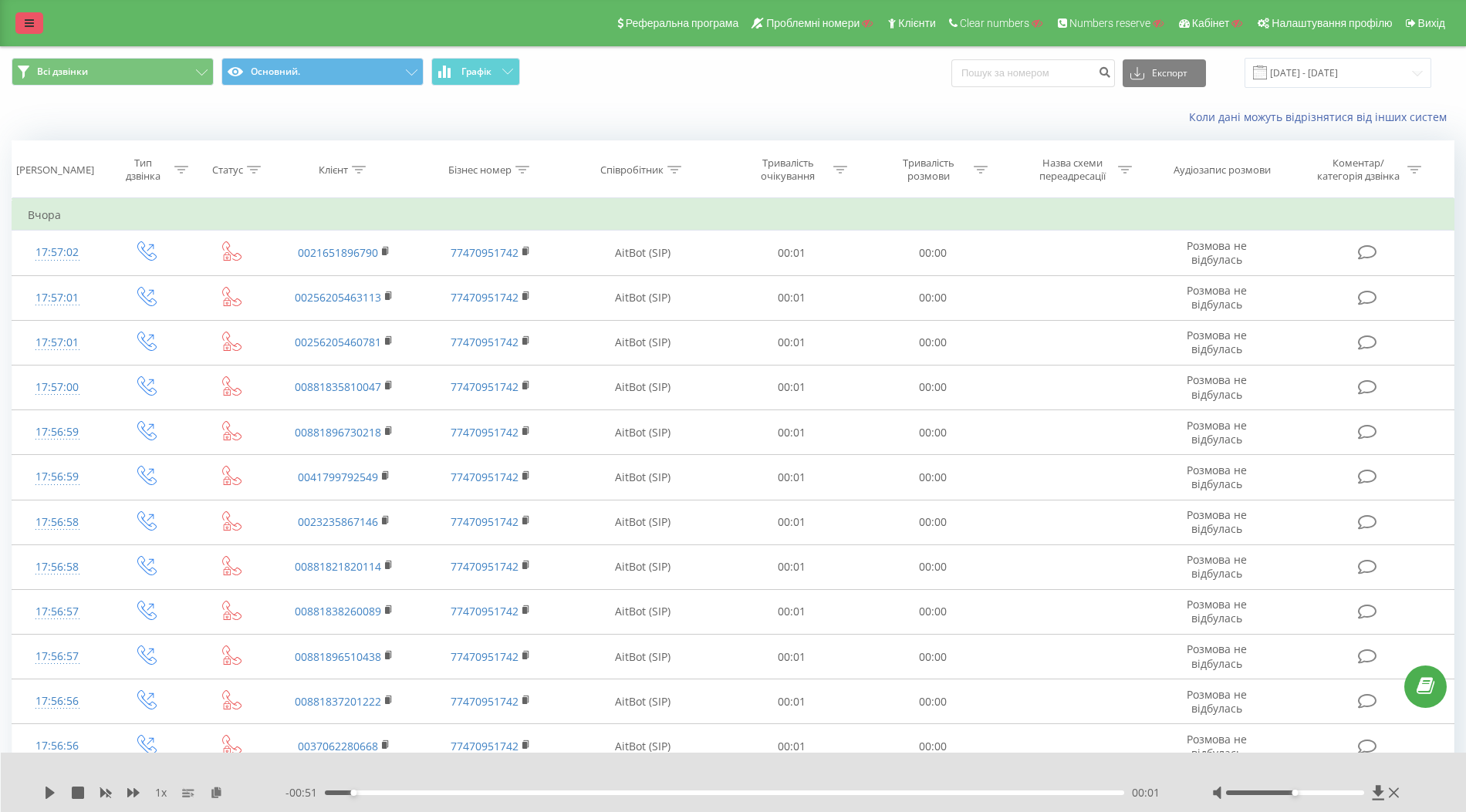
click at [36, 29] on link at bounding box center [29, 23] width 28 height 21
